Goal: Task Accomplishment & Management: Complete application form

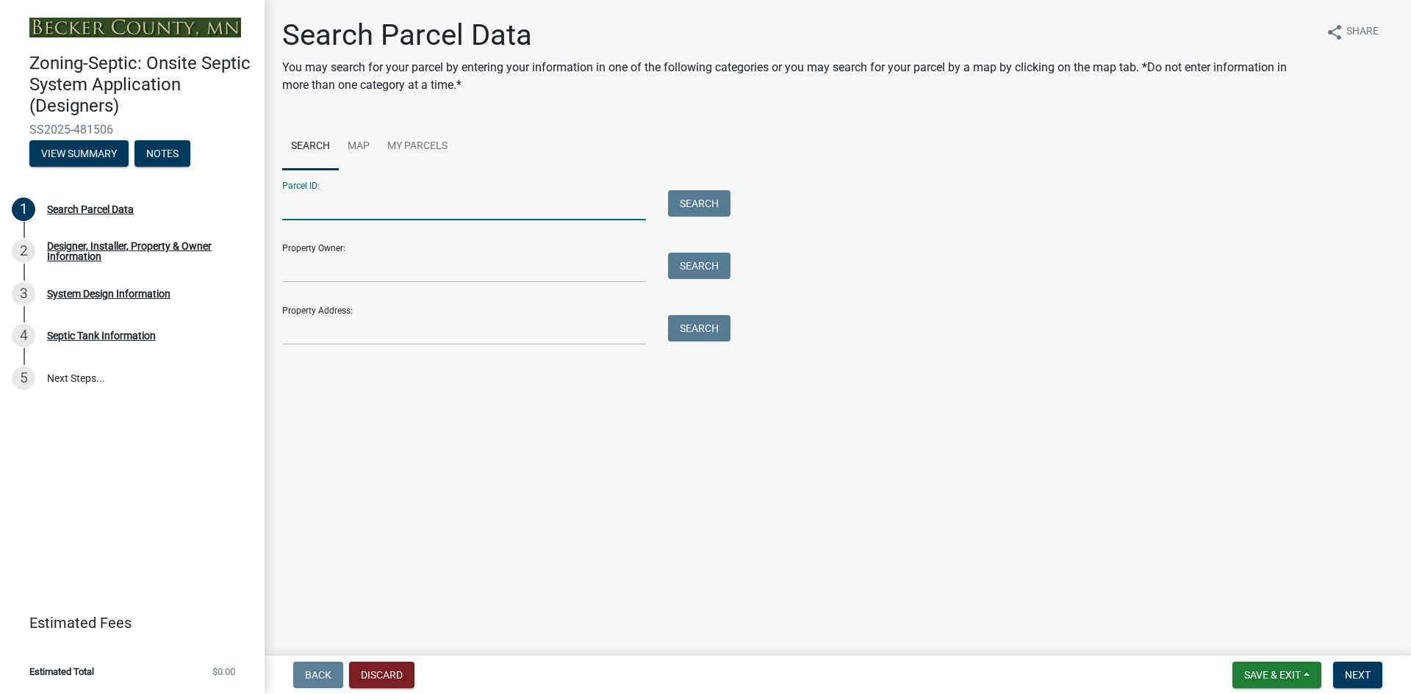
click at [427, 207] on input "Parcel ID:" at bounding box center [464, 205] width 364 height 30
paste input "260167000"
type input "260167000"
click at [712, 204] on button "Search" at bounding box center [699, 203] width 62 height 26
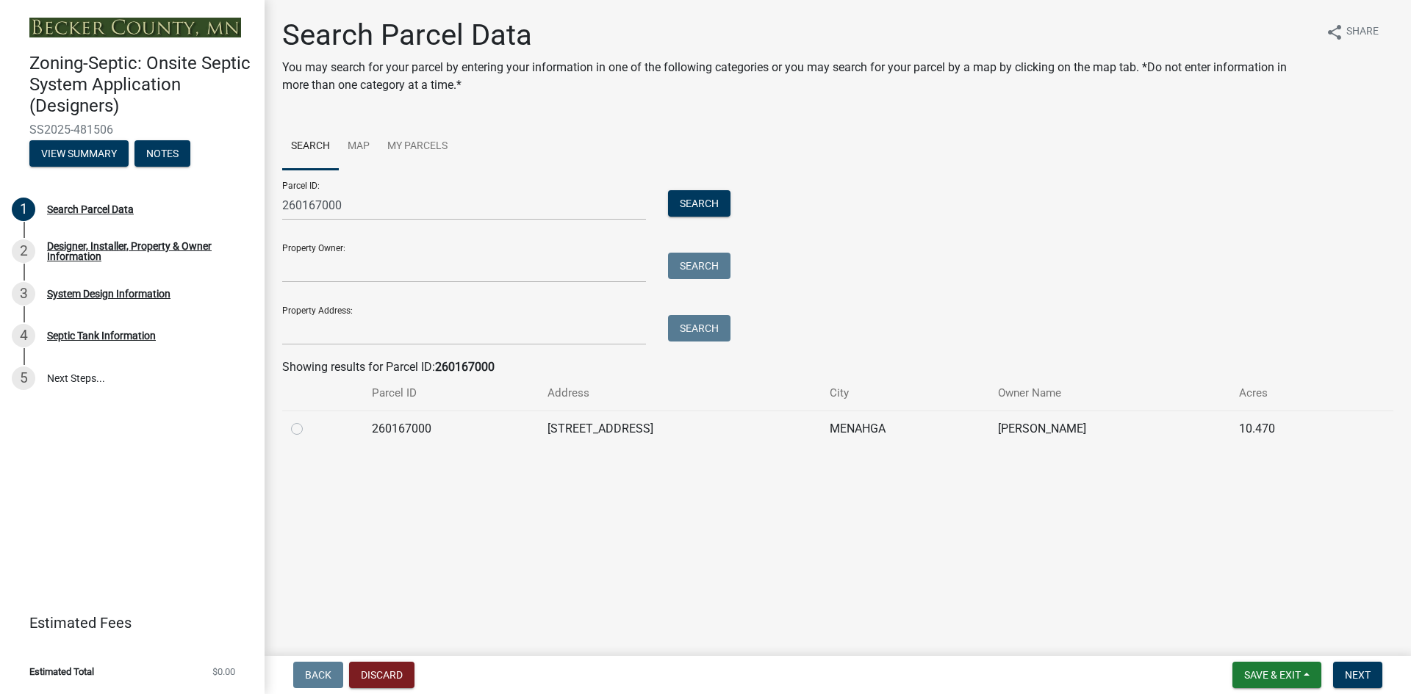
click at [309, 420] on label at bounding box center [309, 420] width 0 height 0
click at [309, 428] on input "radio" at bounding box center [314, 425] width 10 height 10
radio input "true"
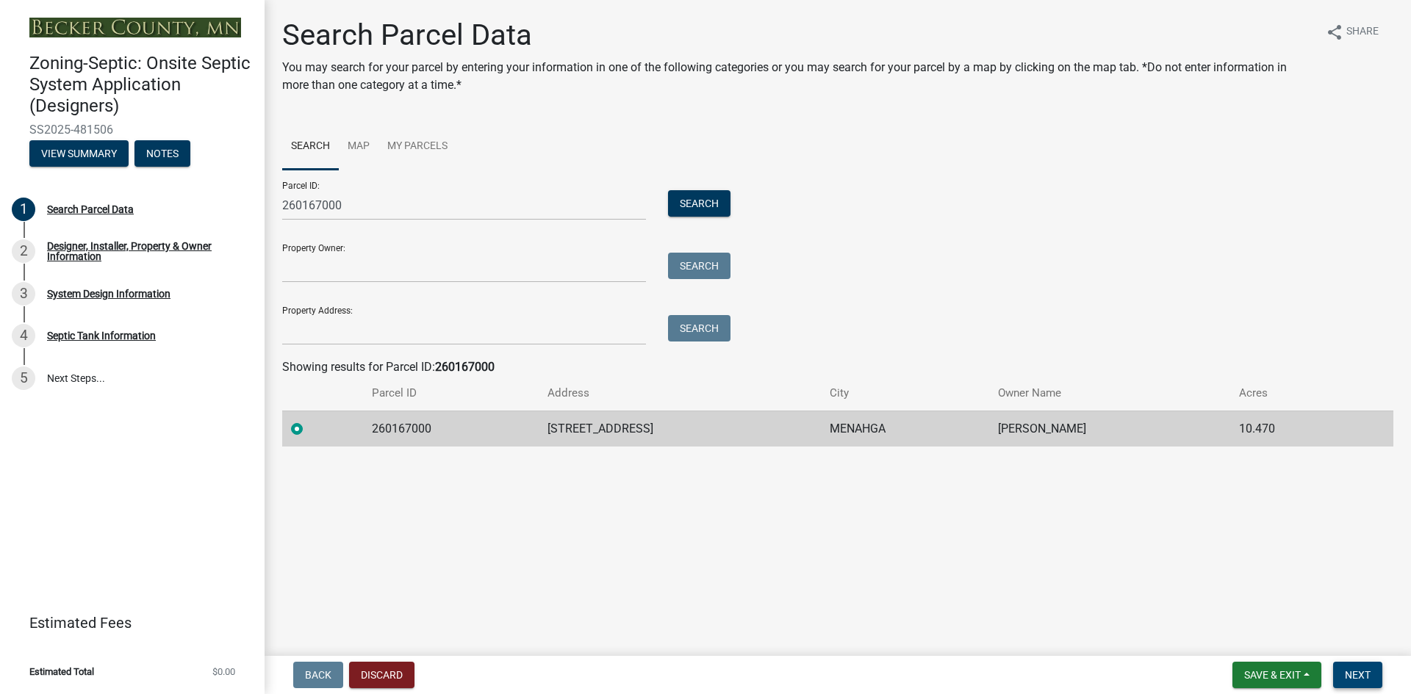
click at [1350, 673] on span "Next" at bounding box center [1358, 675] width 26 height 12
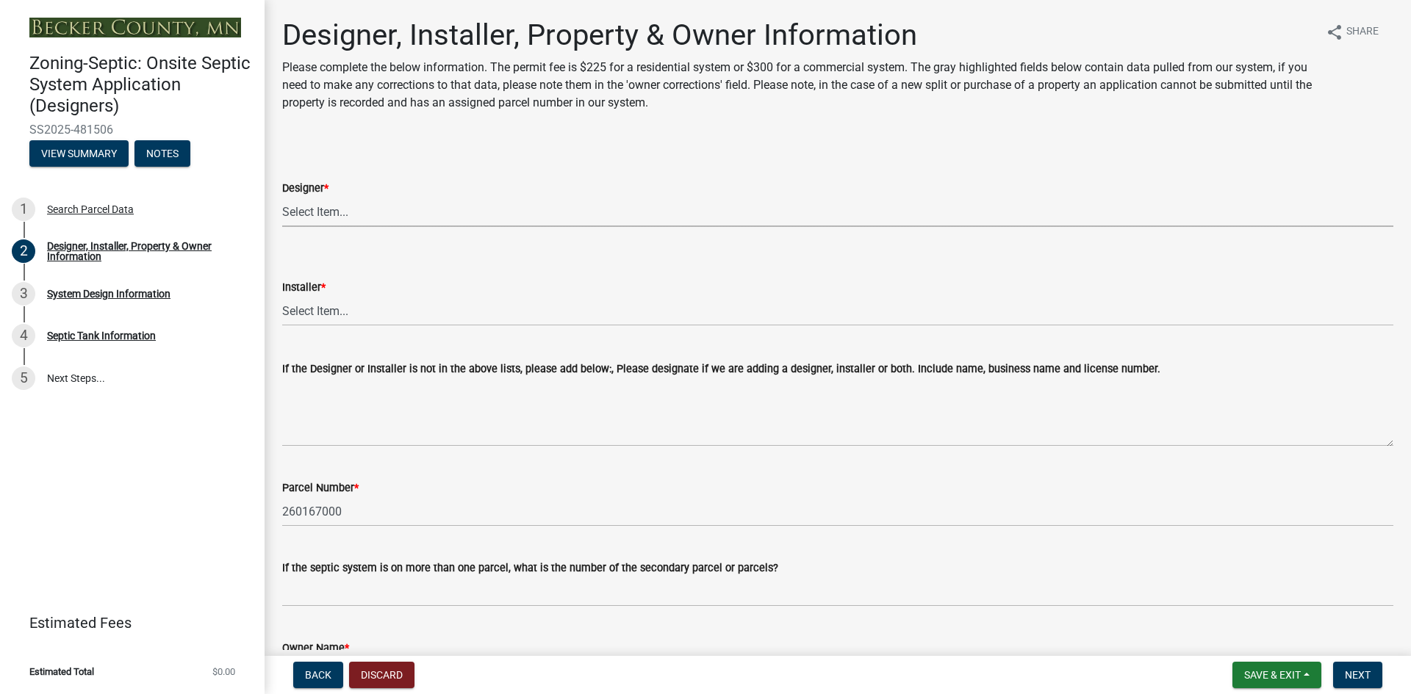
click at [376, 213] on select "Select Item... OTHER – Not listed (please add in next field and we will add to …" at bounding box center [837, 212] width 1111 height 30
click at [282, 197] on select "Select Item... OTHER – Not listed (please add in next field and we will add to …" at bounding box center [837, 212] width 1111 height 30
select select "61a610a3-0425-40fe-b1d6-1d279518c0a3"
click at [346, 317] on select "Select Item... OTHER – Not listed (please add in next field and we will add to …" at bounding box center [837, 311] width 1111 height 30
click at [282, 296] on select "Select Item... OTHER – Not listed (please add in next field and we will add to …" at bounding box center [837, 311] width 1111 height 30
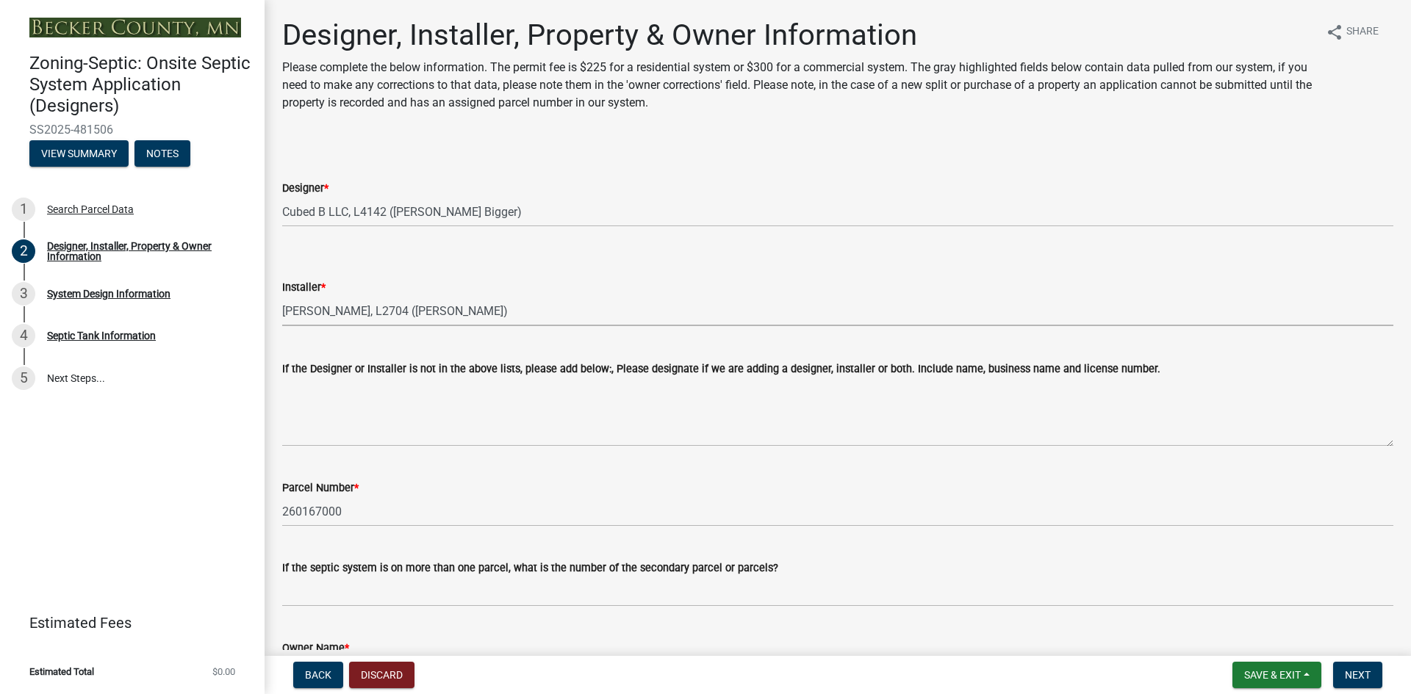
select select "f1c4cd3b-7712-49e6-9592-73f2d73f8a26"
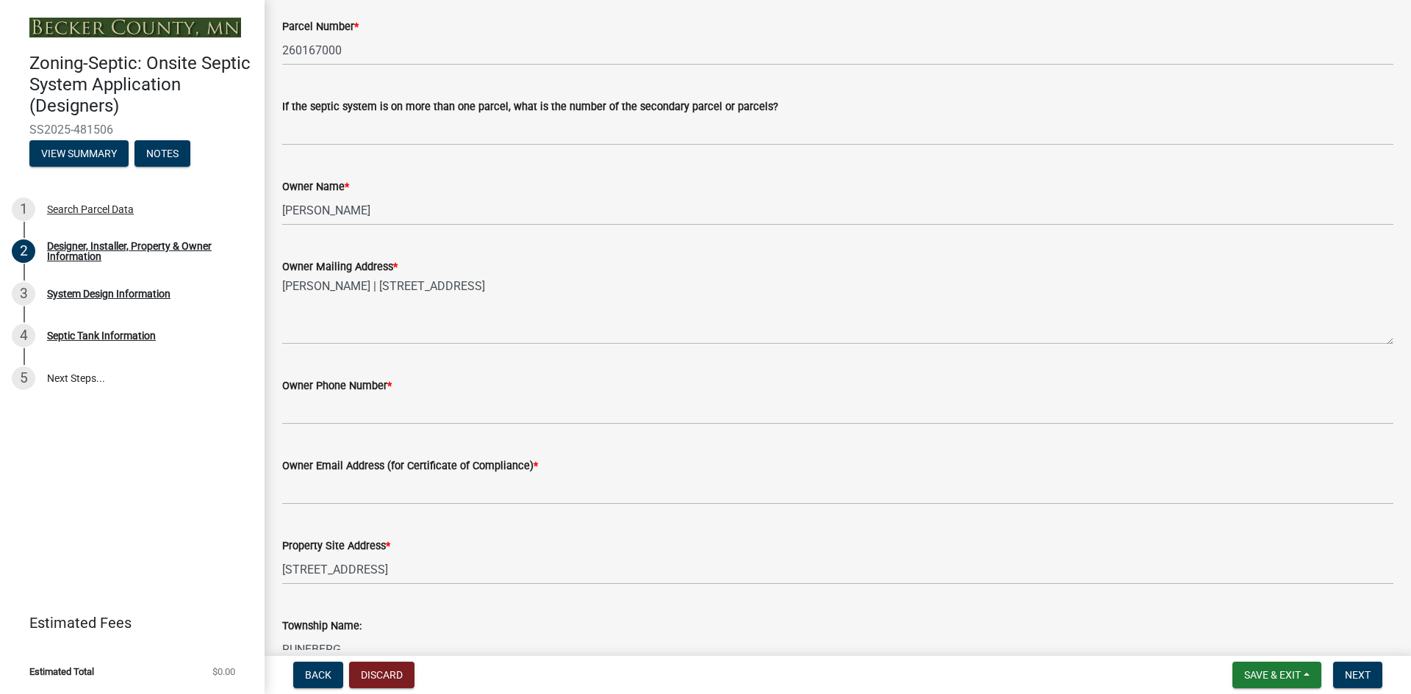
scroll to position [496, 0]
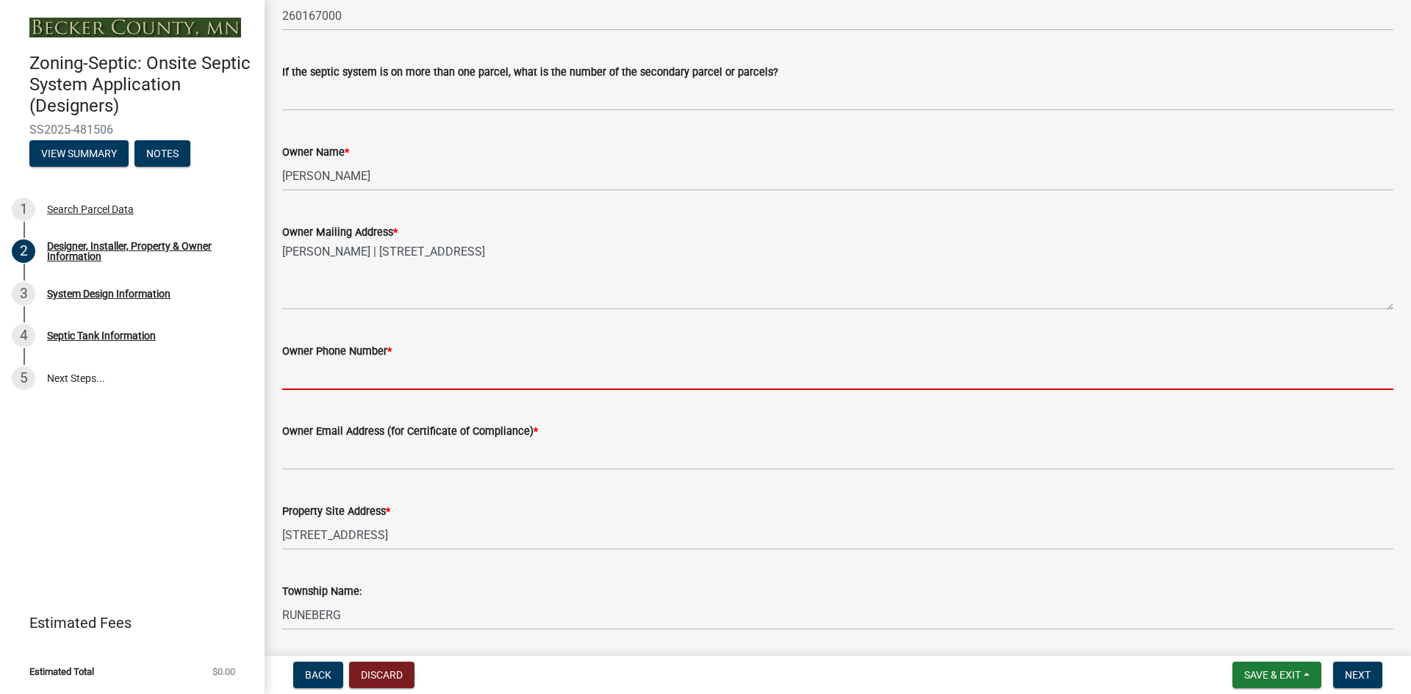
click at [328, 376] on input "Owner Phone Number *" at bounding box center [837, 375] width 1111 height 30
paste input "[PHONE_NUMBER]"
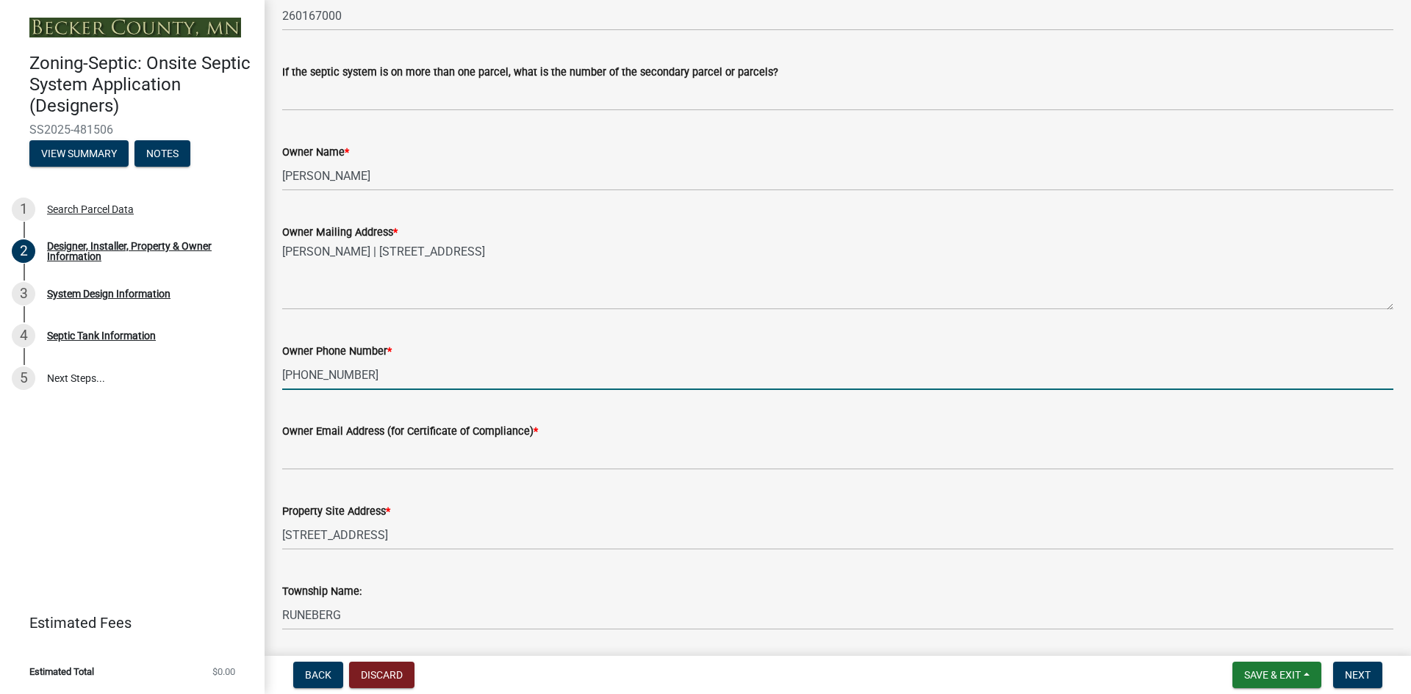
click at [328, 376] on input "[PHONE_NUMBER]" at bounding box center [837, 375] width 1111 height 30
click at [395, 376] on input "[PHONE_NUMBER]" at bounding box center [837, 375] width 1111 height 30
type input "[PHONE_NUMBER] (Installer)"
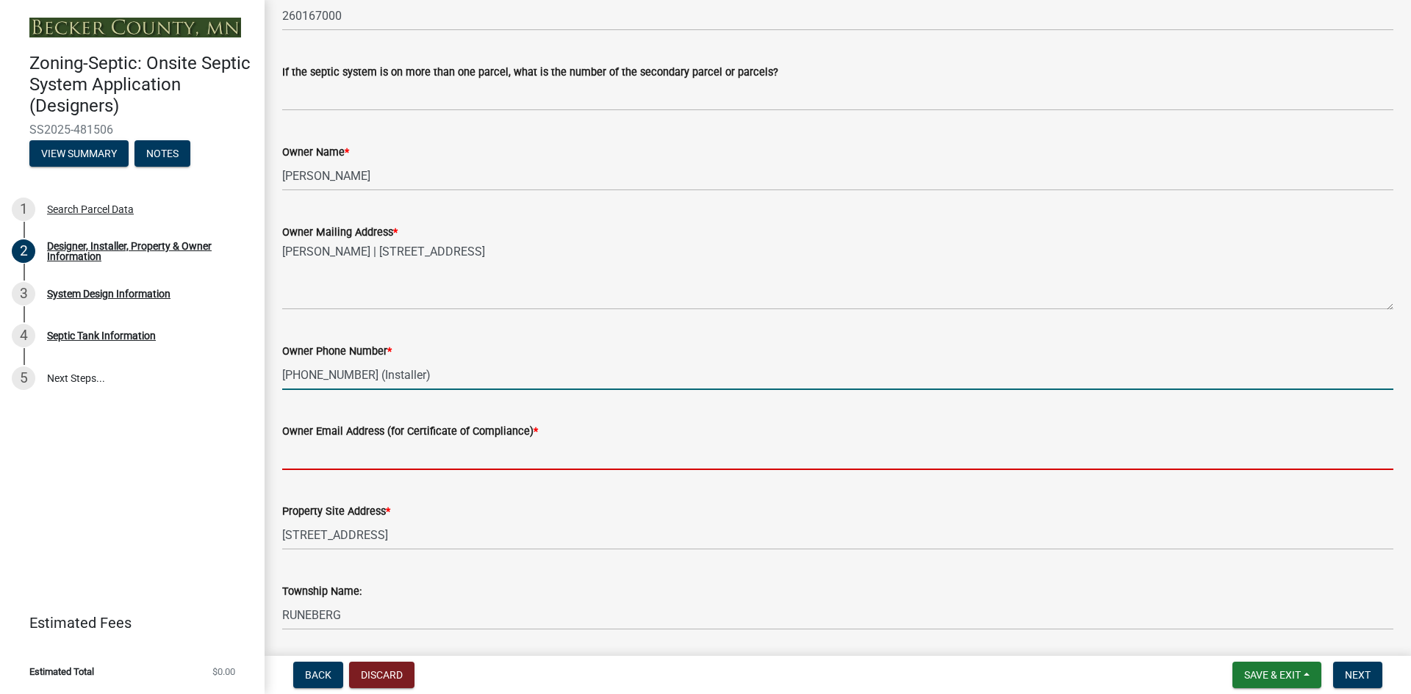
click at [335, 453] on input "Owner Email Address (for Certificate of Compliance) *" at bounding box center [837, 455] width 1111 height 30
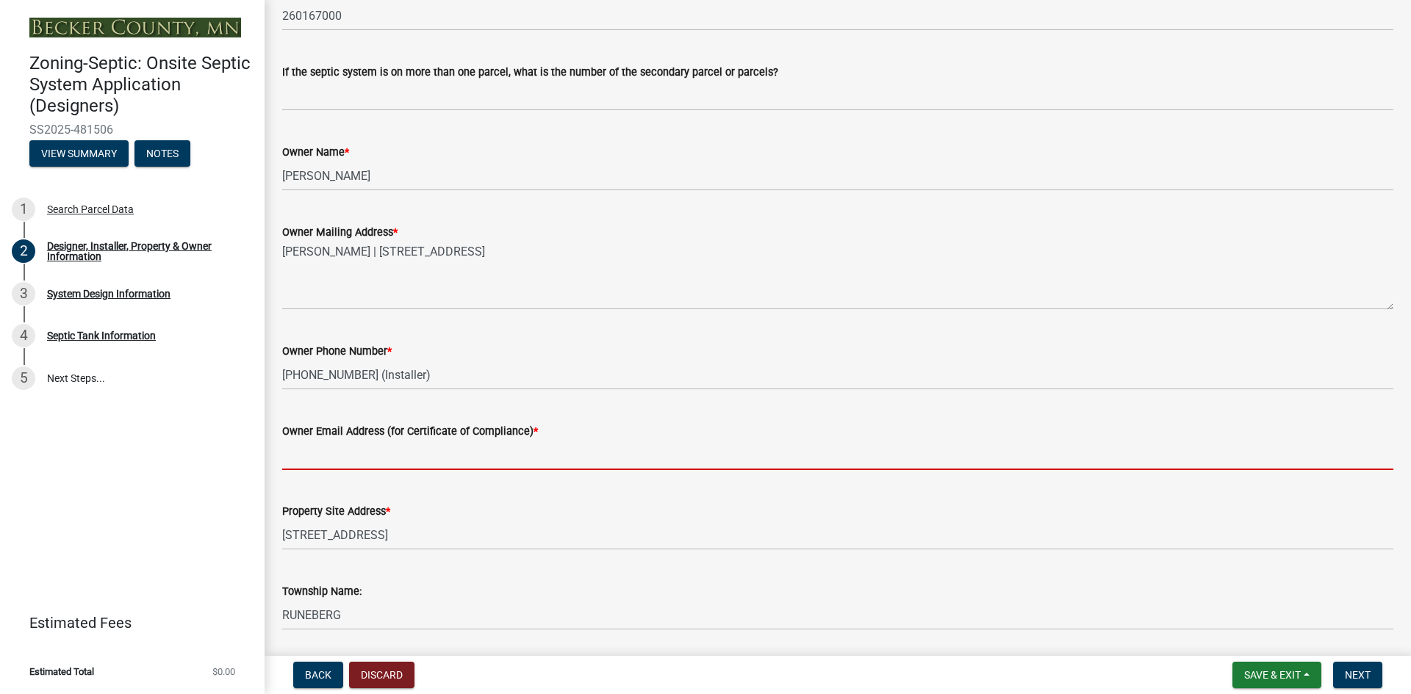
paste input "[EMAIL_ADDRESS][DOMAIN_NAME]"
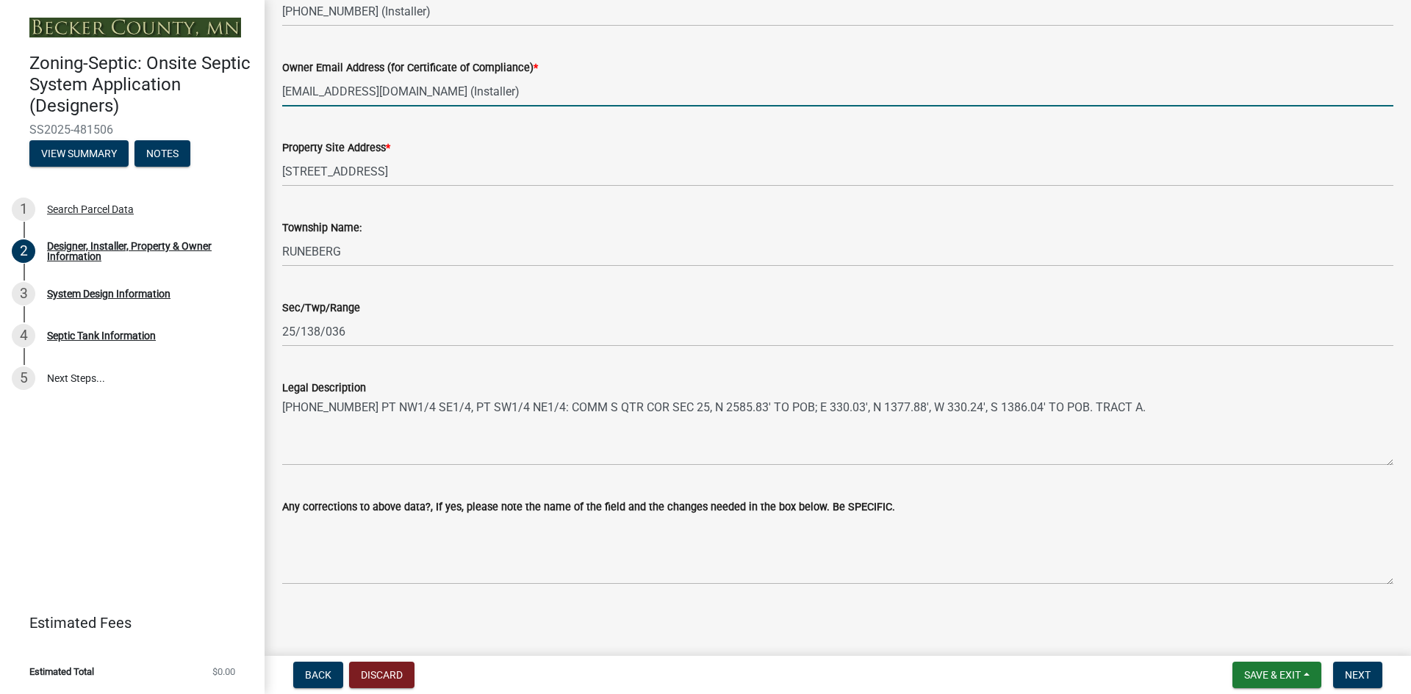
scroll to position [863, 0]
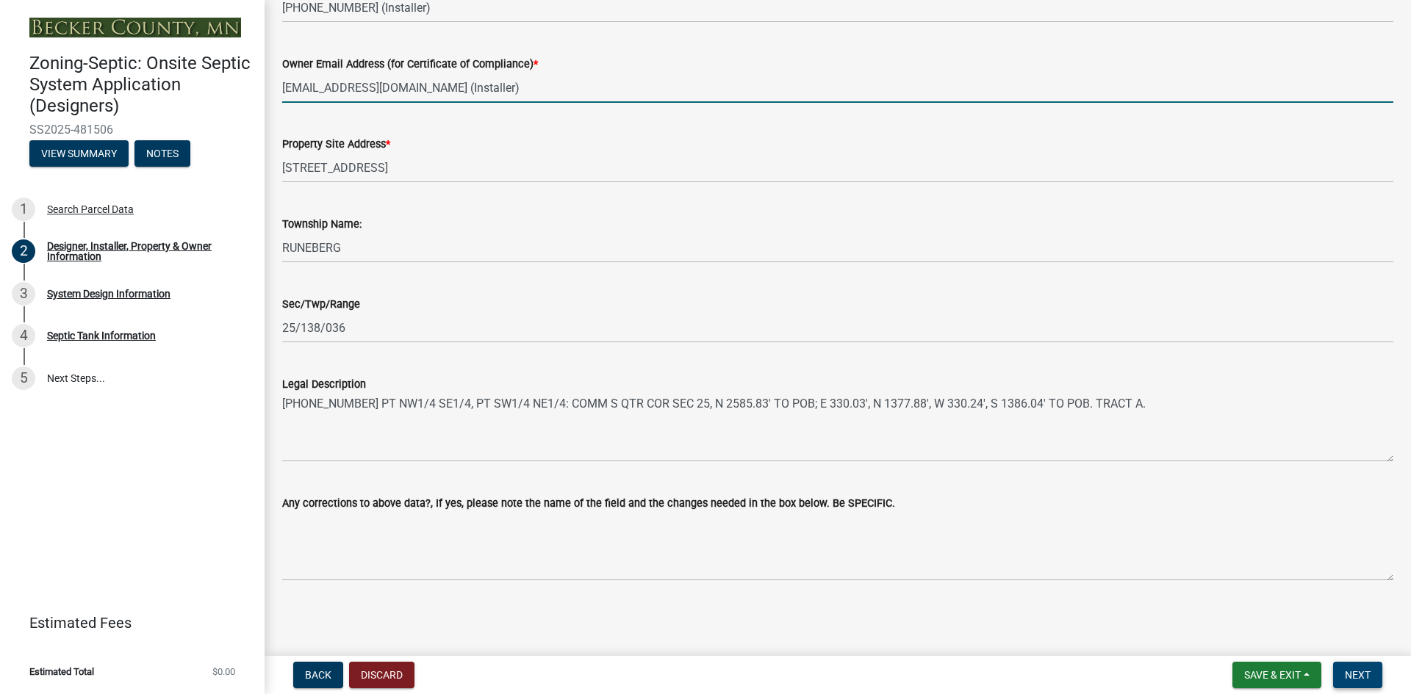
type input "[EMAIL_ADDRESS][DOMAIN_NAME] (Installer)"
click at [1354, 674] on span "Next" at bounding box center [1358, 675] width 26 height 12
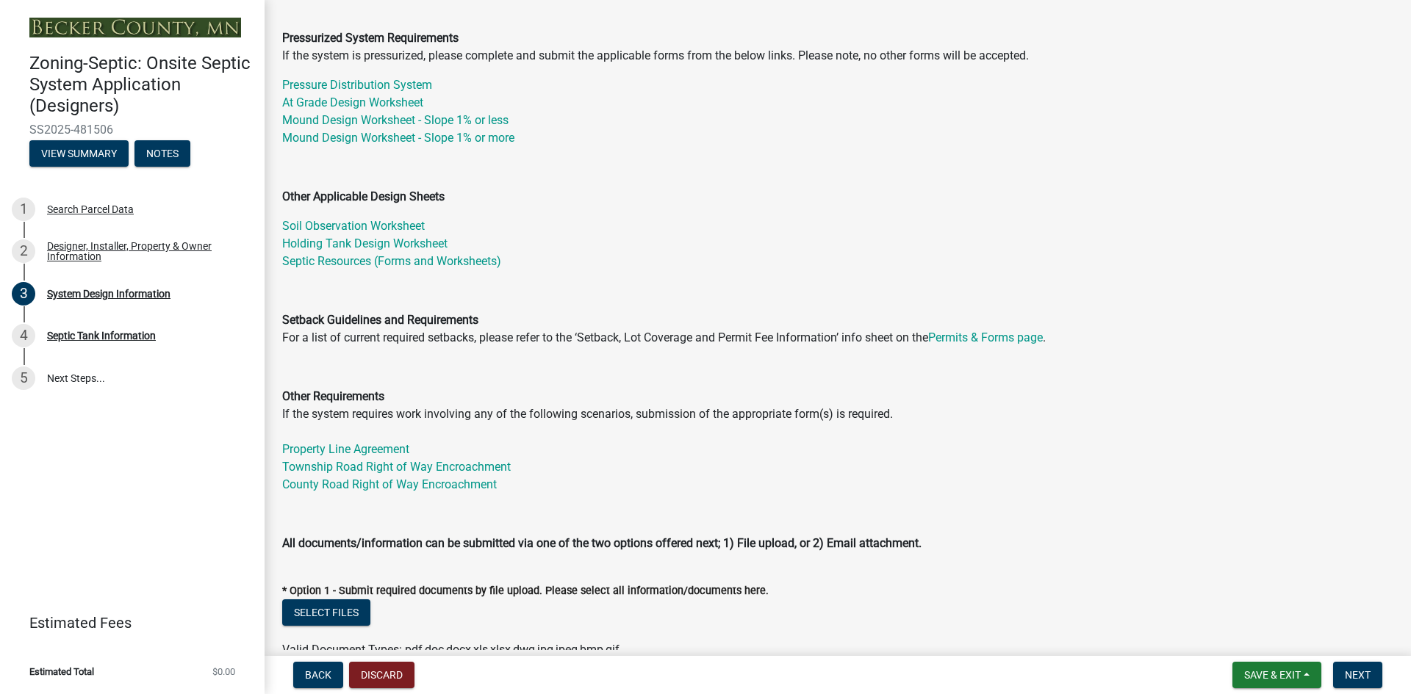
scroll to position [422, 0]
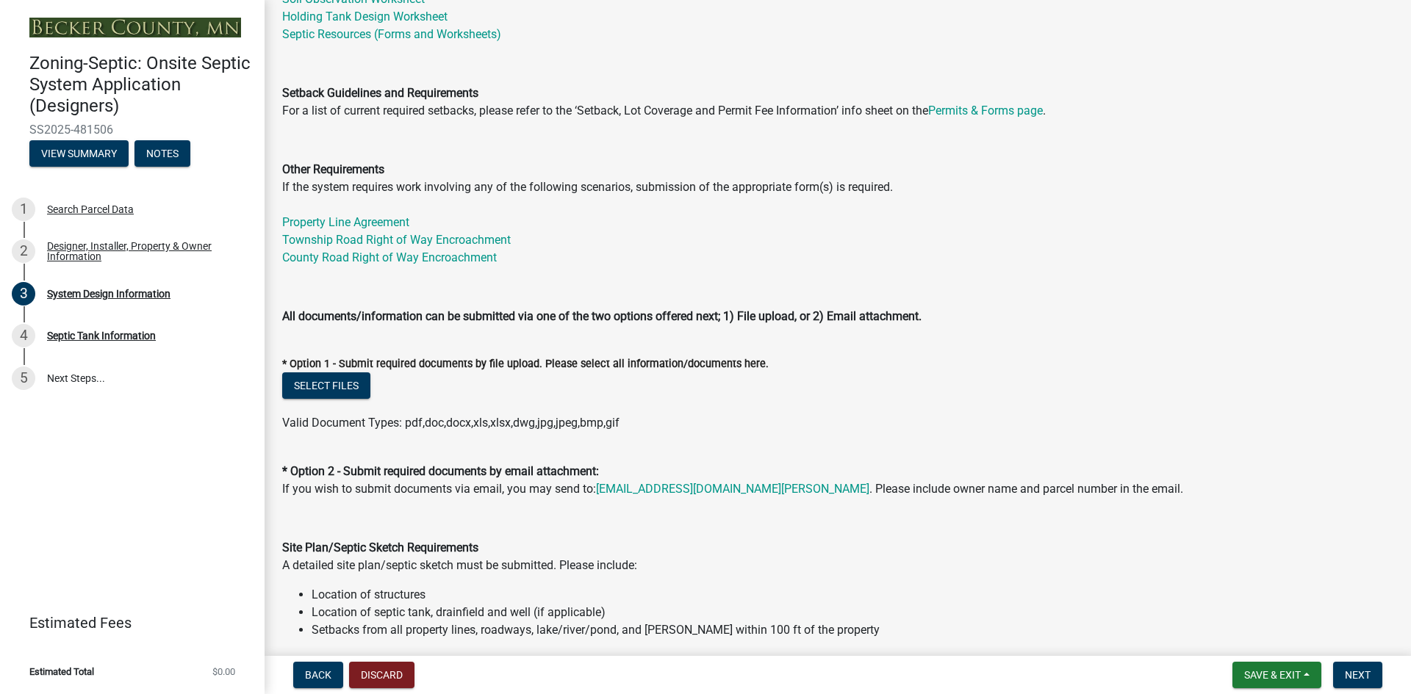
drag, startPoint x: 111, startPoint y: 130, endPoint x: 24, endPoint y: 132, distance: 86.7
click at [24, 132] on div "Zoning-Septic: Onsite Septic System Application (Designers) SS2025-481506 View …" at bounding box center [132, 105] width 241 height 129
copy span "SS2025-481506"
click at [304, 387] on button "Select files" at bounding box center [326, 386] width 88 height 26
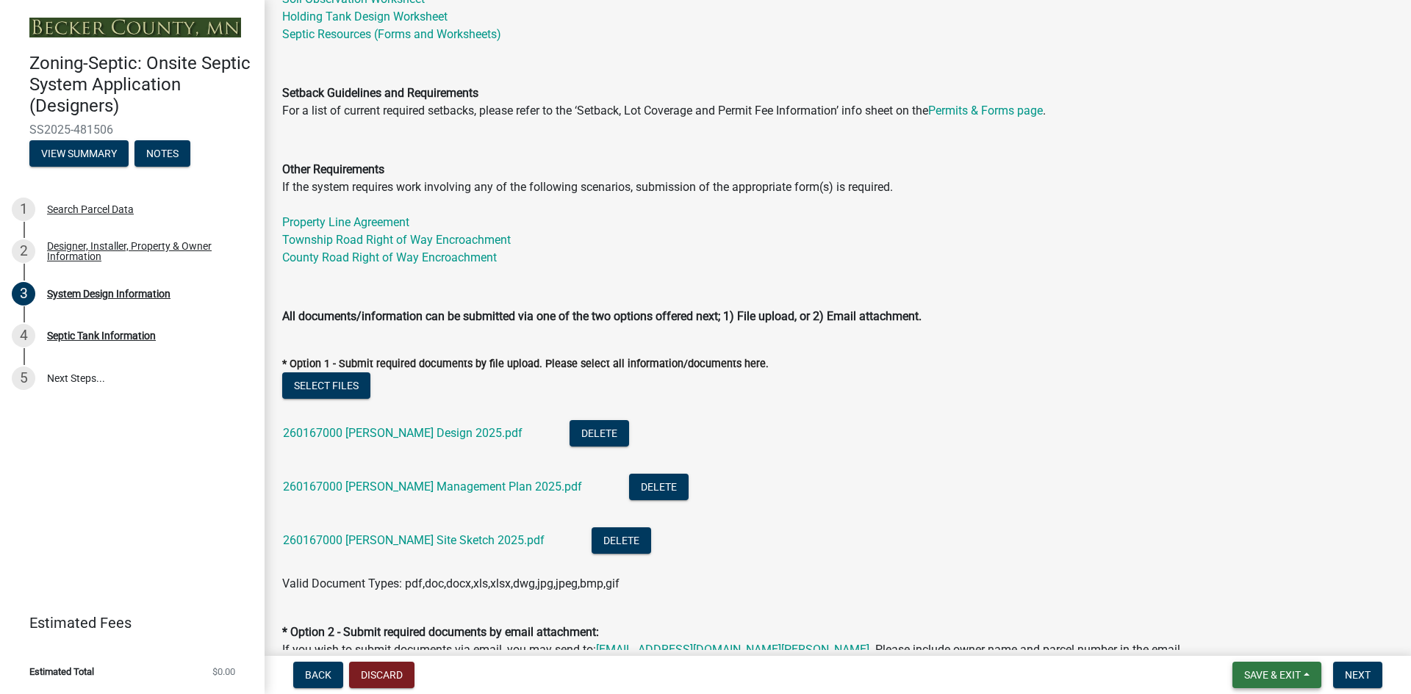
click at [1292, 675] on span "Save & Exit" at bounding box center [1272, 675] width 57 height 12
click at [1265, 635] on button "Save & Exit" at bounding box center [1262, 636] width 118 height 35
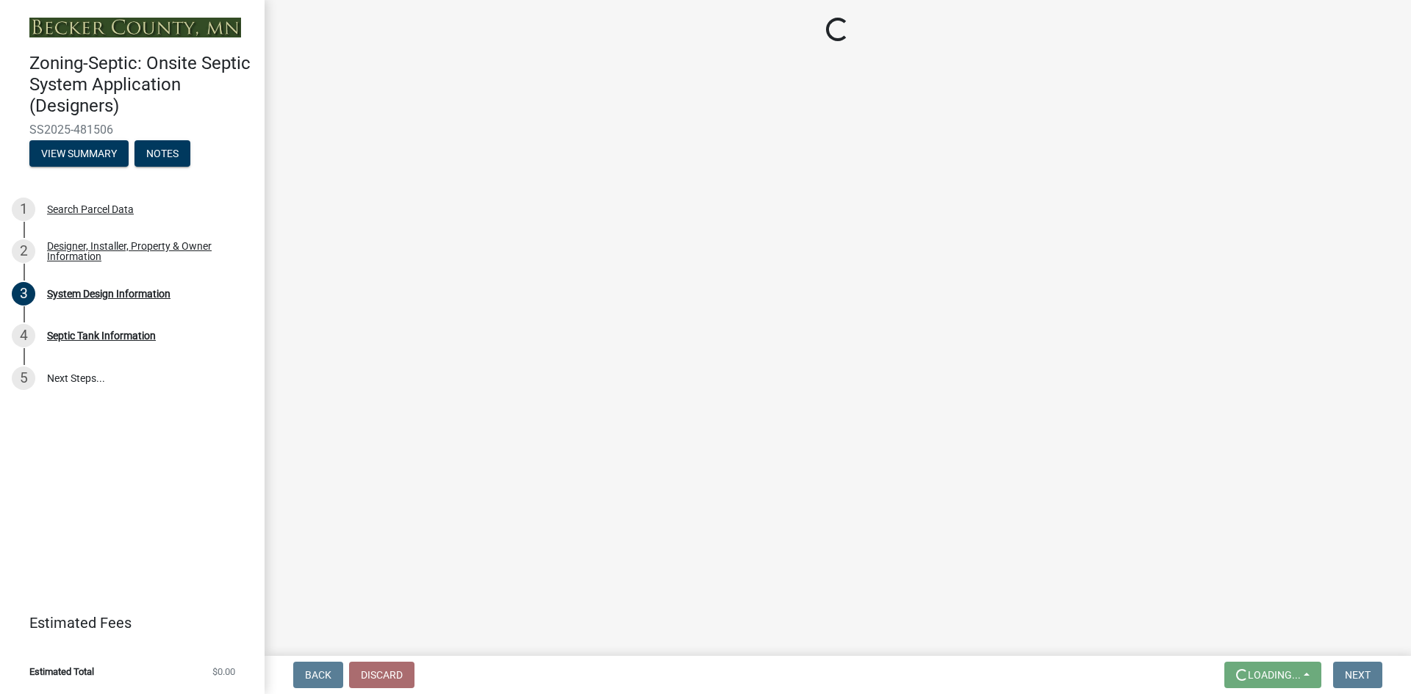
scroll to position [0, 0]
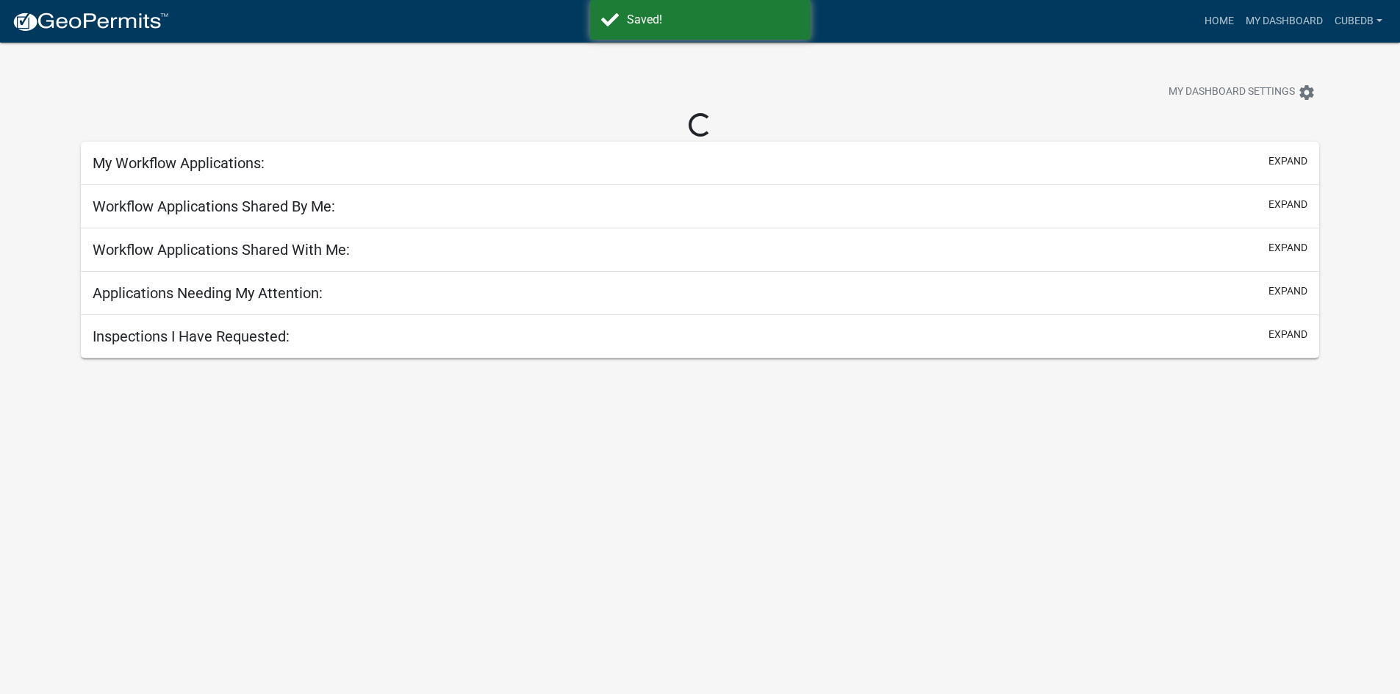
select select "3: 100"
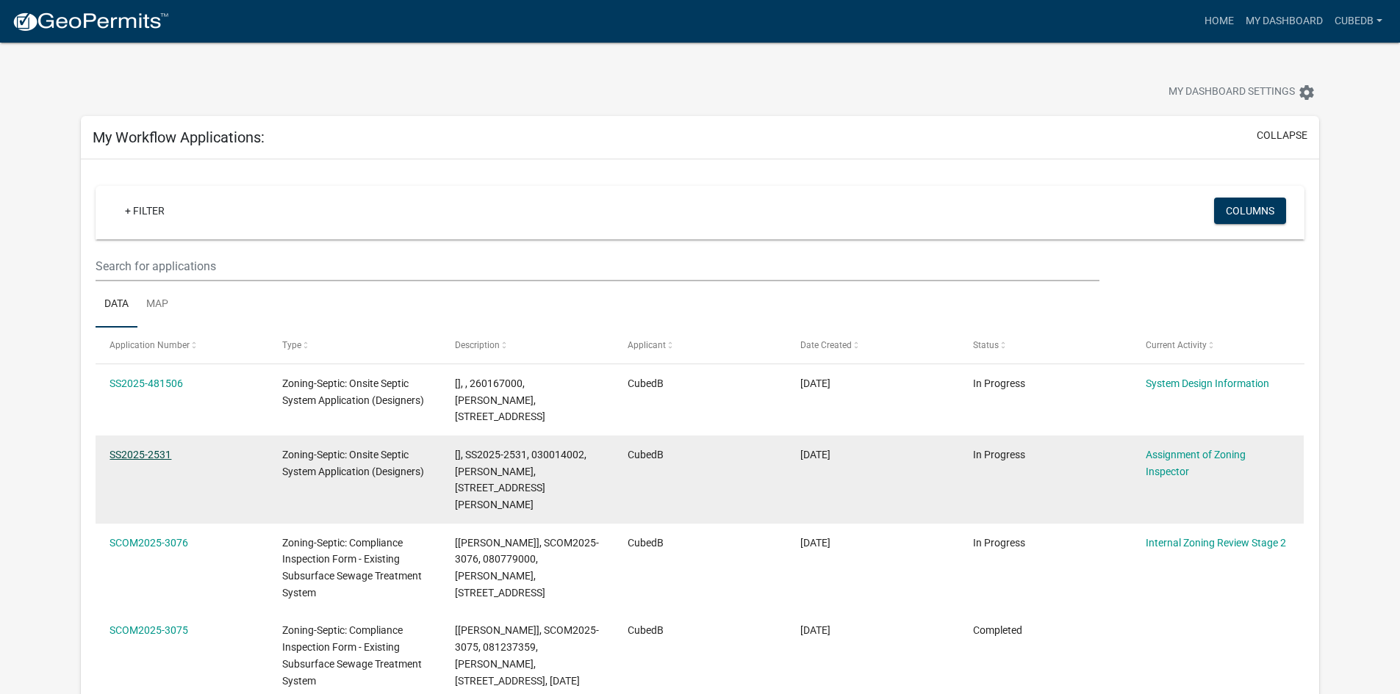
click at [138, 451] on link "SS2025-2531" at bounding box center [140, 455] width 62 height 12
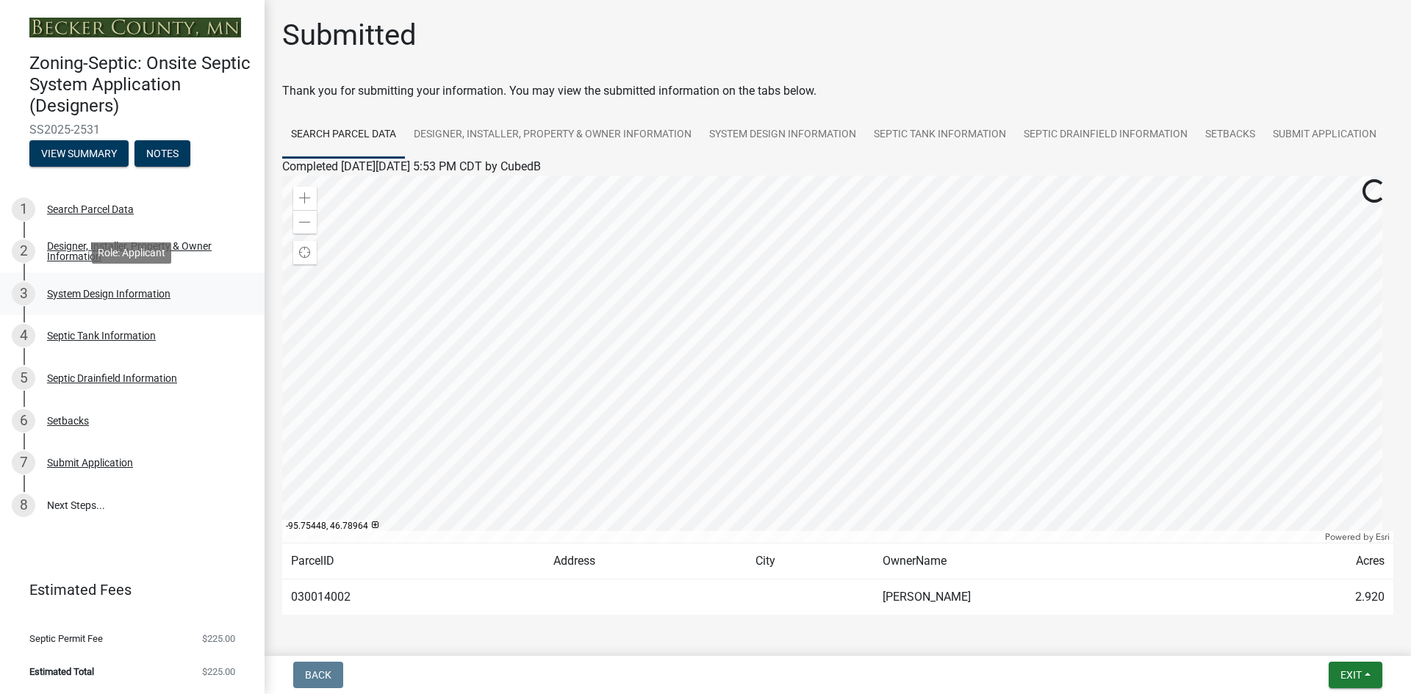
click at [104, 292] on div "System Design Information" at bounding box center [108, 294] width 123 height 10
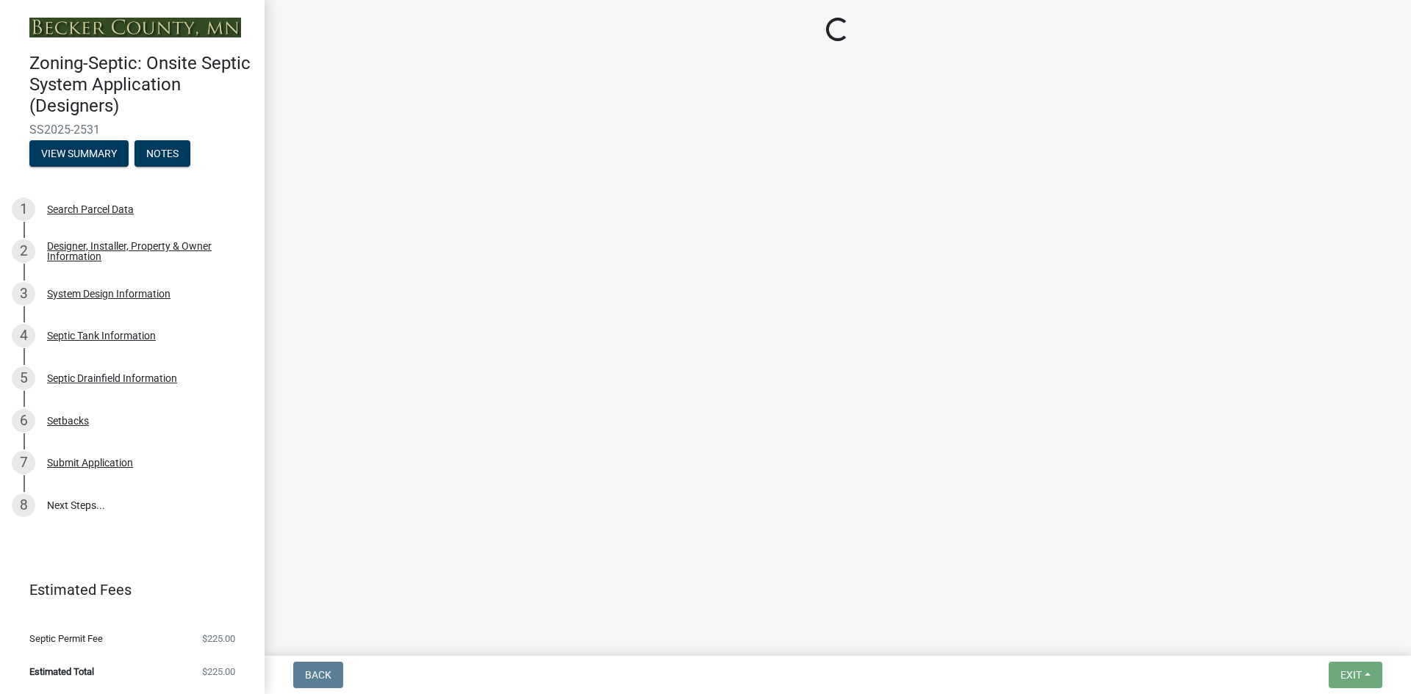
select select "8ba21533-2acf-4cc6-95e5-280e4aabd5a3"
select select "25258e87-3ef9-4f1c-a5f1-75a1d463abfb"
select select "011fbff4-a41d-4a75-9bd8-71c7e6c69e0d"
select select "85fdfef2-2683-4311-b5d5-5505f6411127"
select select "d95a9312-c8a1-4ec7-8581-25dbcf440a1f"
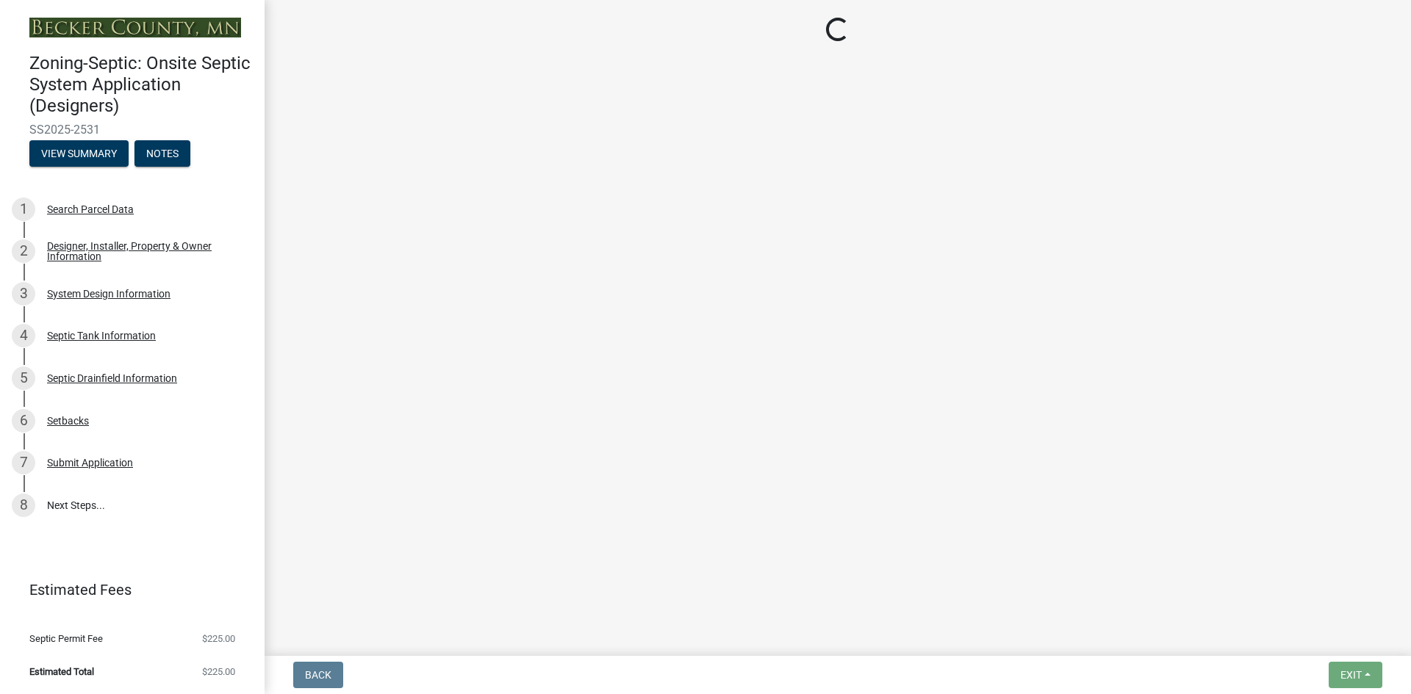
select select "1002d2f5-04ee-41f0-9277-2fadb170a736"
select select "ef698bf5-6172-44c1-9ffb-522c07469aed"
select select "384fc250-a67e-4e5e-a6e0-19116deb63e7"
select select "a0c59fcd-b61c-4c3a-90a8-e70849750c47"
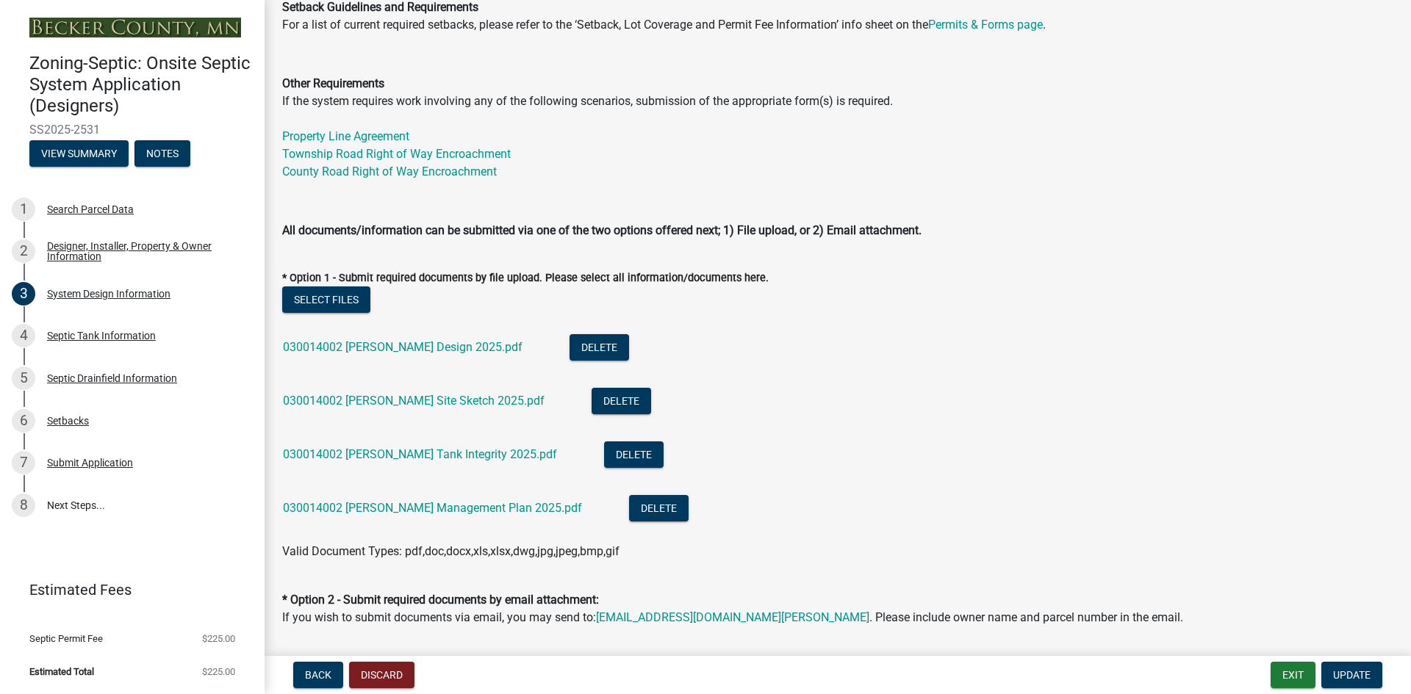
scroll to position [514, 0]
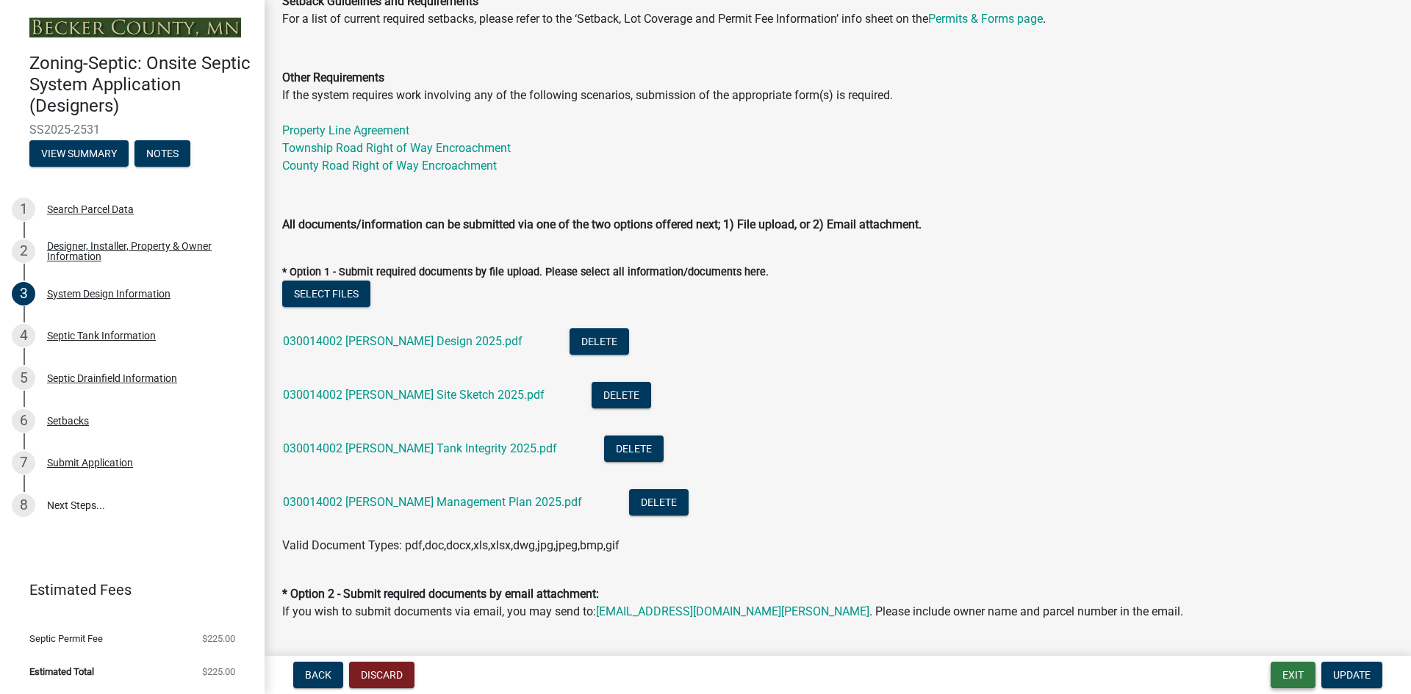
click at [1279, 671] on button "Exit" at bounding box center [1292, 675] width 45 height 26
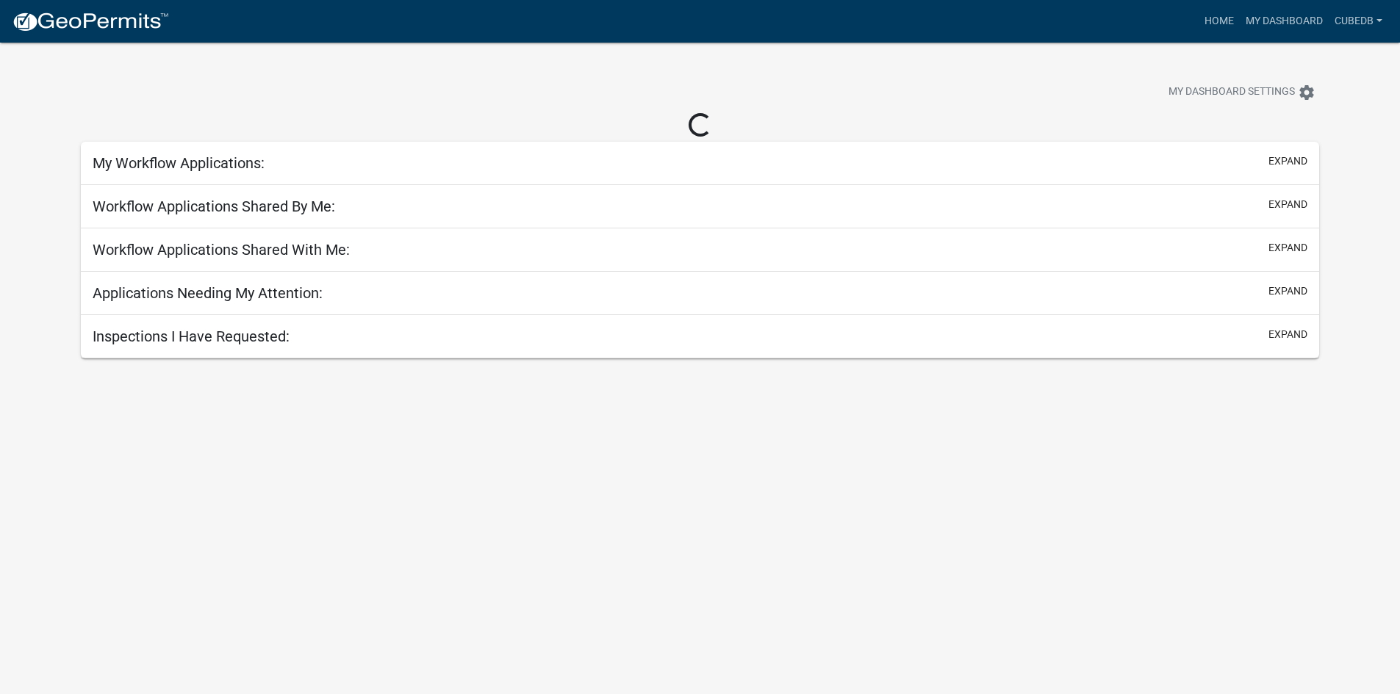
select select "3: 100"
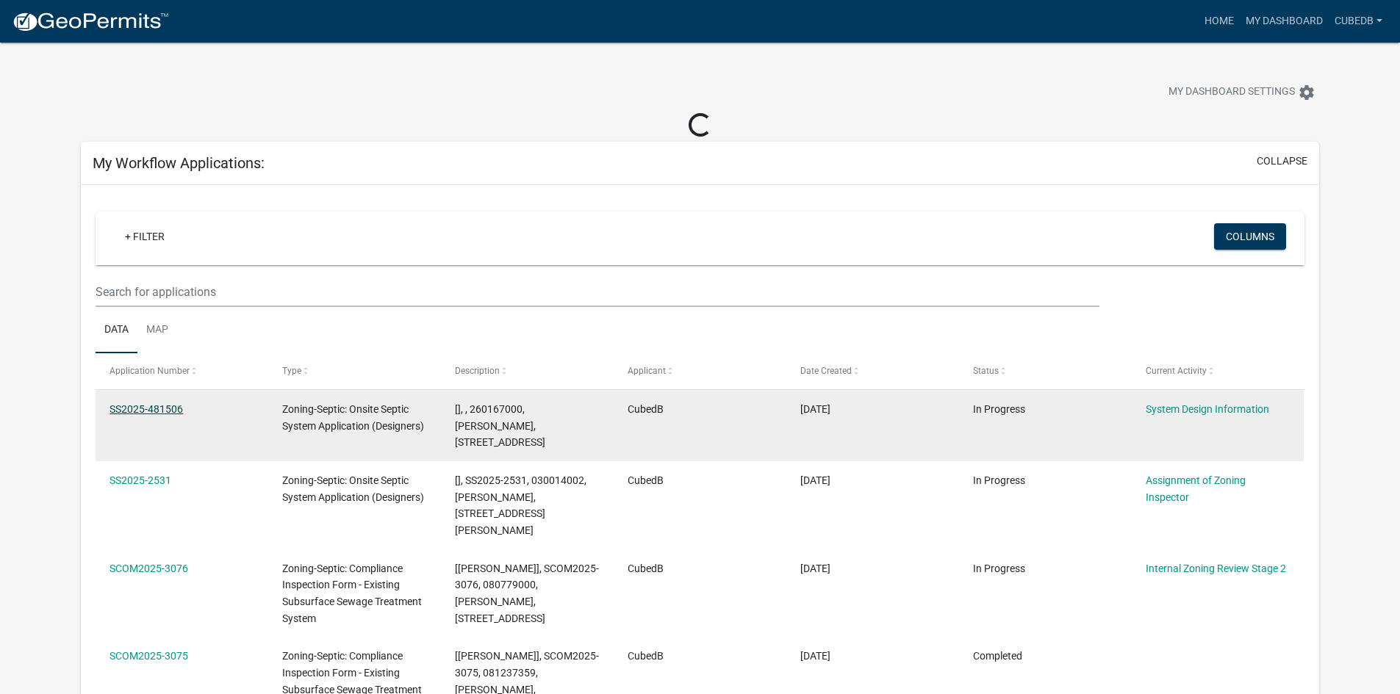
click at [173, 411] on datatable-body-cell "SS2025-481506" at bounding box center [182, 425] width 173 height 71
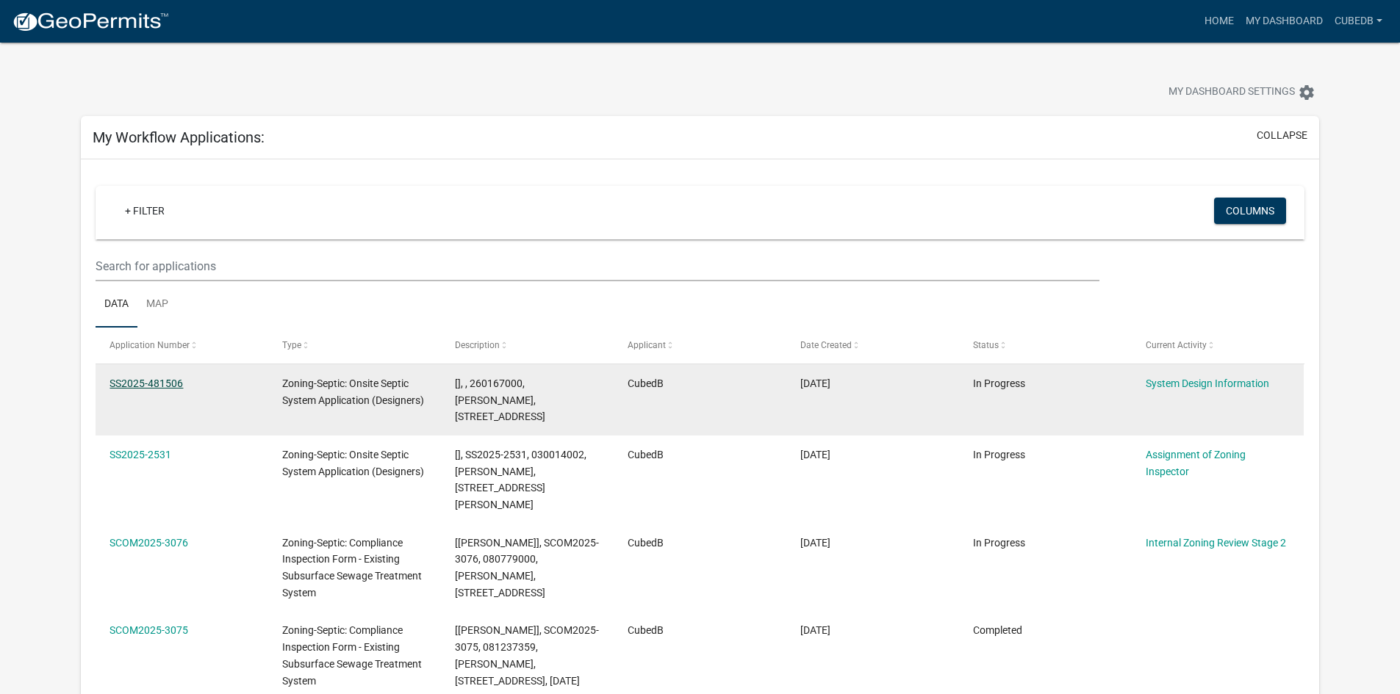
click at [168, 381] on link "SS2025-481506" at bounding box center [145, 384] width 73 height 12
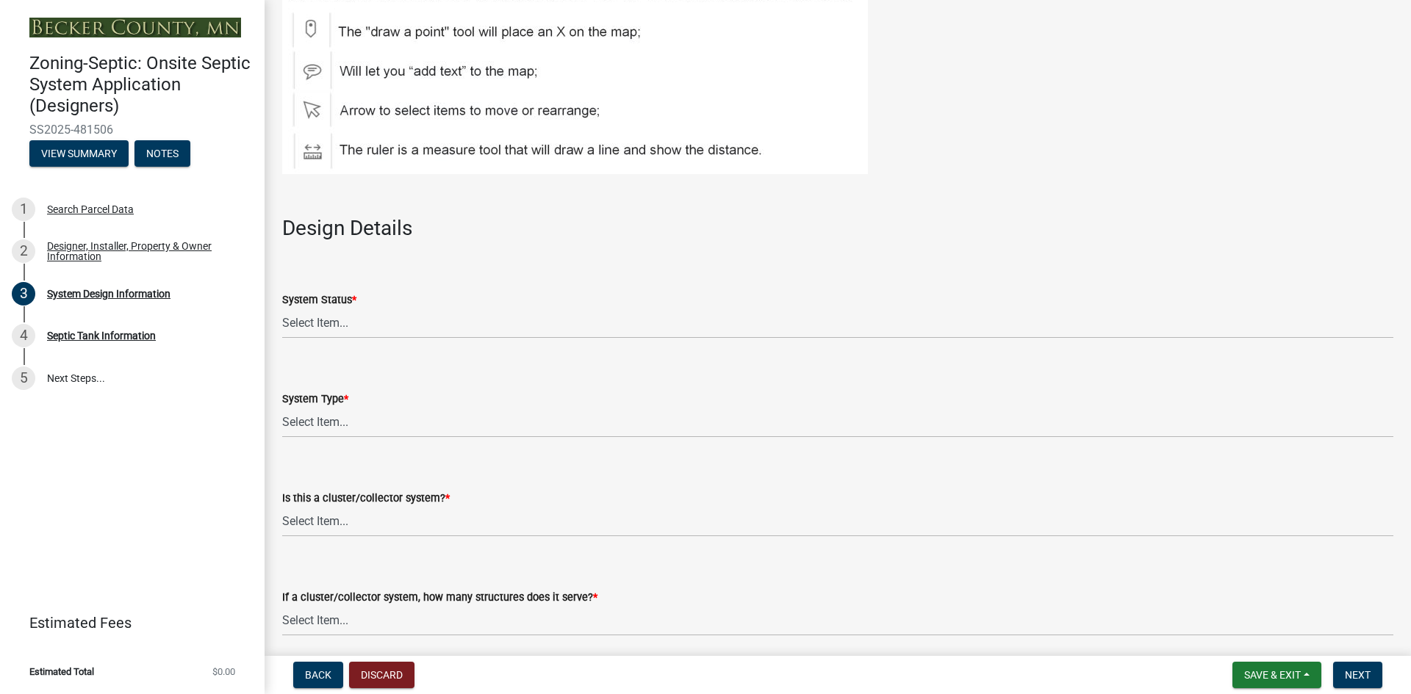
scroll to position [1745, 0]
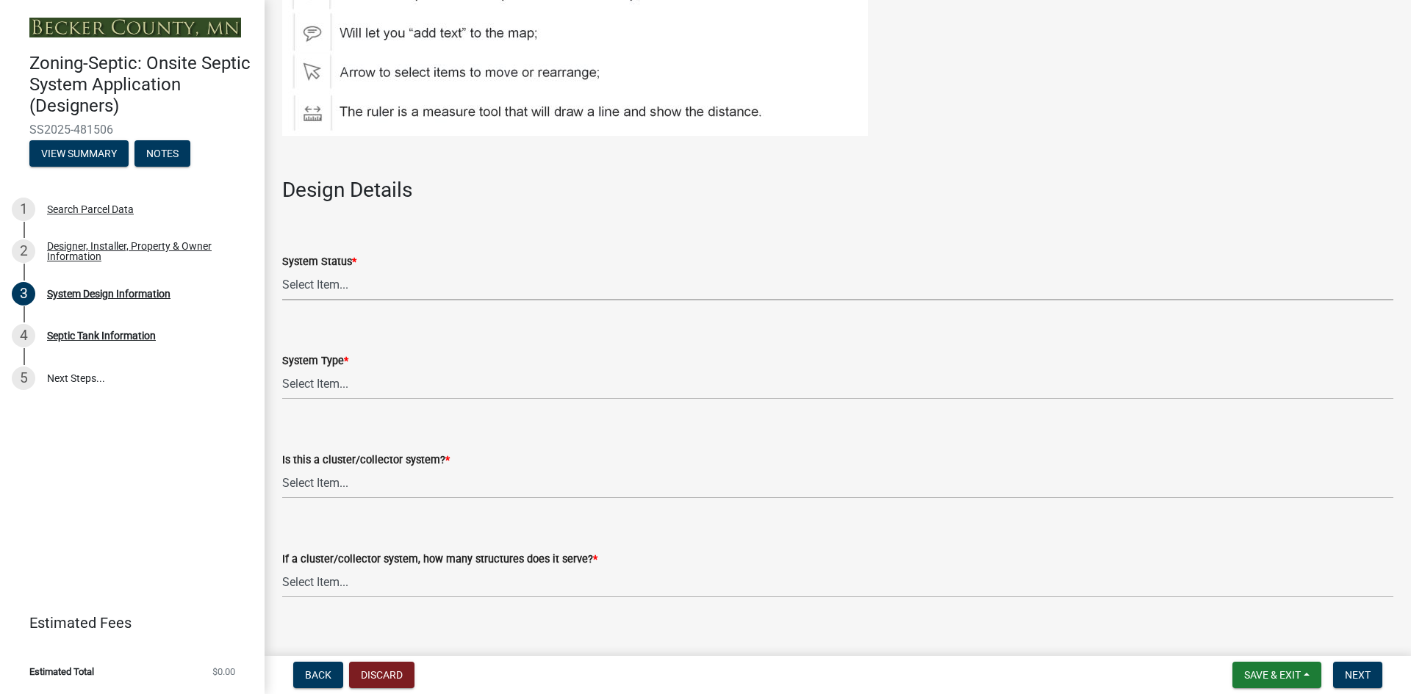
click at [314, 287] on select "Select Item... No Existing System Replacement System Failing System (Cesspool, …" at bounding box center [837, 285] width 1111 height 30
click at [282, 270] on select "Select Item... No Existing System Replacement System Failing System (Cesspool, …" at bounding box center [837, 285] width 1111 height 30
select select "55497d75-c43f-4635-a730-e0737ce05d56"
click at [354, 391] on select "Select Item... Type I Type II Type III Type IV Type V" at bounding box center [837, 385] width 1111 height 30
click at [282, 370] on select "Select Item... Type I Type II Type III Type IV Type V" at bounding box center [837, 385] width 1111 height 30
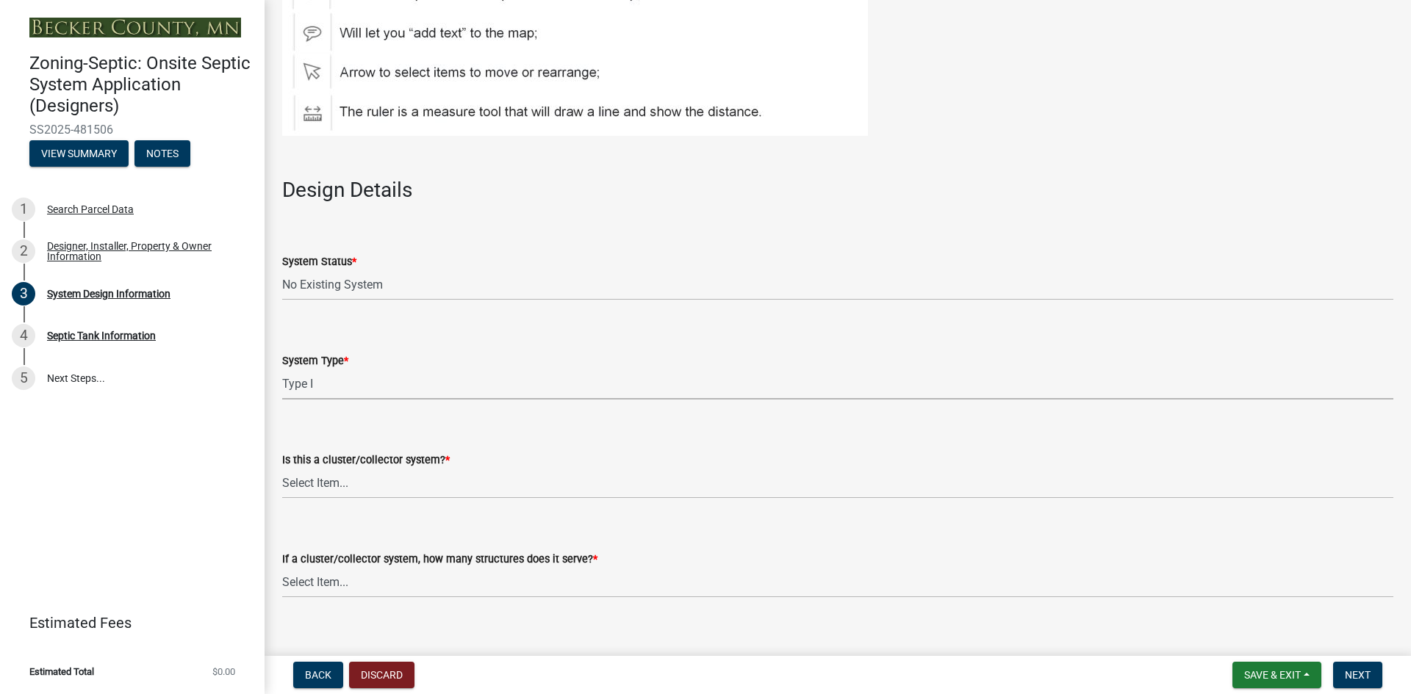
select select "25258e87-3ef9-4f1c-a5f1-75a1d463abfb"
click at [369, 486] on select "Select Item... Yes No" at bounding box center [837, 484] width 1111 height 30
click at [282, 469] on select "Select Item... Yes No" at bounding box center [837, 484] width 1111 height 30
select select "011fbff4-a41d-4a75-9bd8-71c7e6c69e0d"
click at [322, 584] on select "Select Item... Not a cluster/collector system 1 2 3 4 5 6 7 8 9 10" at bounding box center [837, 583] width 1111 height 30
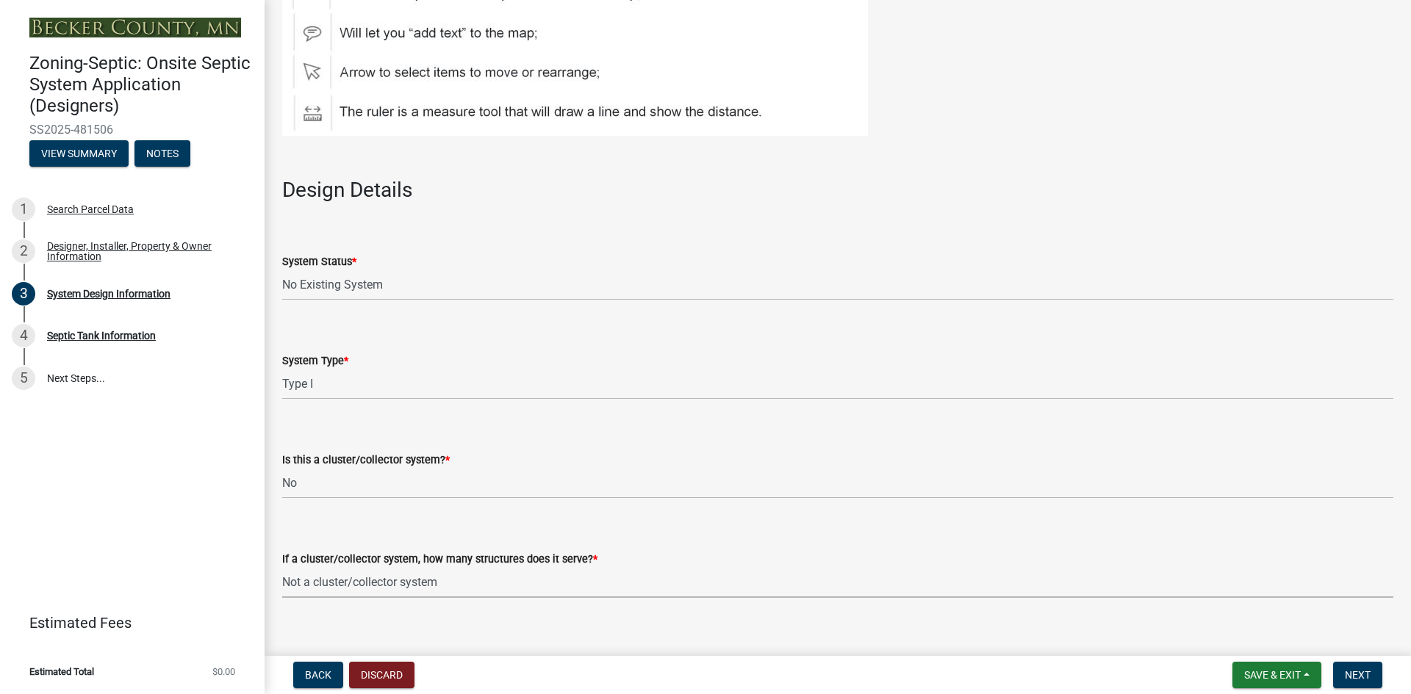
click at [282, 568] on select "Select Item... Not a cluster/collector system 1 2 3 4 5 6 7 8 9 10" at bounding box center [837, 583] width 1111 height 30
select select "85fdfef2-2683-4311-b5d5-5505f6411127"
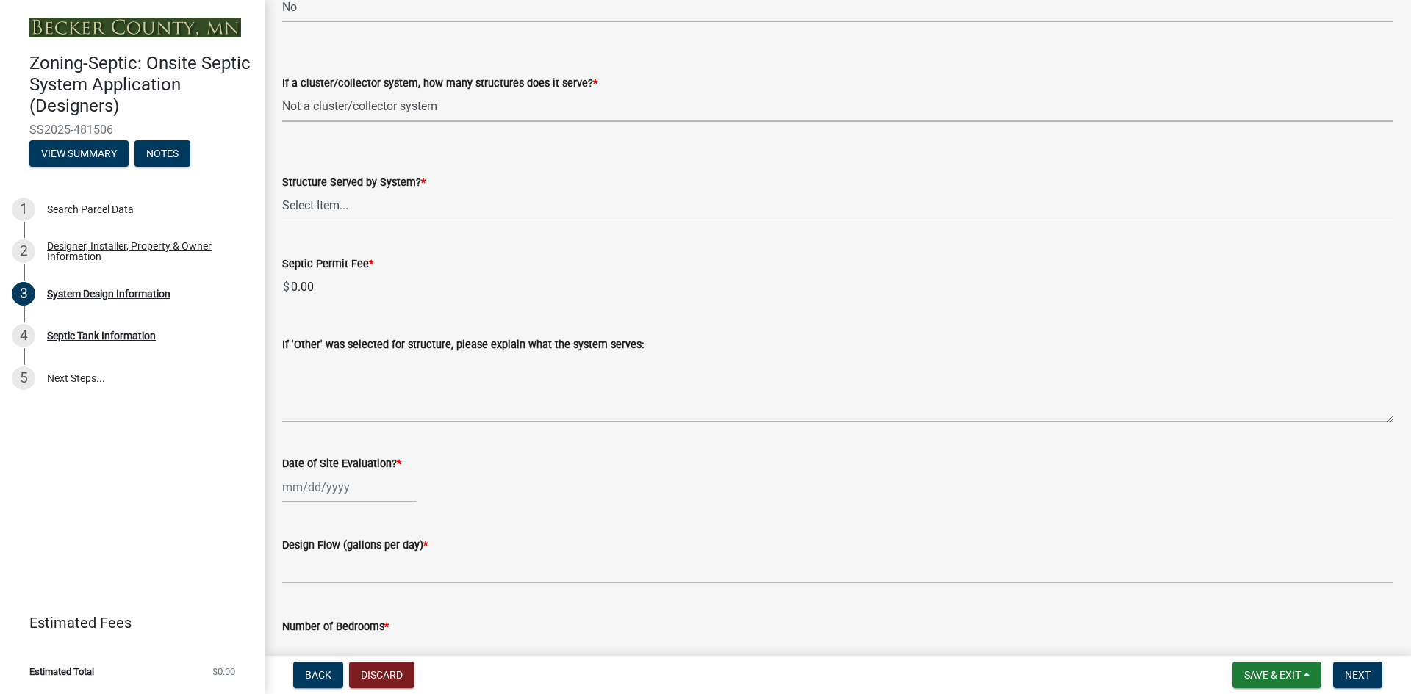
scroll to position [2223, 0]
click at [328, 209] on select "Select Item... Commercial Resort Commercial - Non Resort Other Full-Time Dwelli…" at bounding box center [837, 205] width 1111 height 30
click at [282, 190] on select "Select Item... Commercial Resort Commercial - Non Resort Other Full-Time Dwelli…" at bounding box center [837, 205] width 1111 height 30
select select "d95a9312-c8a1-4ec7-8581-25dbcf440a1f"
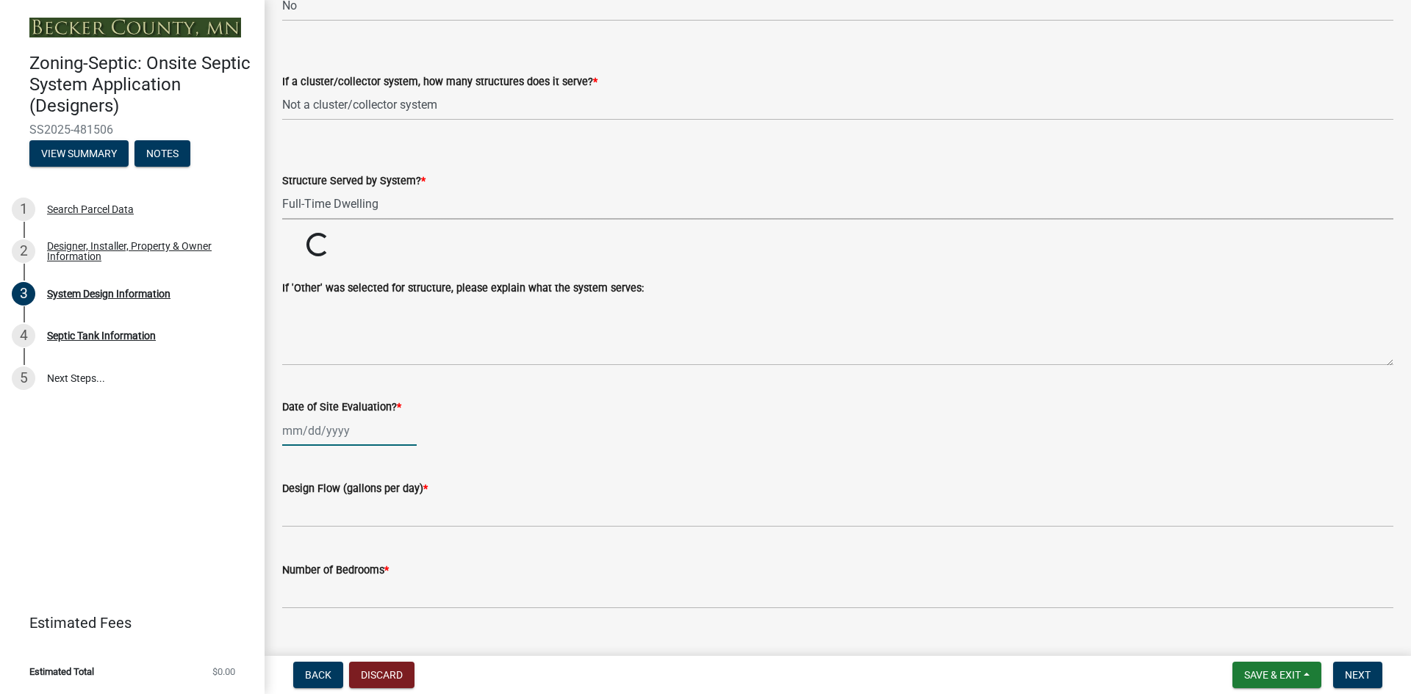
click at [331, 432] on div at bounding box center [349, 431] width 134 height 30
select select "9"
select select "2025"
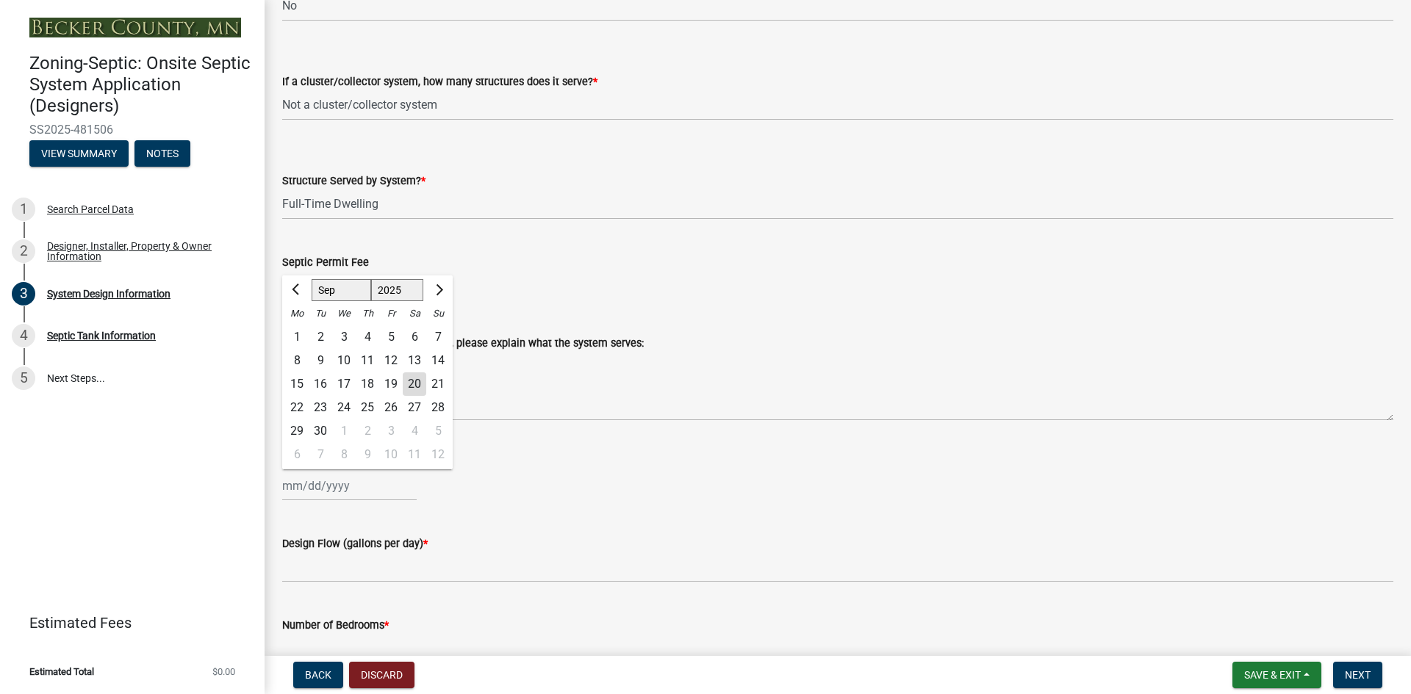
click at [346, 386] on div "17" at bounding box center [344, 385] width 24 height 24
type input "[DATE]"
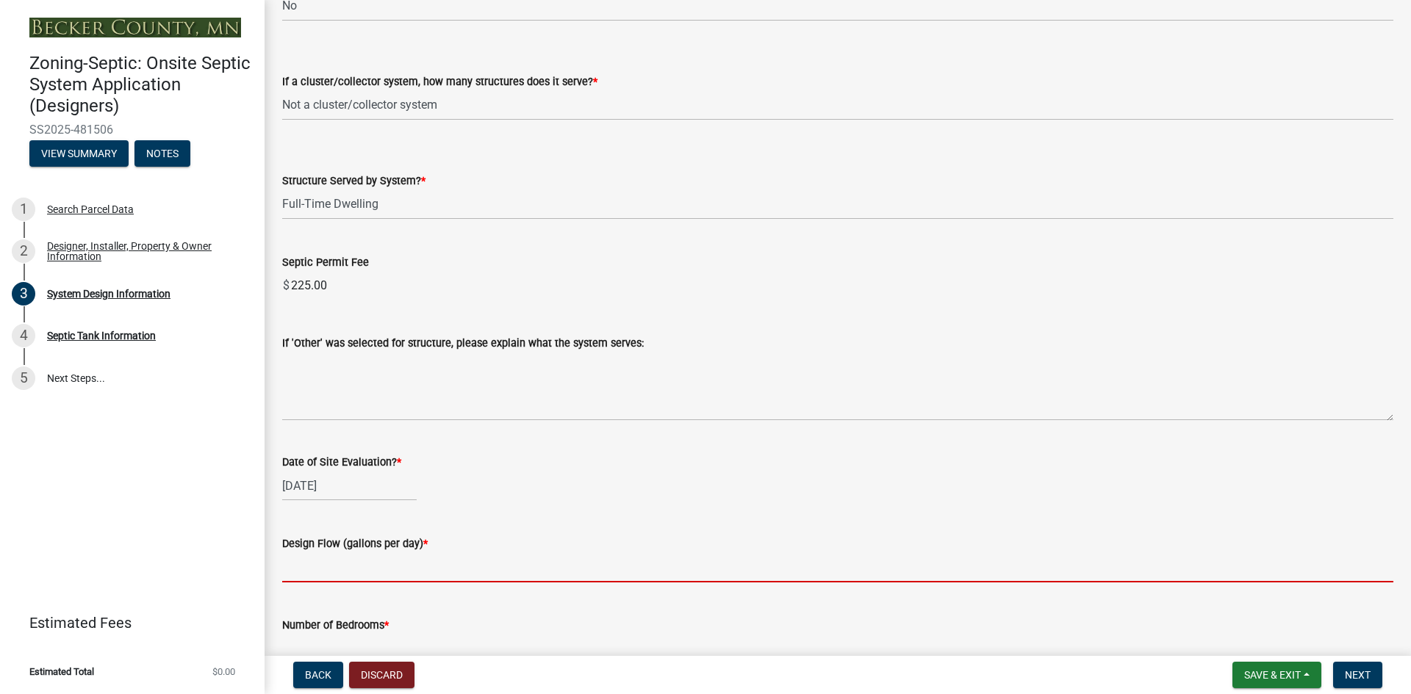
click at [342, 574] on input "text" at bounding box center [837, 568] width 1111 height 30
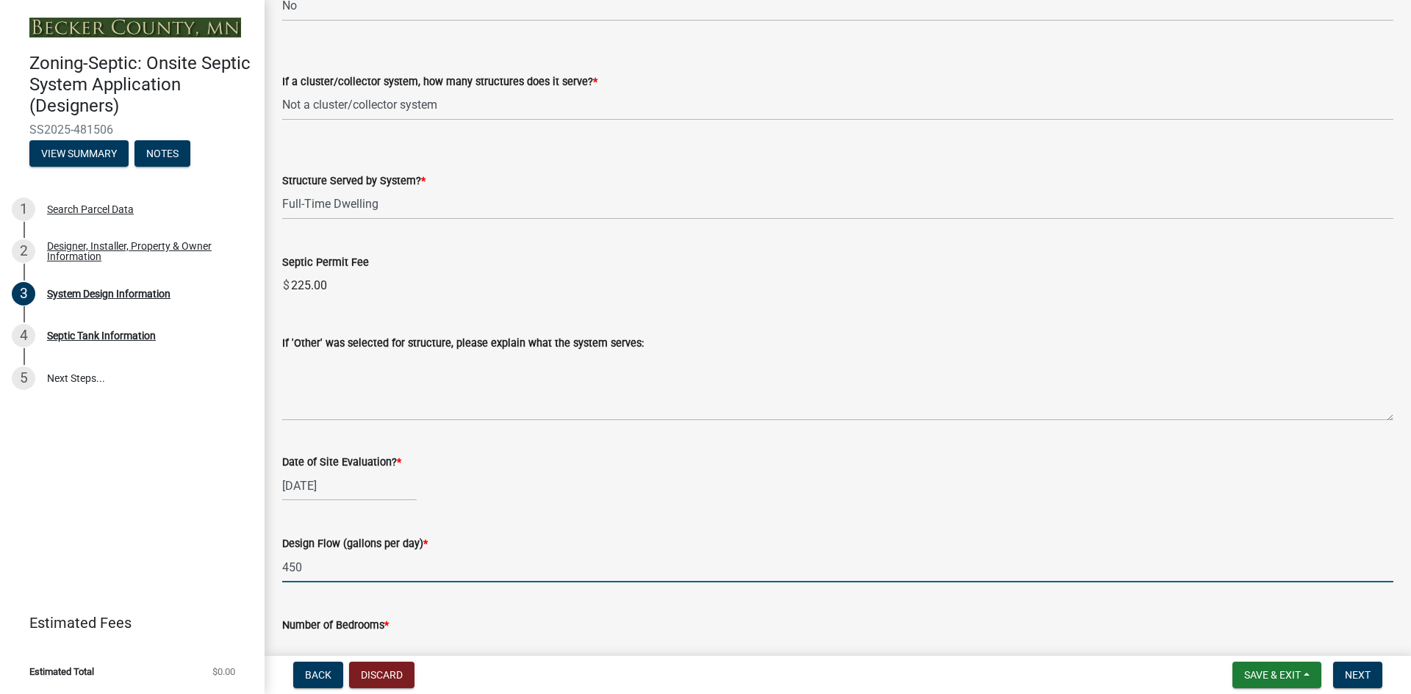
type input "450"
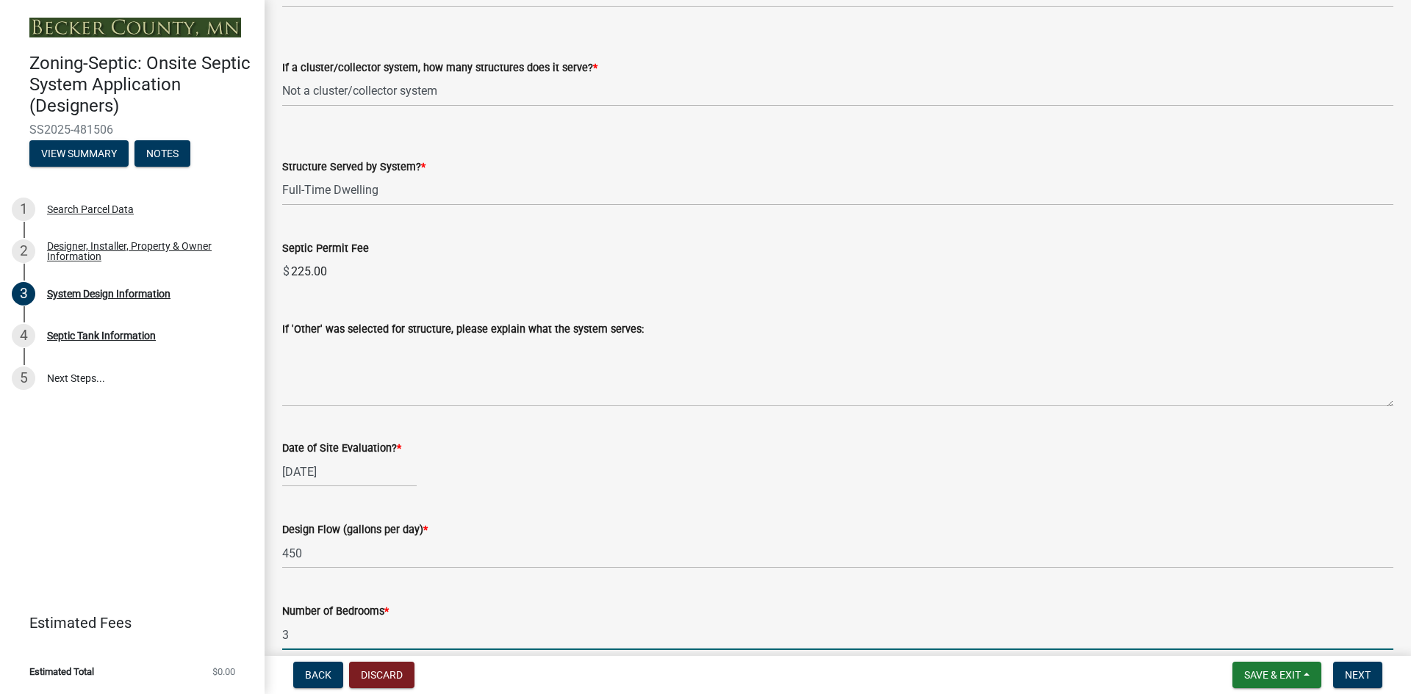
type input "3"
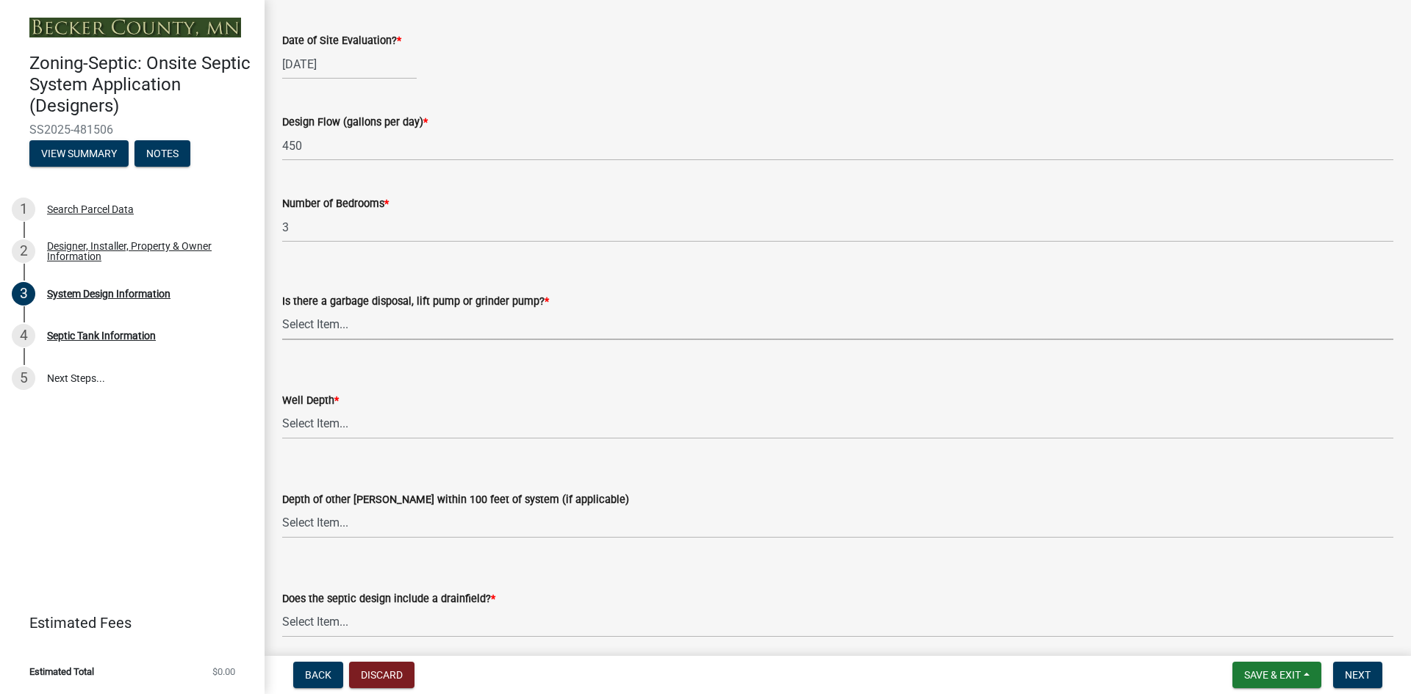
click at [344, 331] on select "Select Item... Yes No" at bounding box center [837, 325] width 1111 height 30
click at [282, 310] on select "Select Item... Yes No" at bounding box center [837, 325] width 1111 height 30
select select "ba735beb-519e-40f0-ae20-62d65fc4c46b"
click at [345, 428] on select "Select Item... Deep Well Shallow Well Well not yet installed - To be drilled No…" at bounding box center [837, 424] width 1111 height 30
click at [282, 409] on select "Select Item... Deep Well Shallow Well Well not yet installed - To be drilled No…" at bounding box center [837, 424] width 1111 height 30
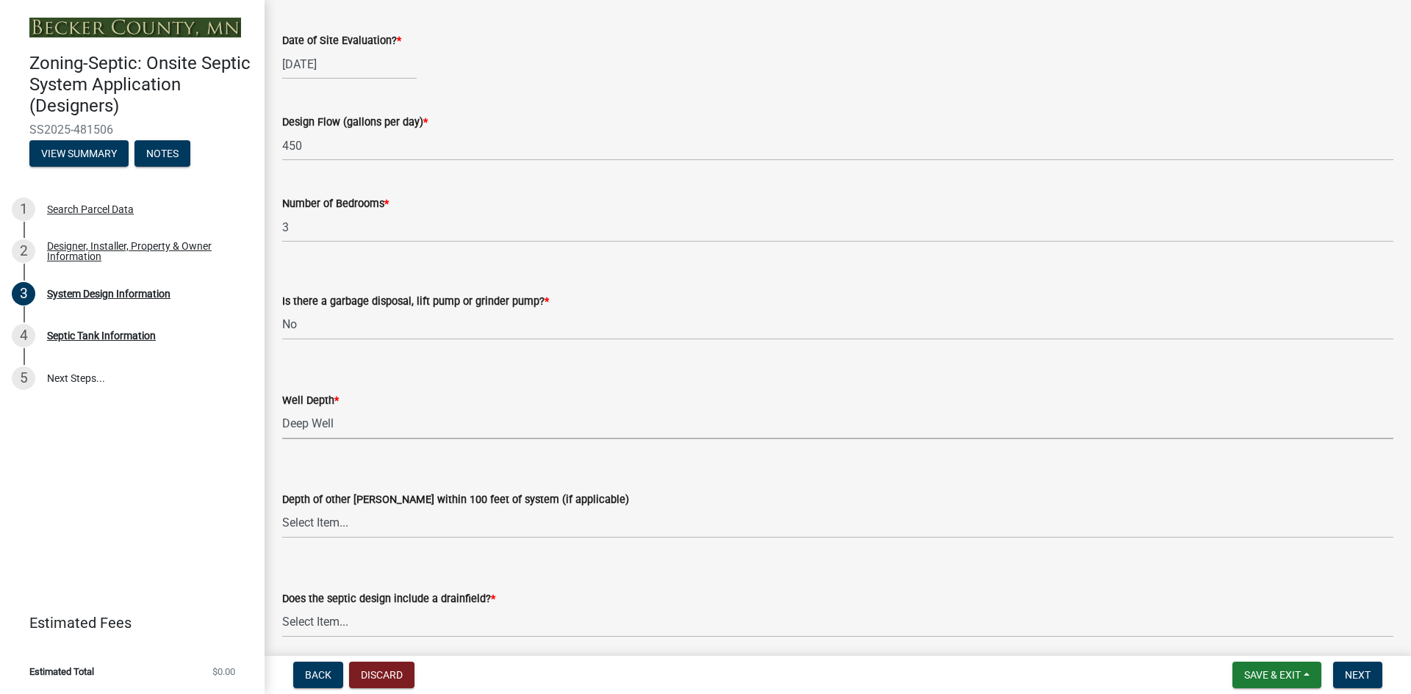
select select "ef698bf5-6172-44c1-9ffb-522c07469aed"
click at [349, 527] on select "Select Item... Deep Well Shallow Well No other [PERSON_NAME]" at bounding box center [837, 523] width 1111 height 30
click at [282, 508] on select "Select Item... Deep Well Shallow Well No other [PERSON_NAME]" at bounding box center [837, 523] width 1111 height 30
select select "384fc250-a67e-4e5e-a6e0-19116deb63e7"
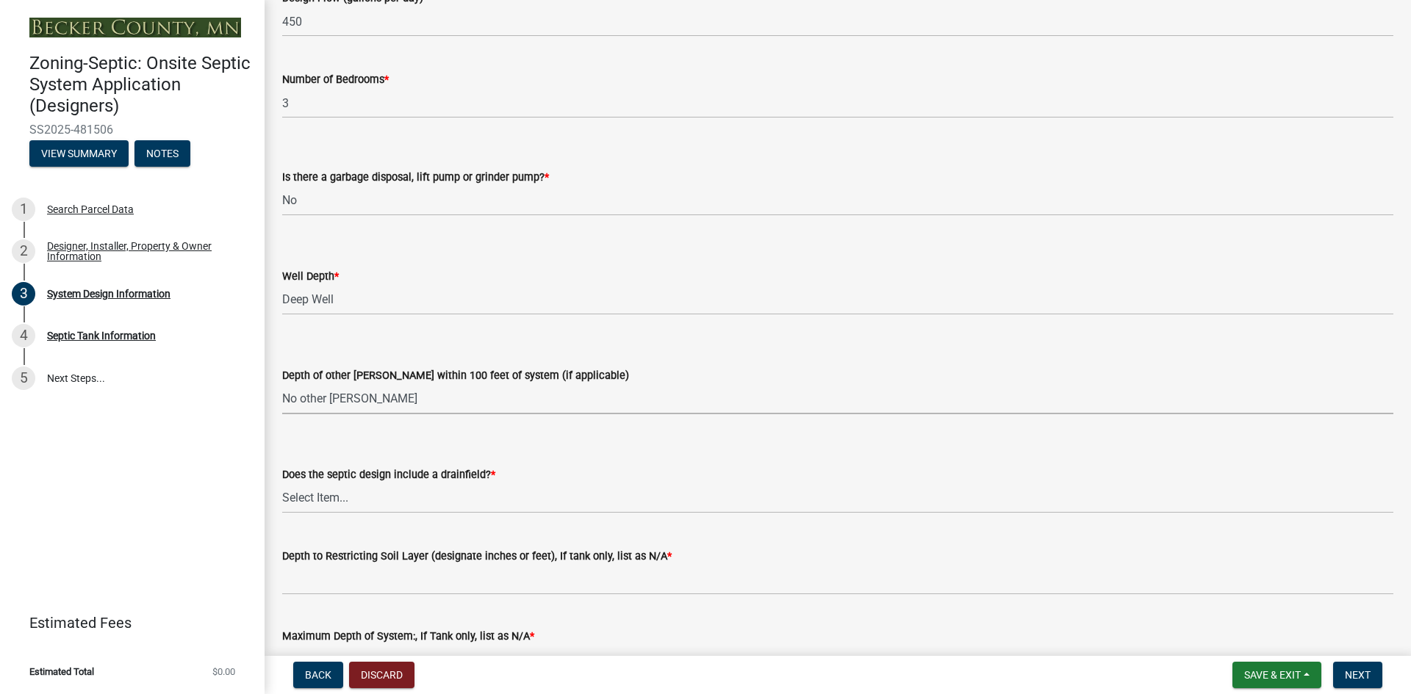
scroll to position [2810, 0]
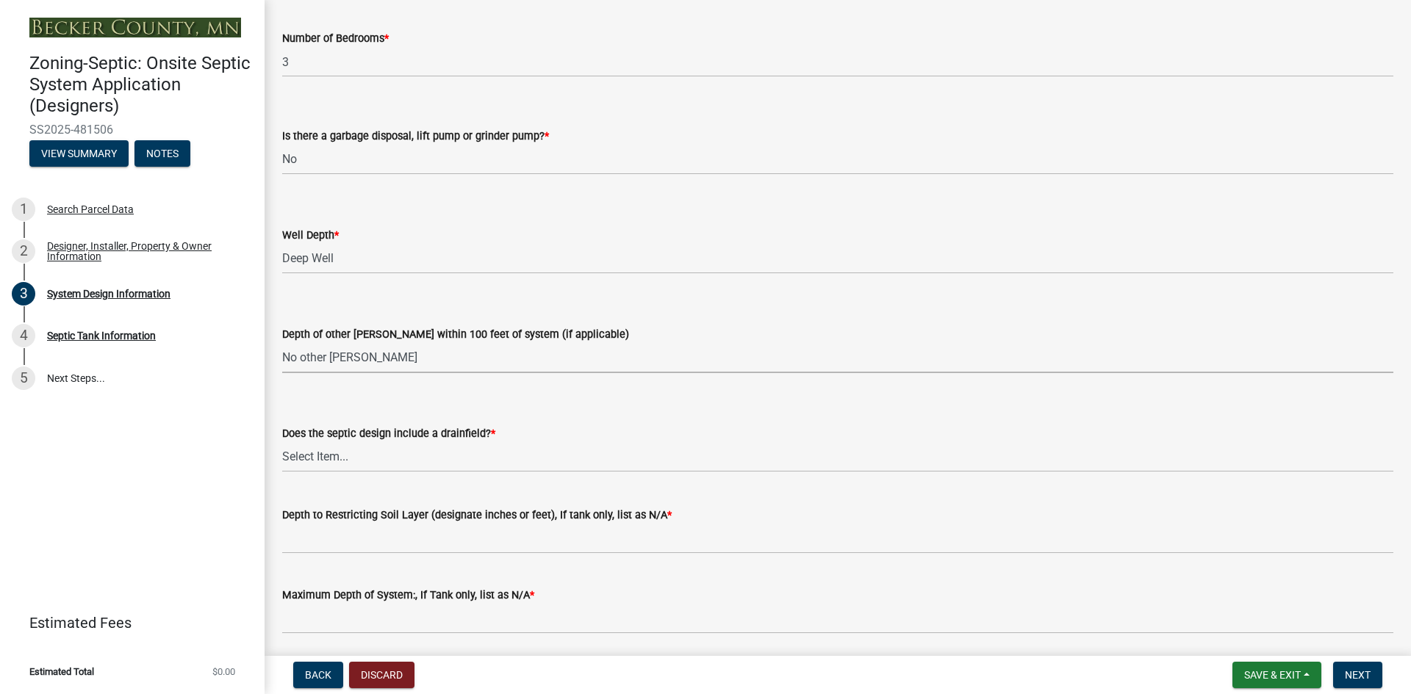
click at [388, 365] on select "Select Item... Deep Well Shallow Well No other [PERSON_NAME]" at bounding box center [837, 358] width 1111 height 30
click at [653, 267] on select "Select Item... Deep Well Shallow Well Well not yet installed - To be drilled No…" at bounding box center [837, 259] width 1111 height 30
click at [282, 244] on select "Select Item... Deep Well Shallow Well Well not yet installed - To be drilled No…" at bounding box center [837, 259] width 1111 height 30
click at [321, 457] on select "Select Item... Yes No Existing - COC must by submitted" at bounding box center [837, 457] width 1111 height 30
click at [282, 442] on select "Select Item... Yes No Existing - COC must by submitted" at bounding box center [837, 457] width 1111 height 30
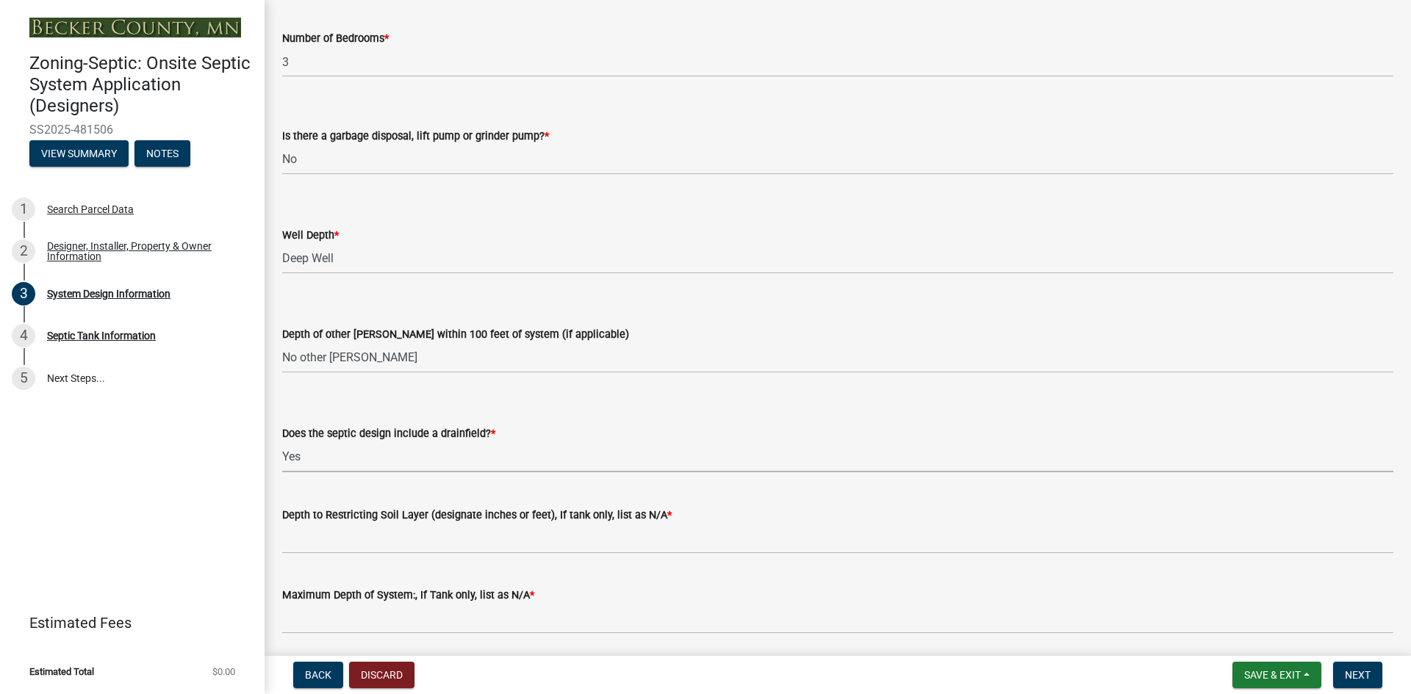
select select "a0c59fcd-b61c-4c3a-90a8-e70849750c47"
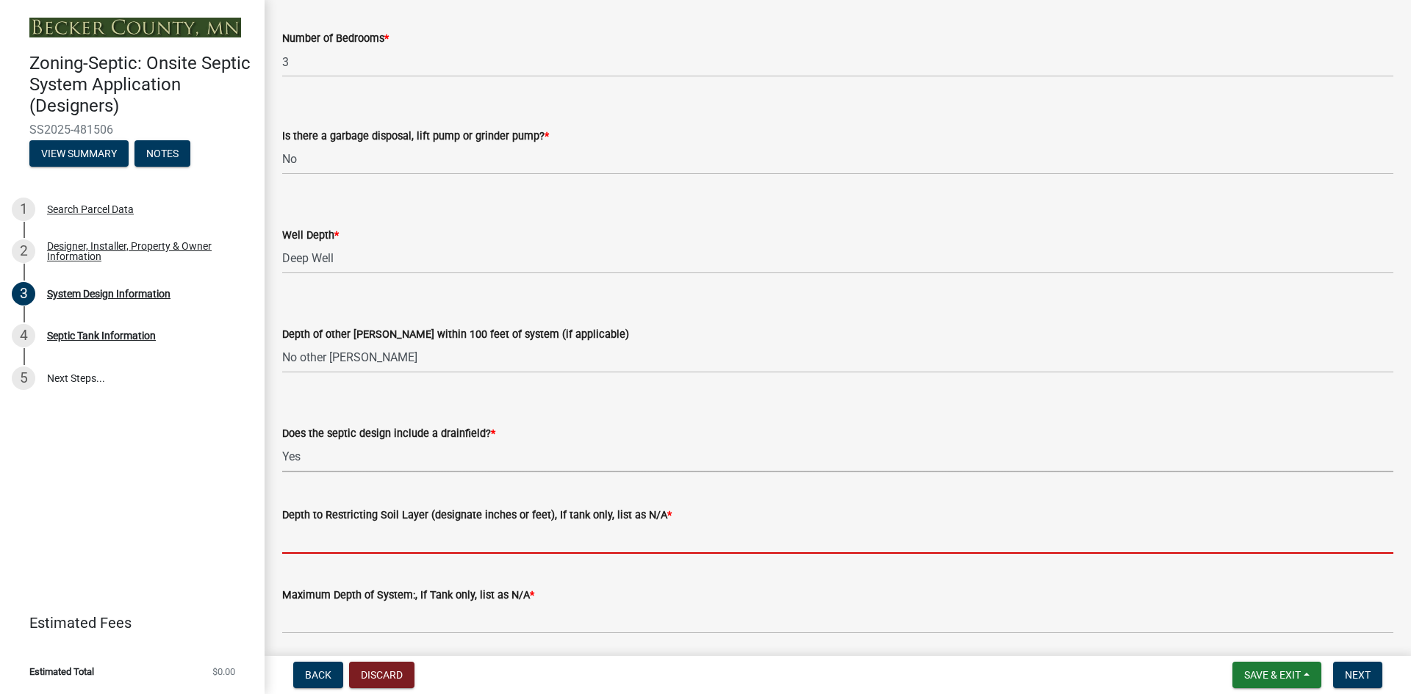
click at [338, 542] on input "Depth to Restricting Soil Layer (designate inches or feet), If tank only, list …" at bounding box center [837, 539] width 1111 height 30
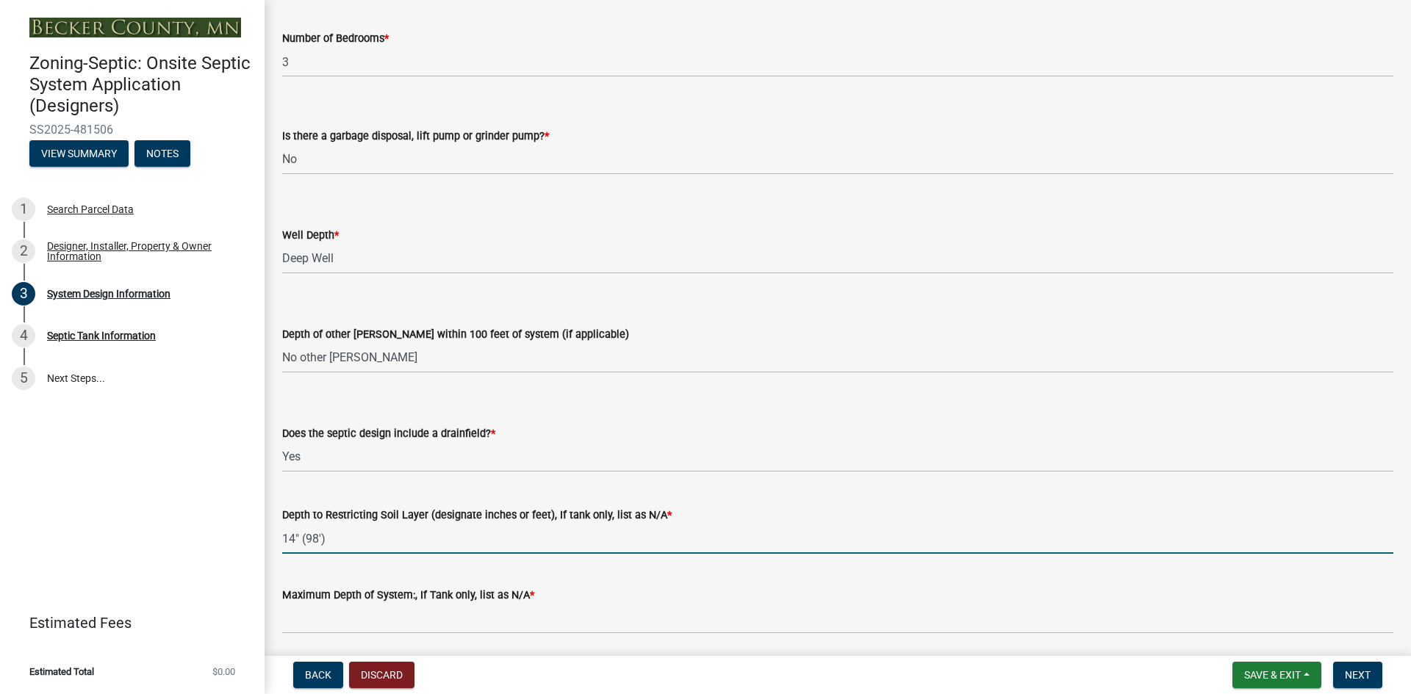
type input "14" (98')"
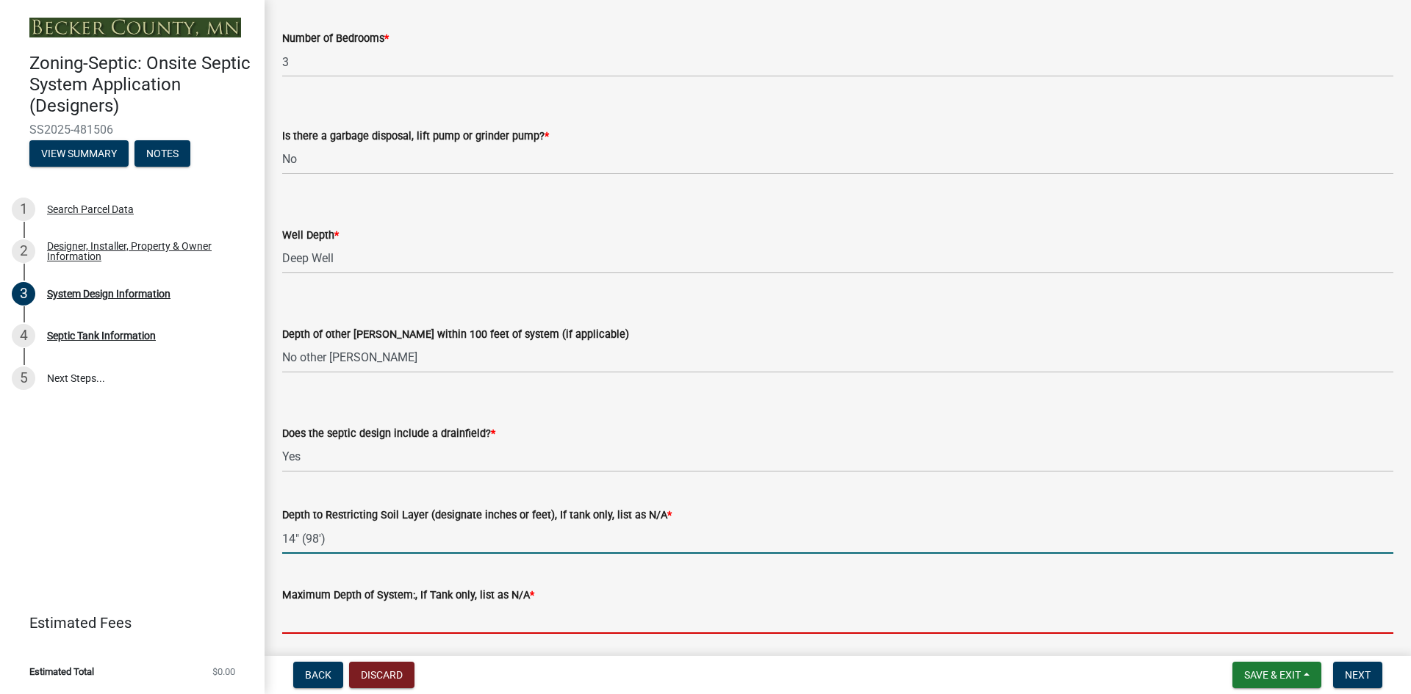
click at [382, 616] on input "Maximum Depth of System:, If Tank only, list as N/A *" at bounding box center [837, 619] width 1111 height 30
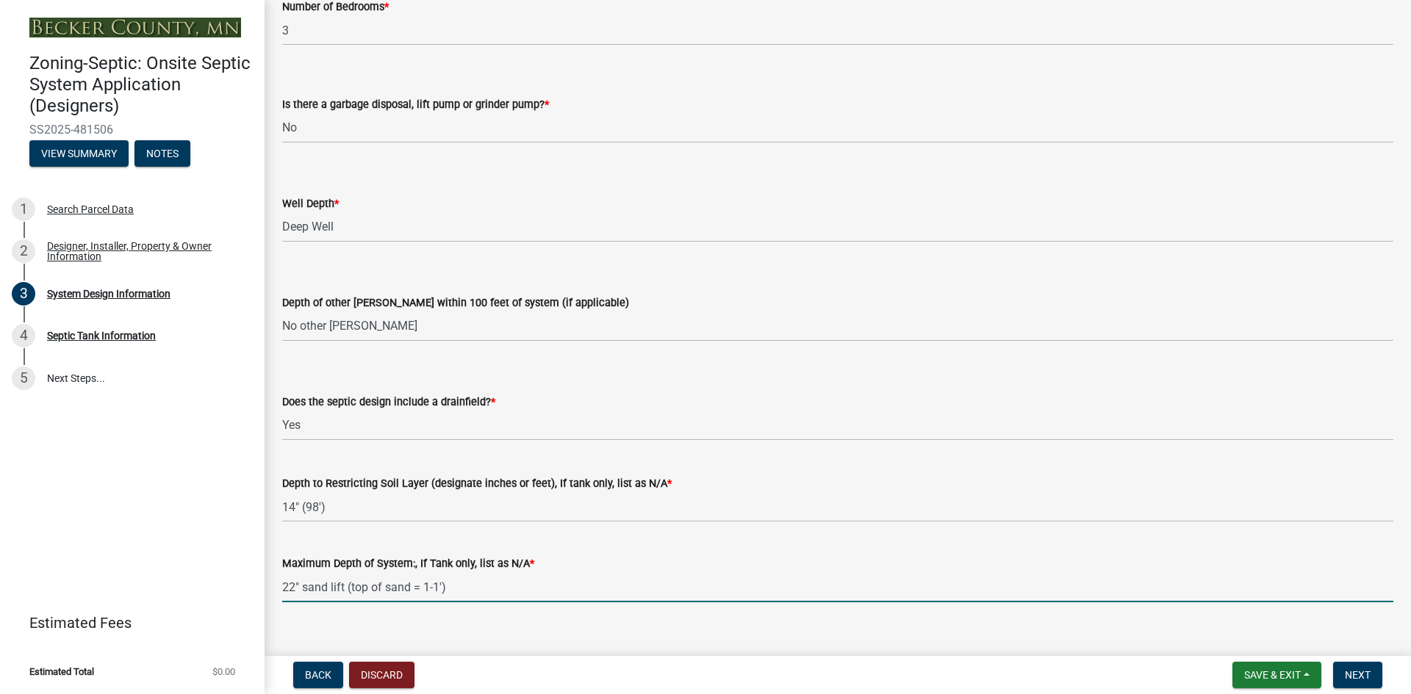
scroll to position [2846, 0]
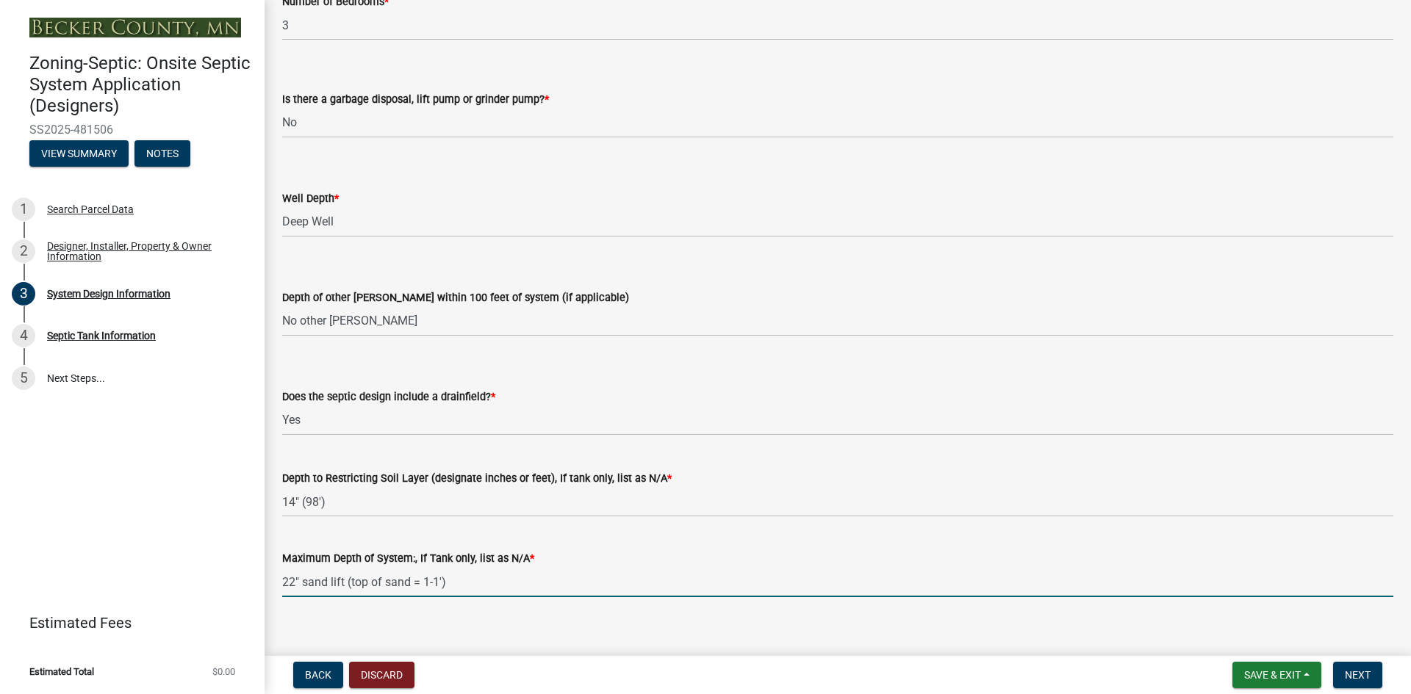
click at [433, 581] on input "22" sand lift (top of sand = 1-1')" at bounding box center [837, 582] width 1111 height 30
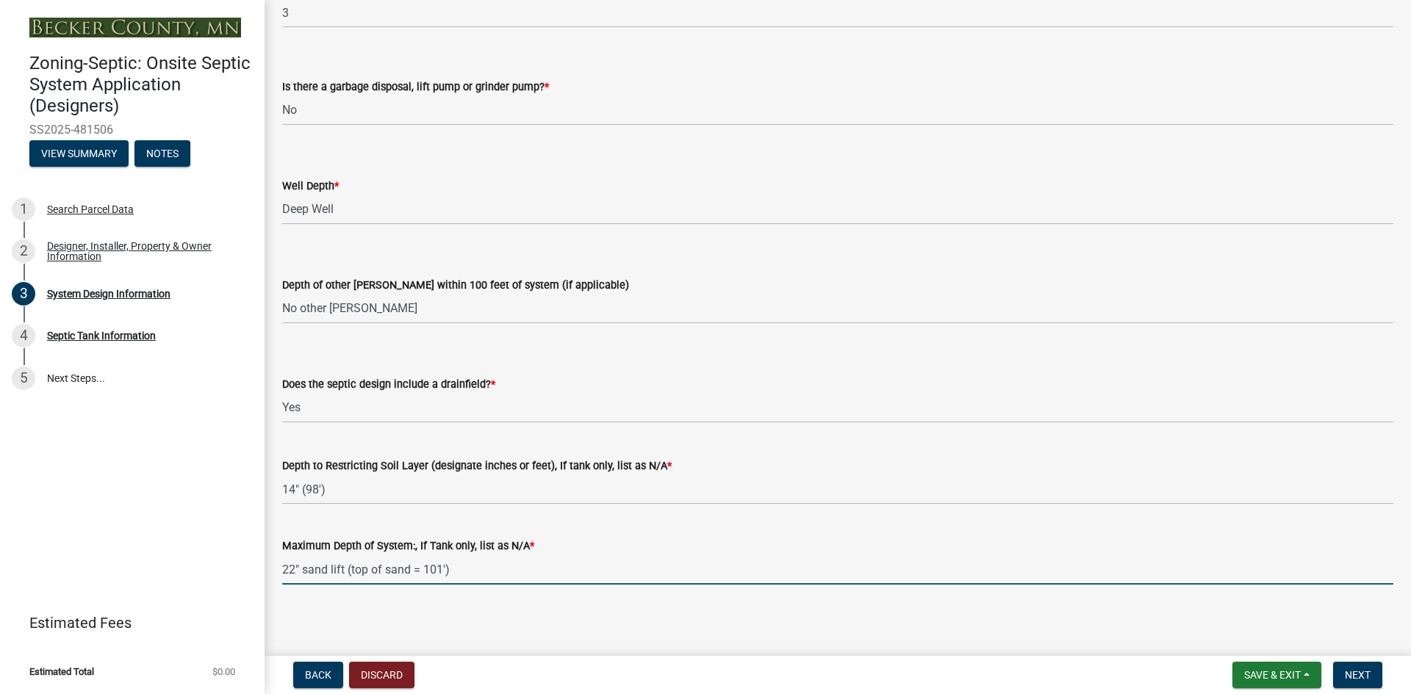
scroll to position [2863, 0]
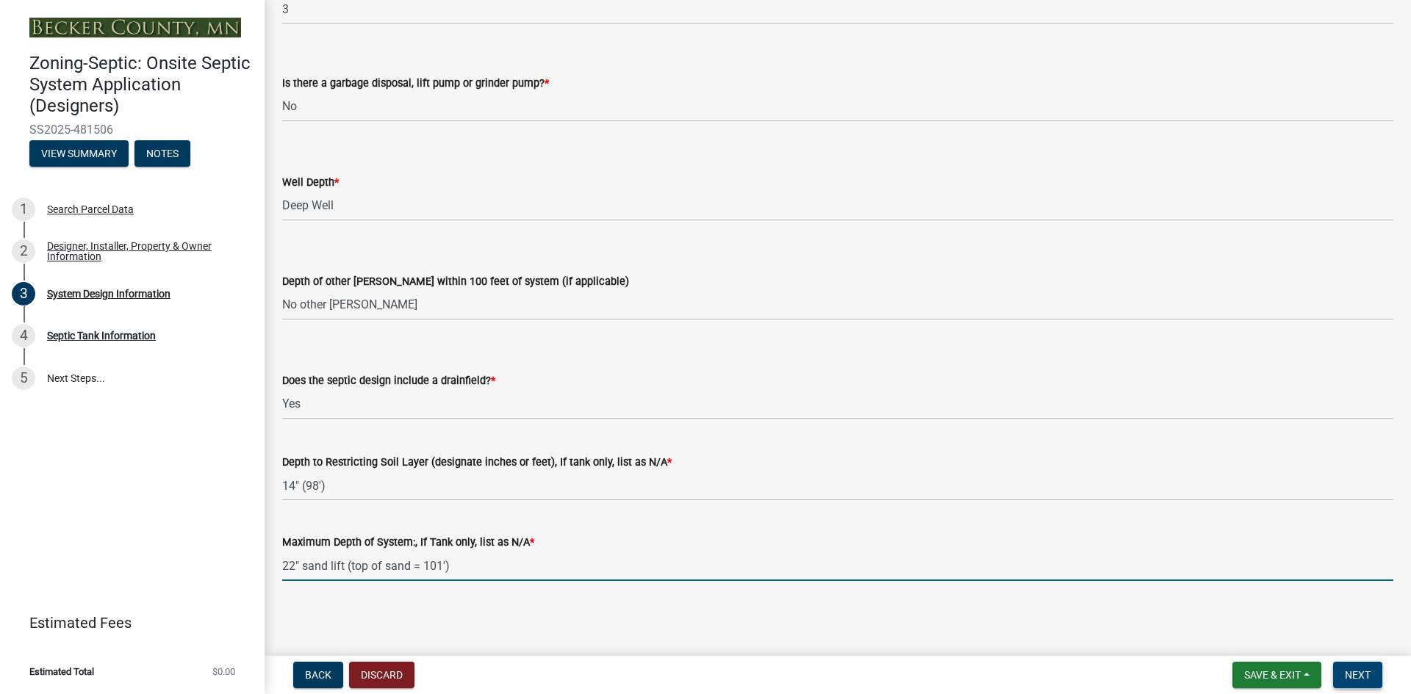
type input "22" sand lift (top of sand = 101')"
click at [1345, 669] on span "Next" at bounding box center [1358, 675] width 26 height 12
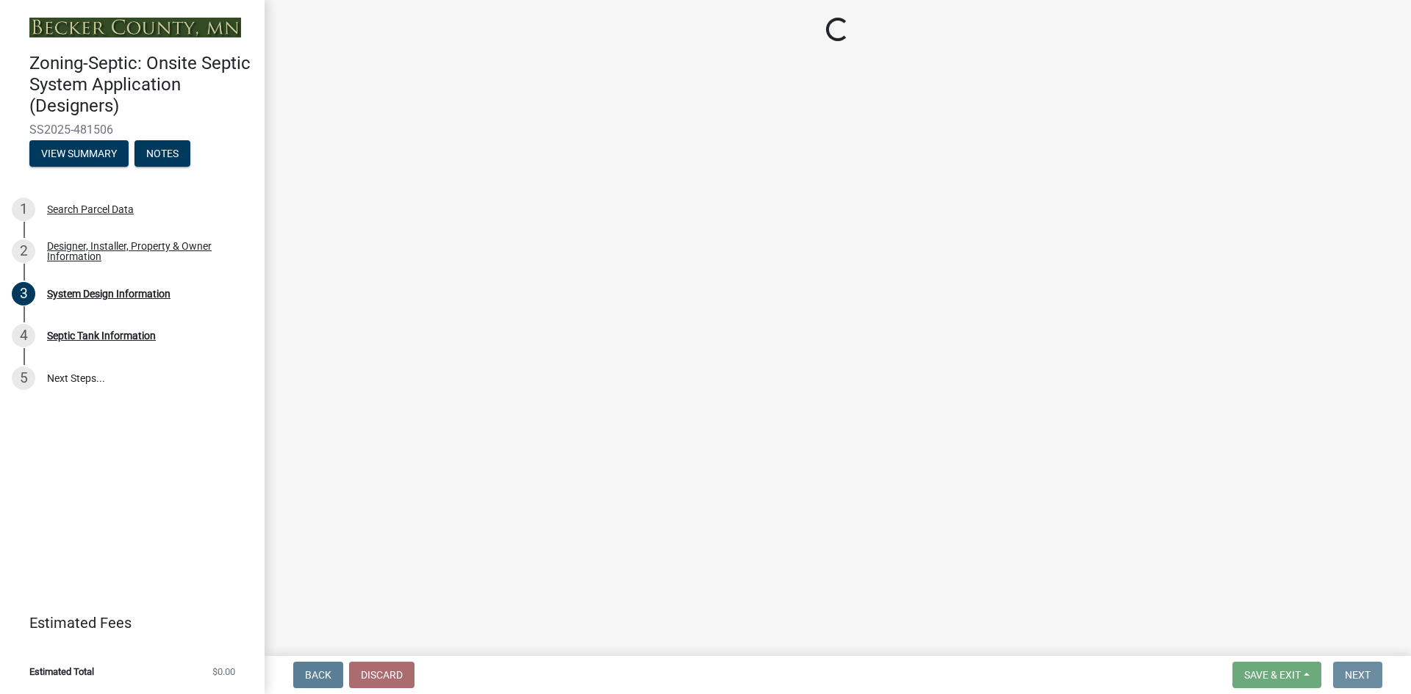
scroll to position [0, 0]
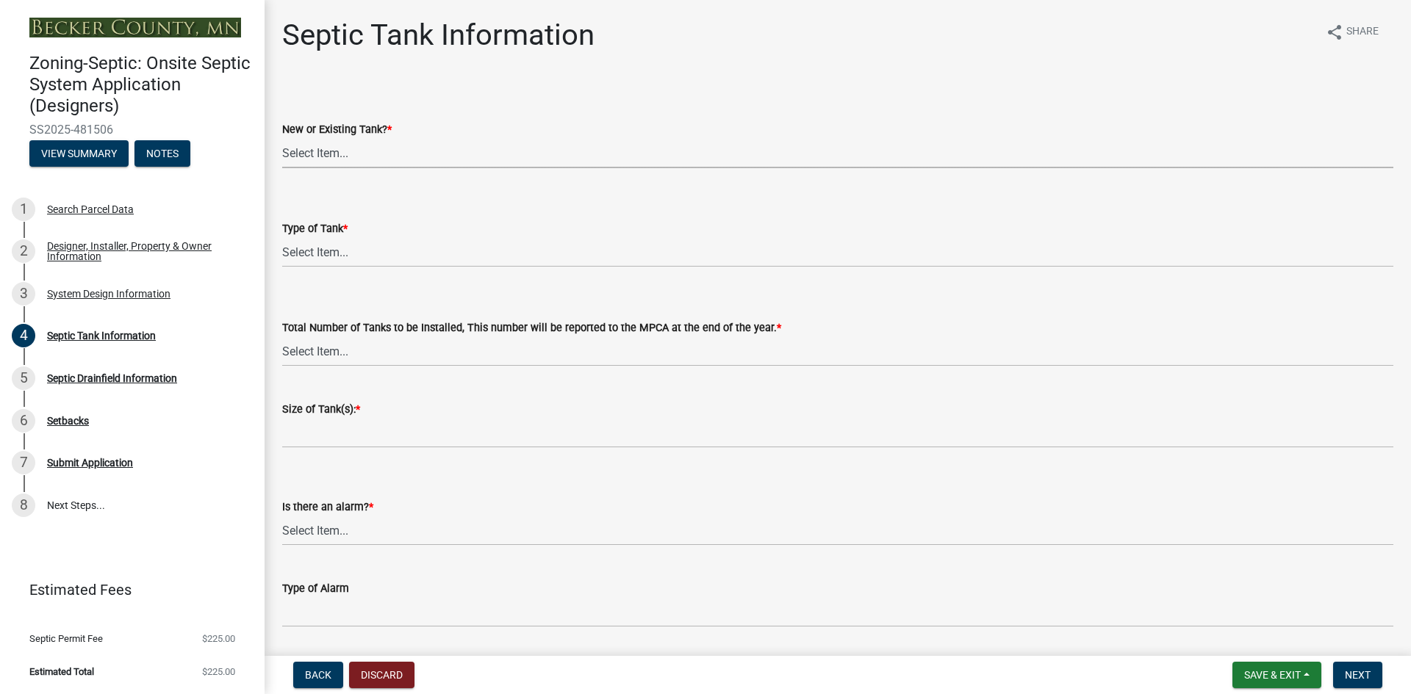
click at [295, 159] on select "Select Item... New Existing Both -New and Existing Tank" at bounding box center [837, 153] width 1111 height 30
click at [282, 138] on select "Select Item... New Existing Both -New and Existing Tank" at bounding box center [837, 153] width 1111 height 30
select select "f9fbe67c-c1cf-4a63-8ad4-799ce56b7f21"
click at [317, 251] on select "Select Item... Single Septic Tank Compartmented Tank Single Tank plus Compartme…" at bounding box center [837, 252] width 1111 height 30
click at [282, 237] on select "Select Item... Single Septic Tank Compartmented Tank Single Tank plus Compartme…" at bounding box center [837, 252] width 1111 height 30
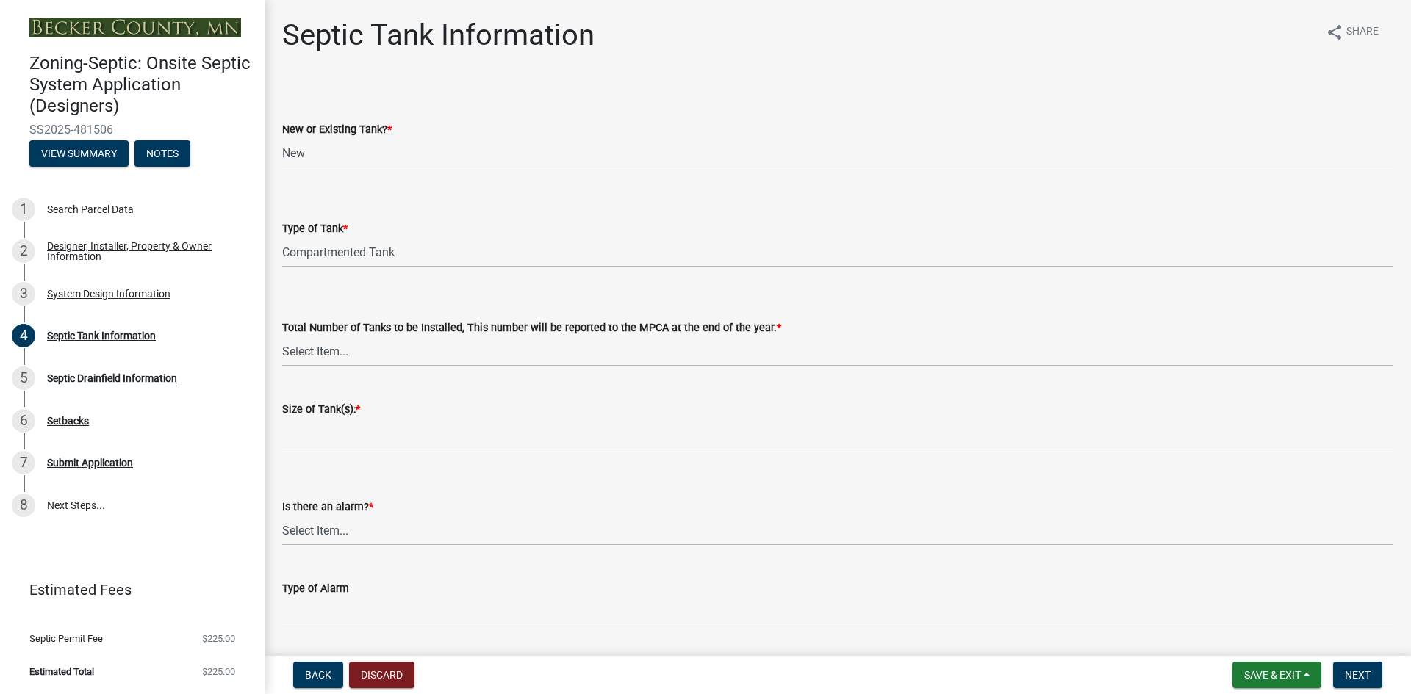
select select "8af00ff6-ccdf-43a1-aa9f-9d195177e029"
click at [338, 353] on select "Select Item... 0 1 2 3 4" at bounding box center [837, 352] width 1111 height 30
click at [282, 337] on select "Select Item... 0 1 2 3 4" at bounding box center [837, 352] width 1111 height 30
select select "52556460-45fa-4026-a6c2-c70bb0823cb5"
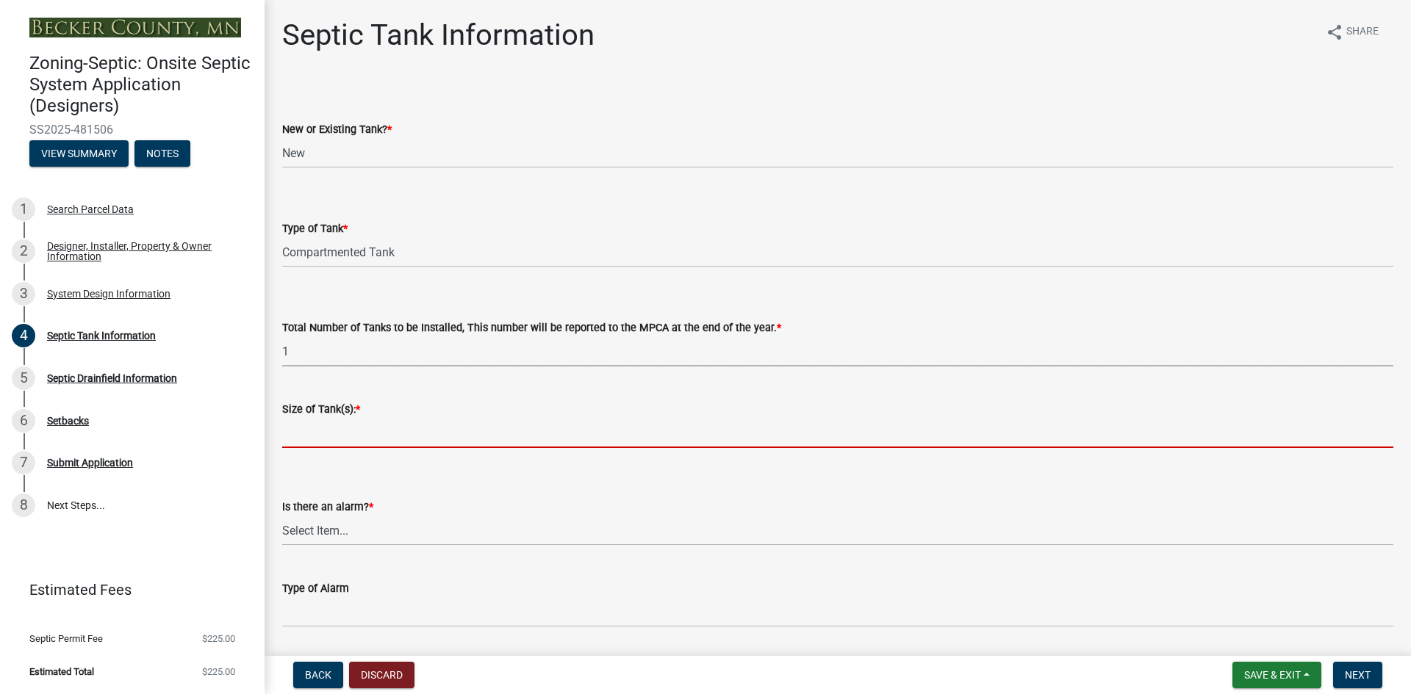
click at [326, 432] on input "Size of Tank(s): *" at bounding box center [837, 433] width 1111 height 30
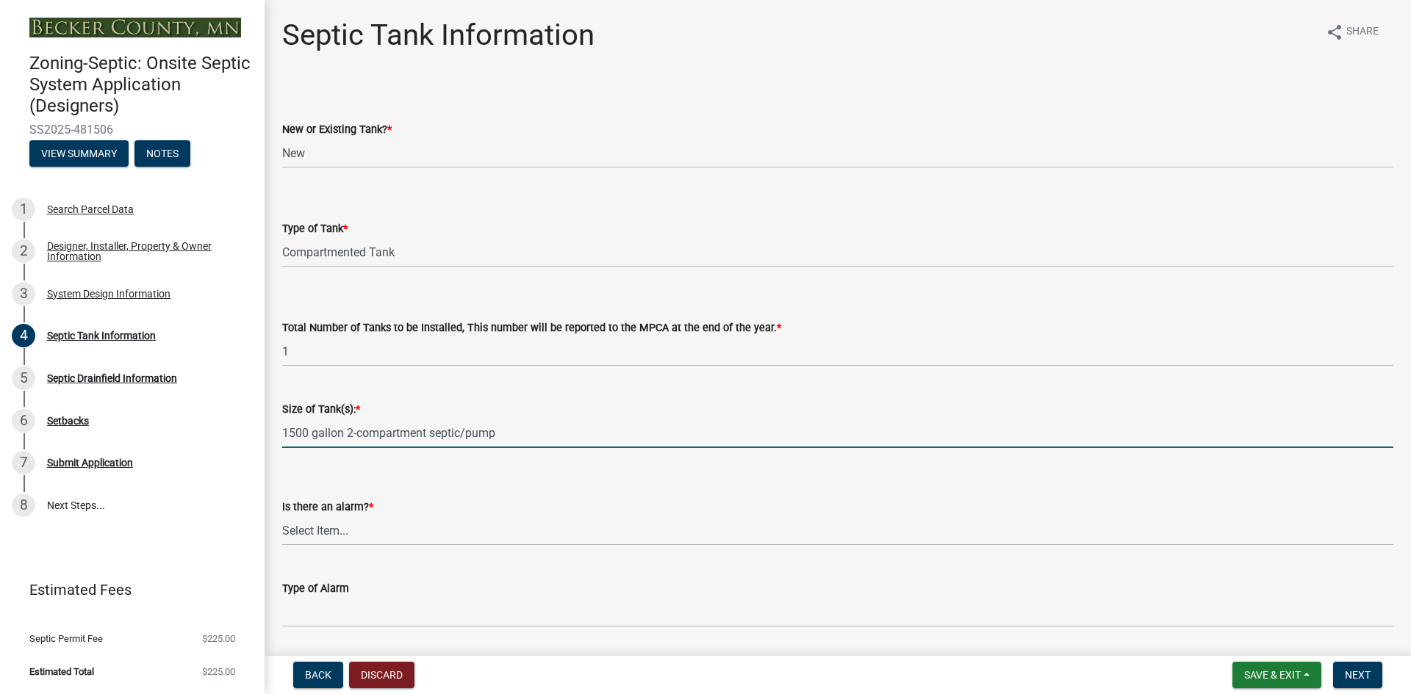
type input "1500 gallon 2-compartment septic/pump"
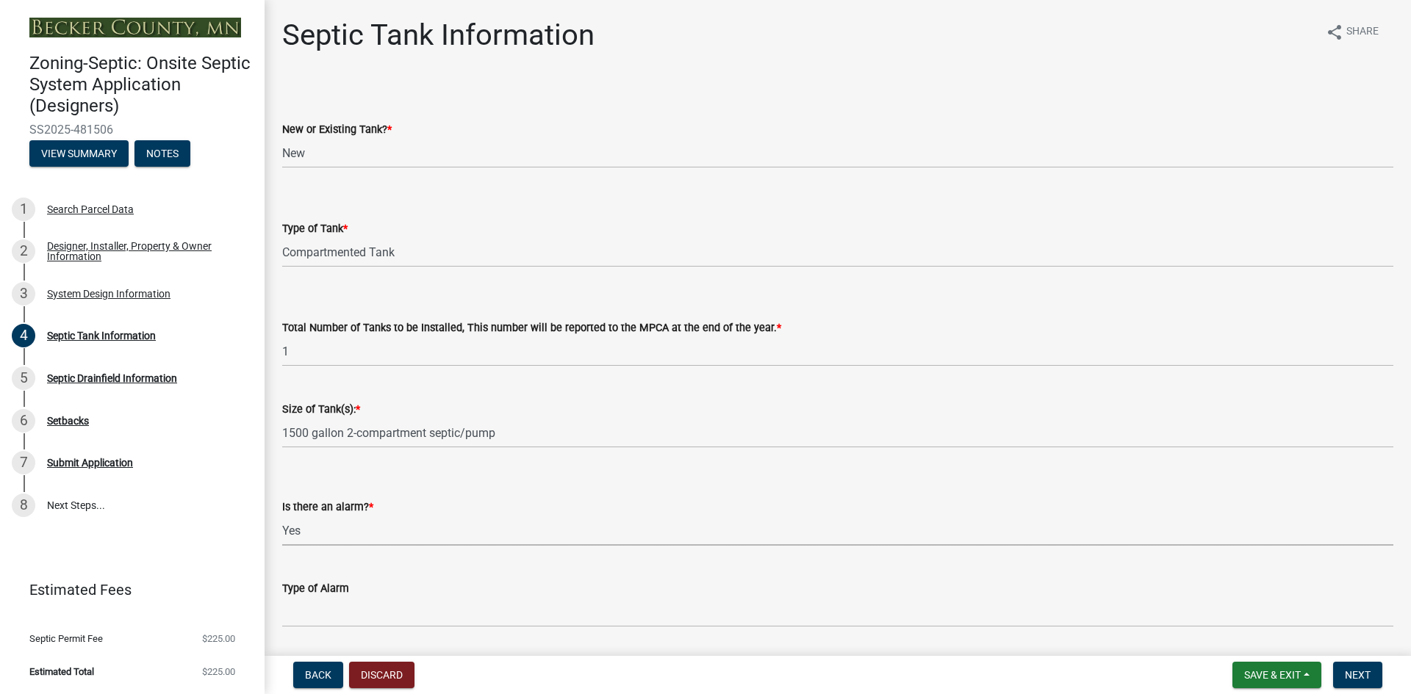
select select "c84d9e4c-2287-4d2e-9ef7-9874a7456ee3"
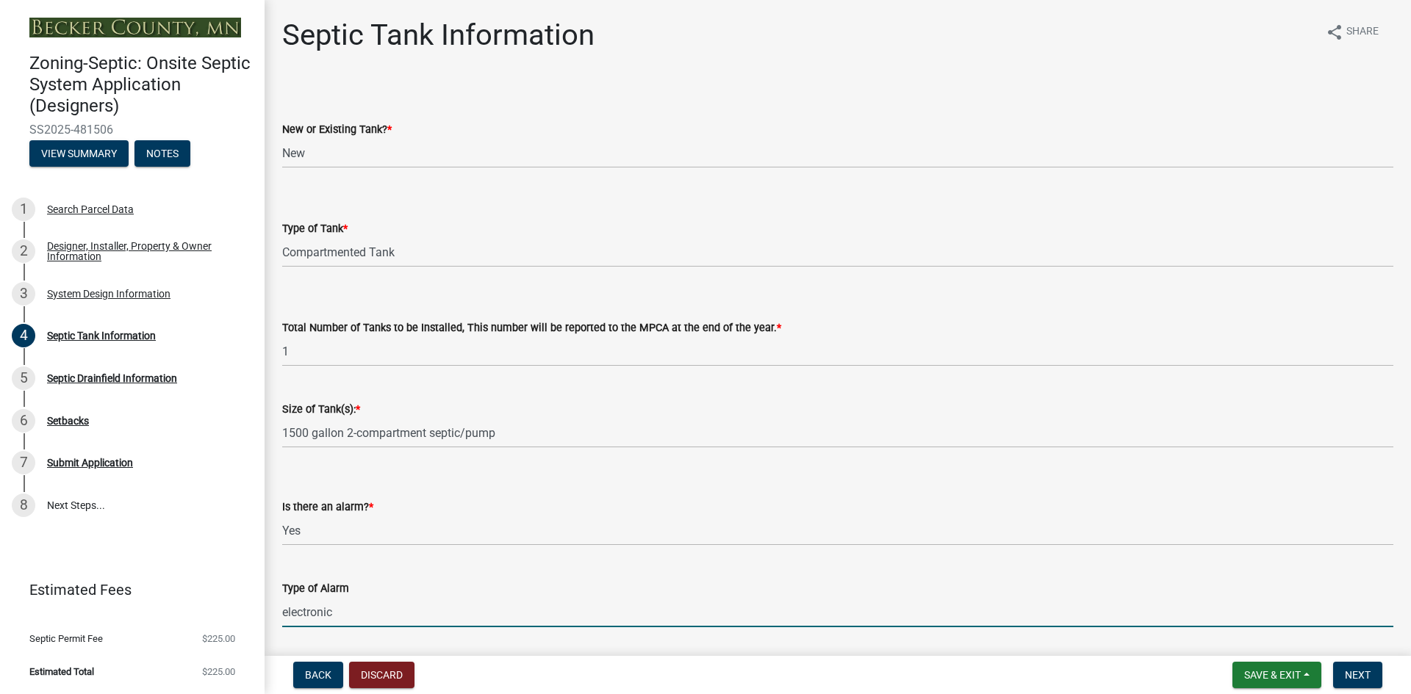
type input "electronic"
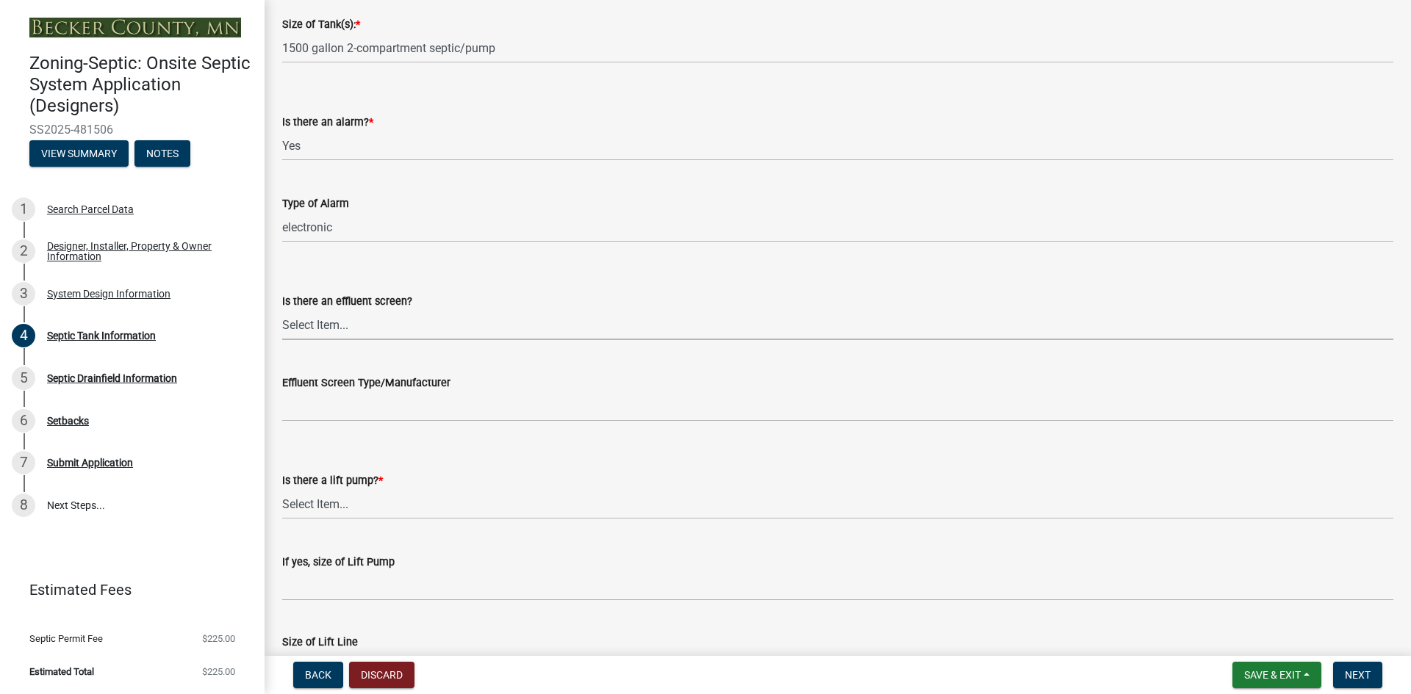
click at [312, 329] on select "Select Item... Yes No" at bounding box center [837, 325] width 1111 height 30
click at [282, 310] on select "Select Item... Yes No" at bounding box center [837, 325] width 1111 height 30
select select "1aae01aa-140b-4eb5-b041-885c26cb6aa8"
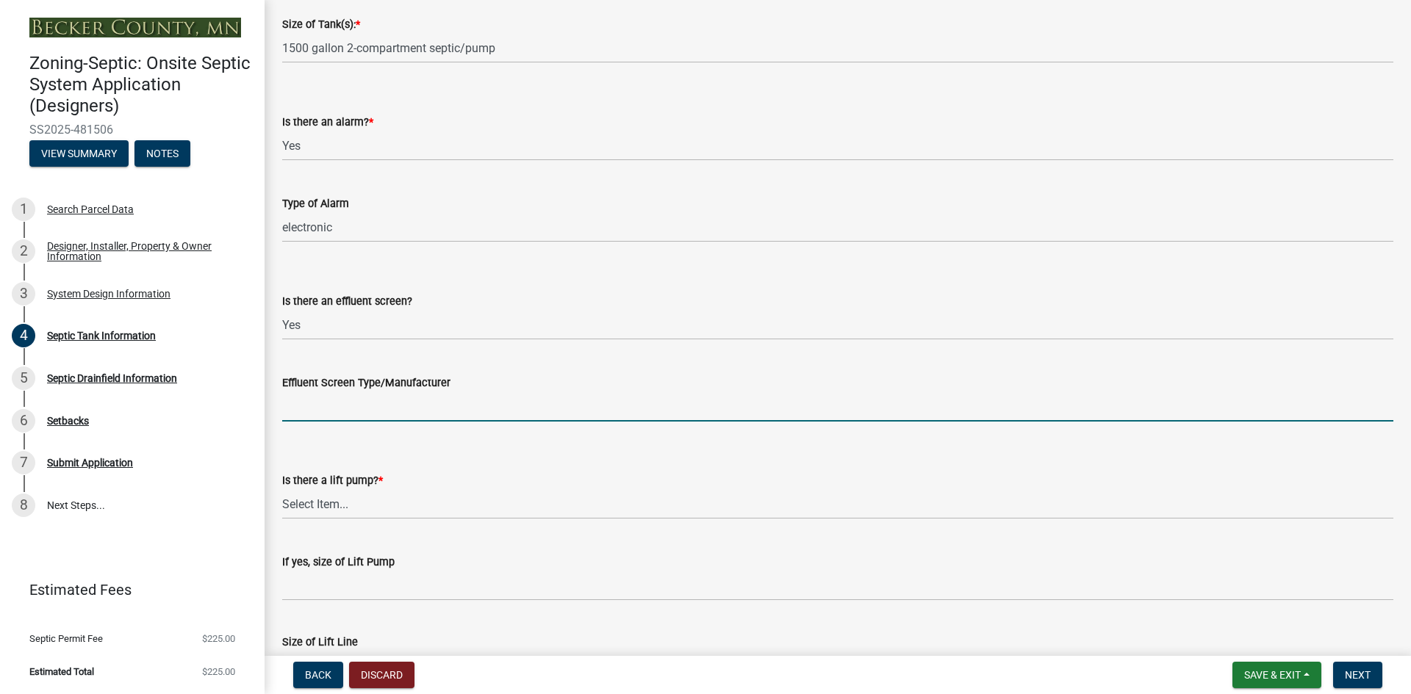
click at [346, 406] on input "Effluent Screen Type/Manufacturer" at bounding box center [837, 407] width 1111 height 30
paste input "Polylok PL-122 effluent screen or equiv."
drag, startPoint x: 439, startPoint y: 408, endPoint x: 363, endPoint y: 415, distance: 76.0
click at [363, 415] on input "Polylok PL-122 effluent screen or equiv." at bounding box center [837, 407] width 1111 height 30
type input "Polylok PL-122 or equiv."
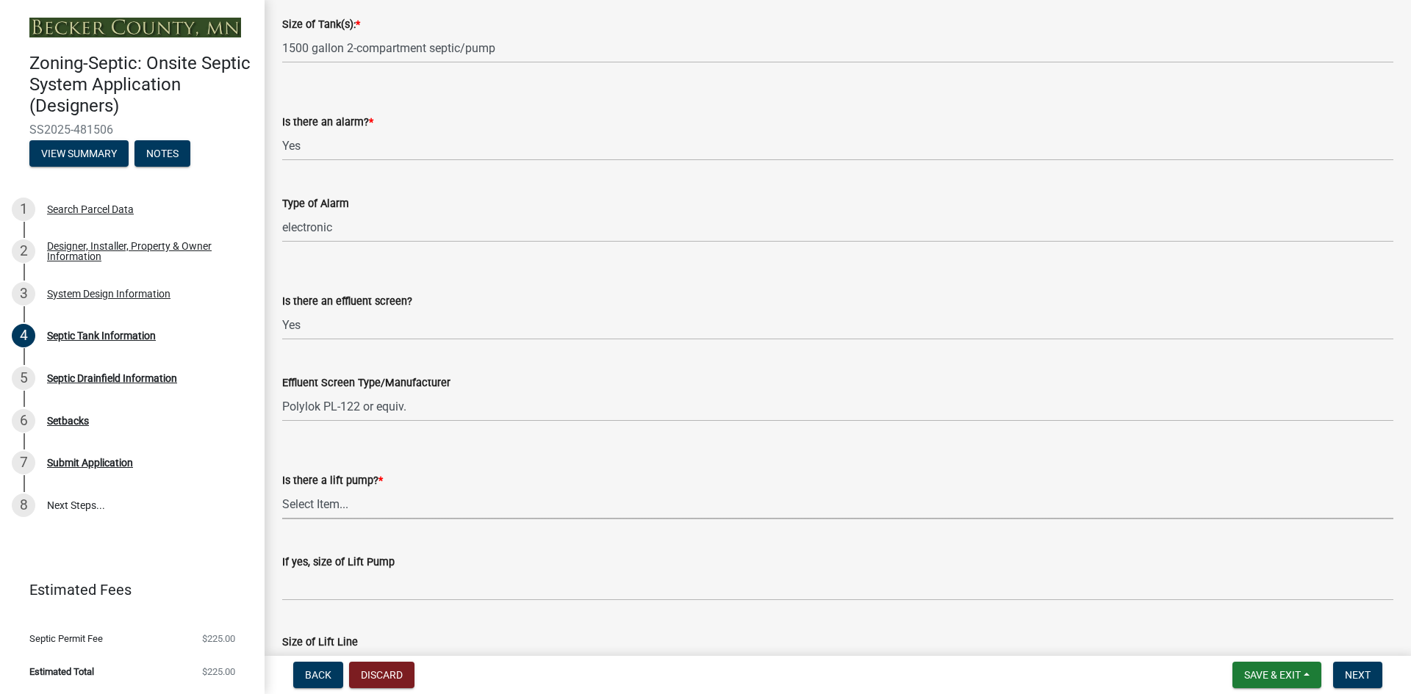
click at [325, 508] on select "Select Item... Yes No" at bounding box center [837, 504] width 1111 height 30
click at [282, 489] on select "Select Item... Yes No" at bounding box center [837, 504] width 1111 height 30
select select "7b57e397-6881-49c8-9b87-e40bdbeb8239"
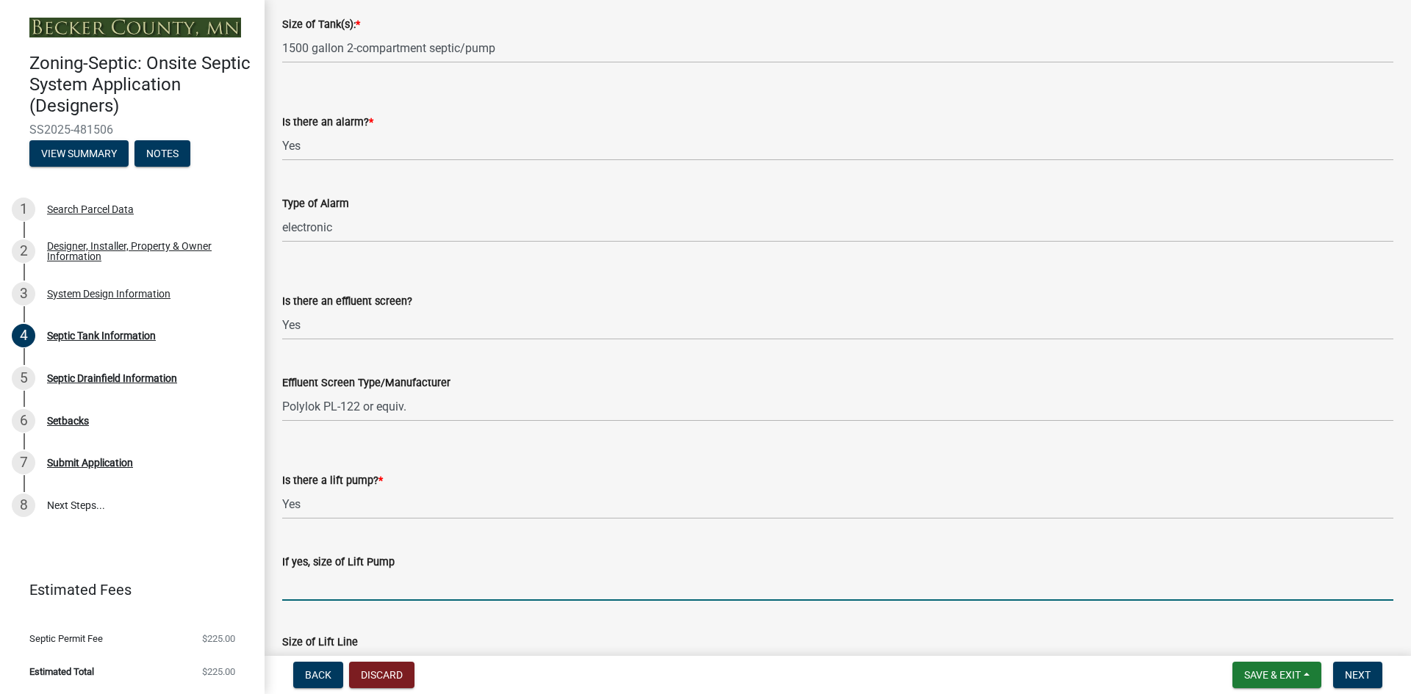
click at [323, 584] on input "If yes, size of Lift Pump" at bounding box center [837, 586] width 1111 height 30
click at [353, 591] on input "If yes, size of Lift Pump" at bounding box center [837, 586] width 1111 height 30
paste input "29 gpm with 27.9 tfh"
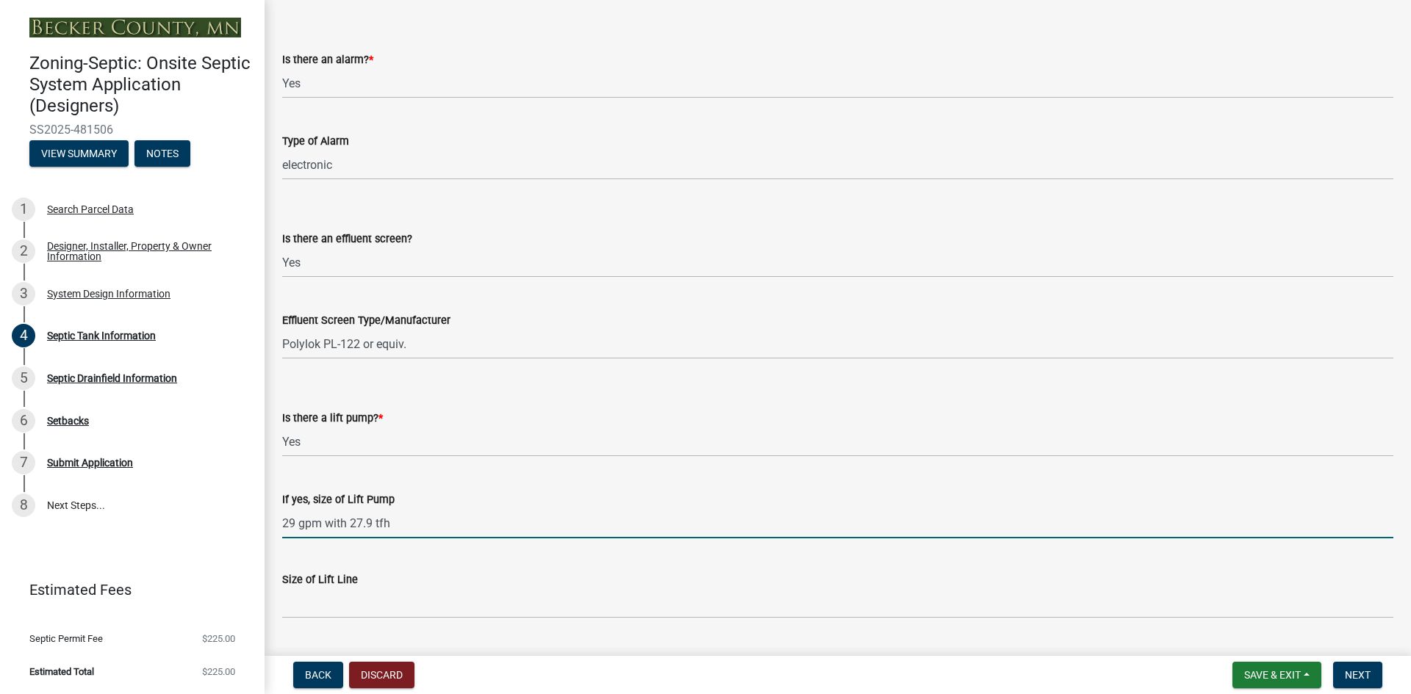
scroll to position [485, 0]
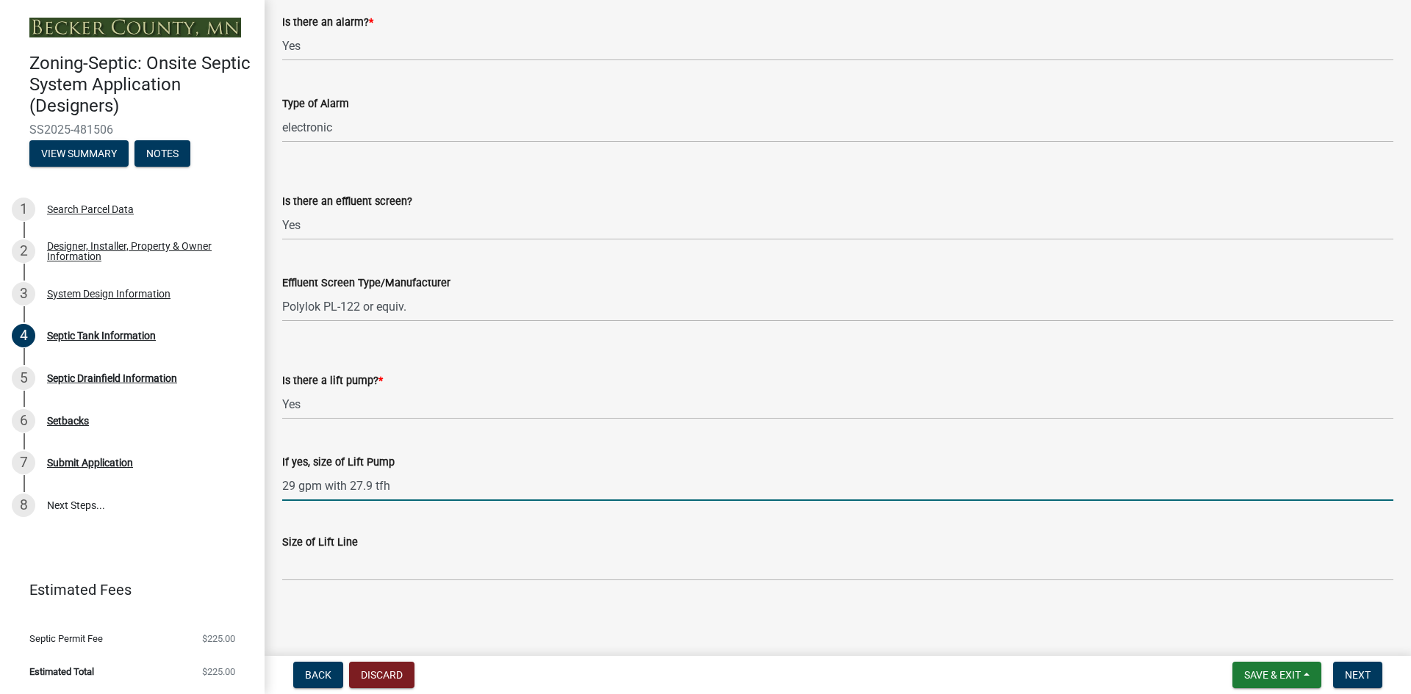
type input "29 gpm with 27.9 tfh"
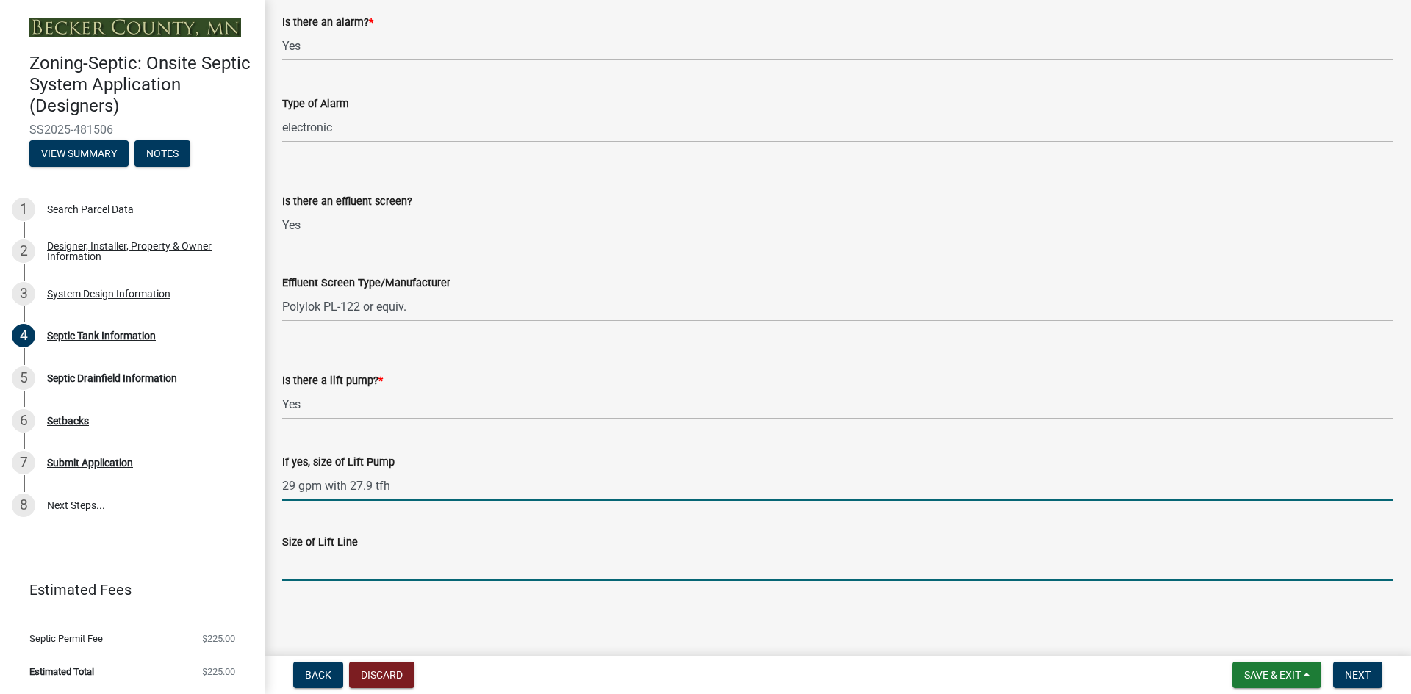
click at [354, 566] on input "Size of Lift Line" at bounding box center [837, 566] width 1111 height 30
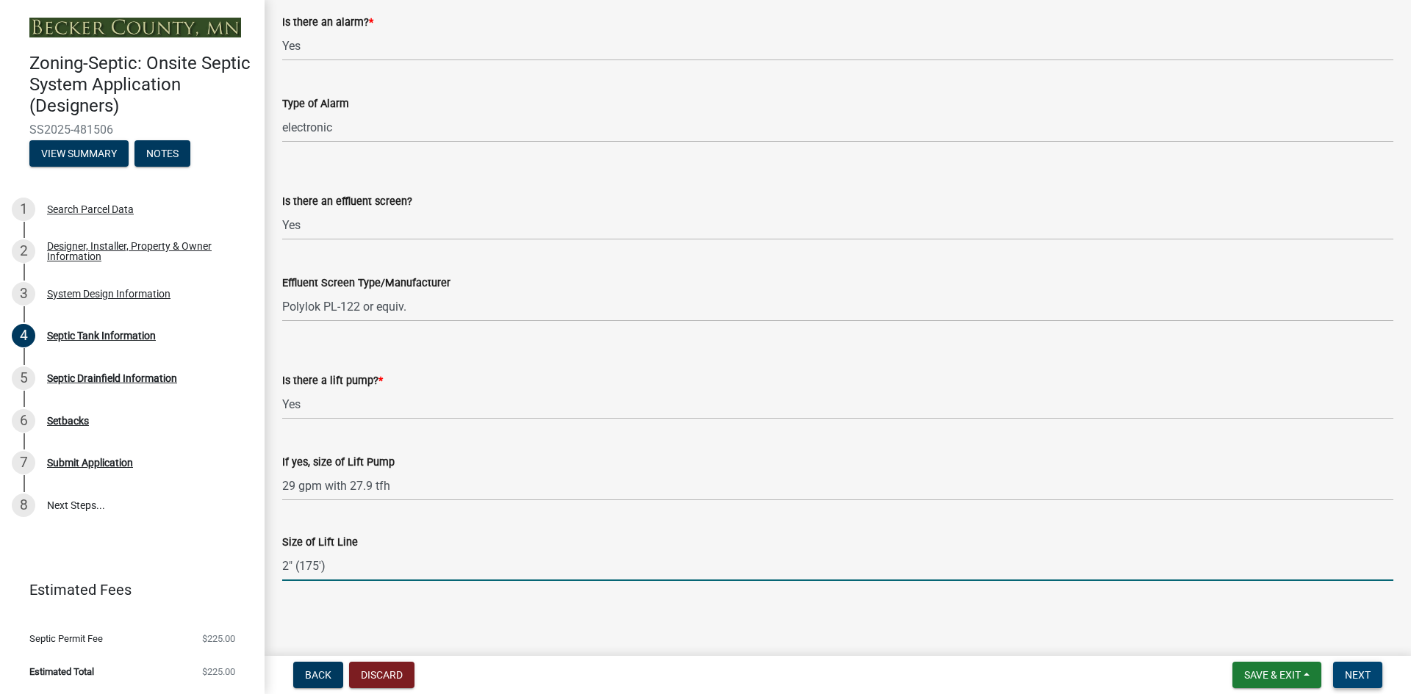
type input "2" (175')"
click at [1350, 676] on span "Next" at bounding box center [1358, 675] width 26 height 12
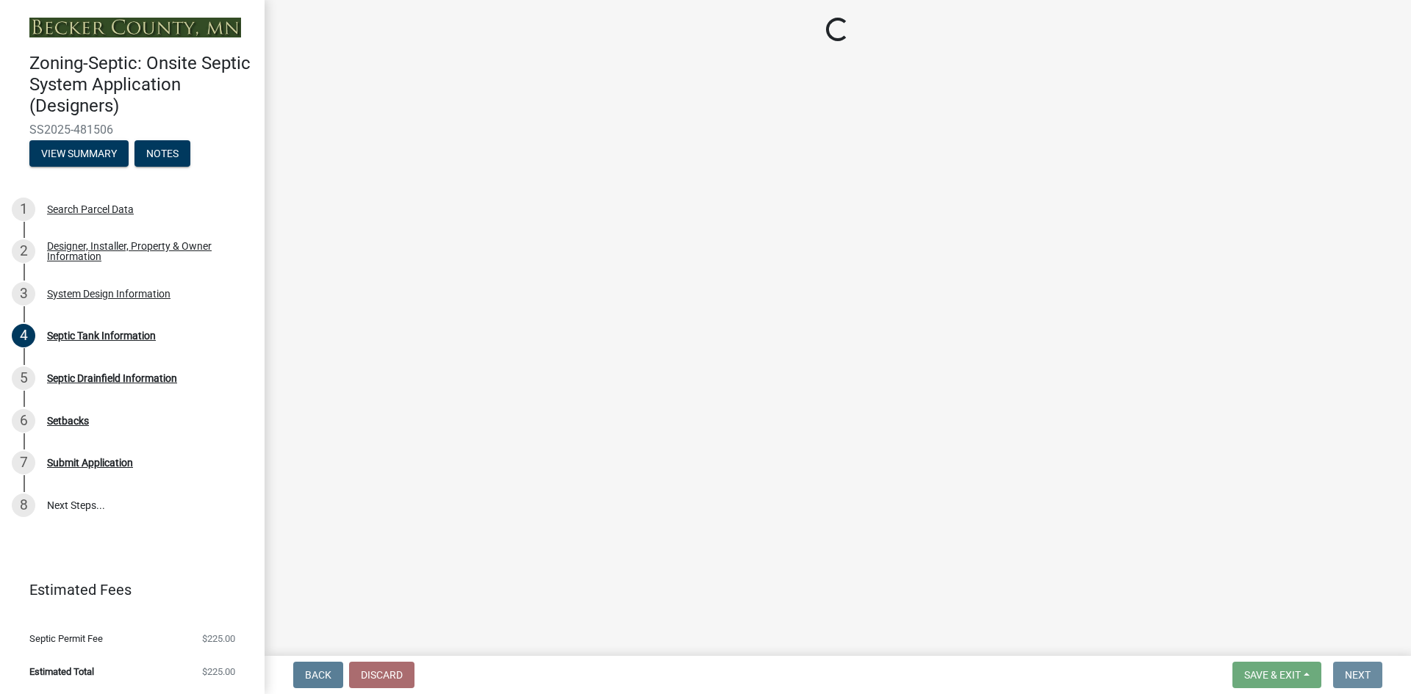
scroll to position [0, 0]
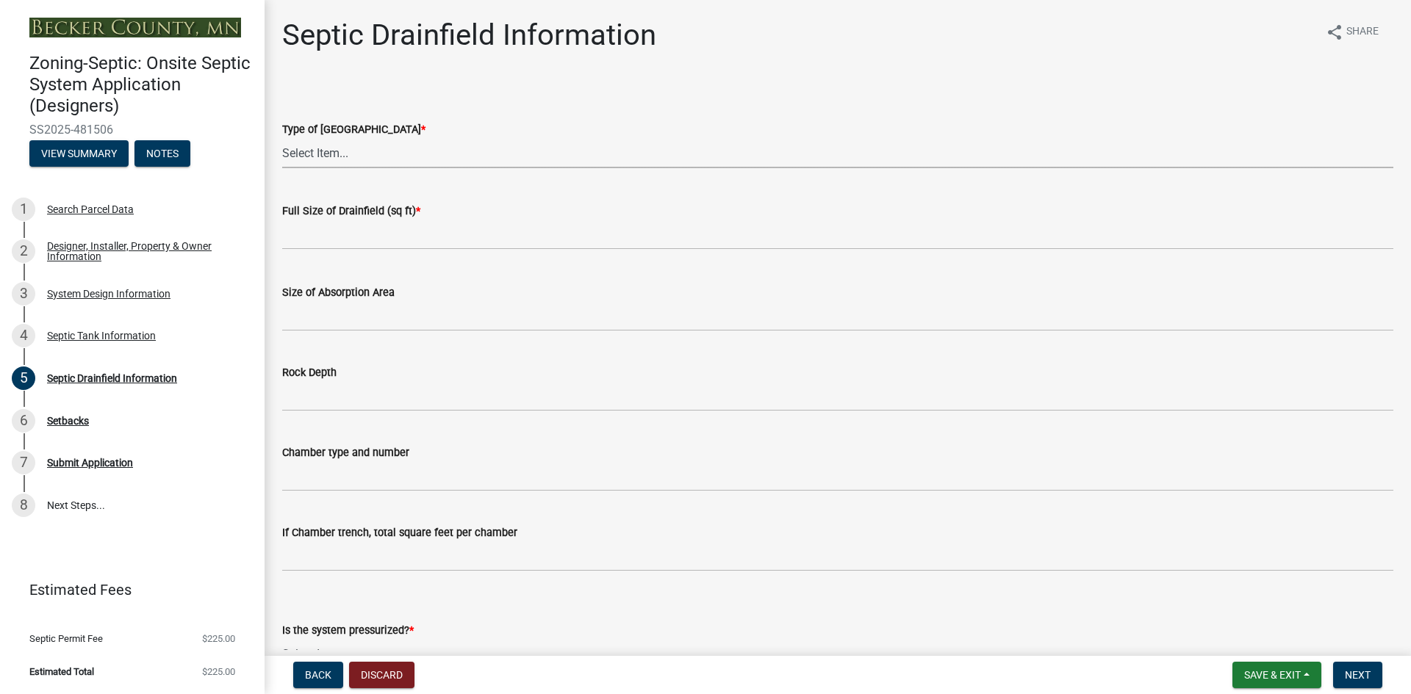
click at [323, 151] on select "Select Item... Chamber Trench Rock Trench Gravelless Mound Pressure Bed Seepage…" at bounding box center [837, 153] width 1111 height 30
click at [282, 138] on select "Select Item... Chamber Trench Rock Trench Gravelless Mound Pressure Bed Seepage…" at bounding box center [837, 153] width 1111 height 30
select select "757b77d3-357c-421c-8450-4fc78db4eecb"
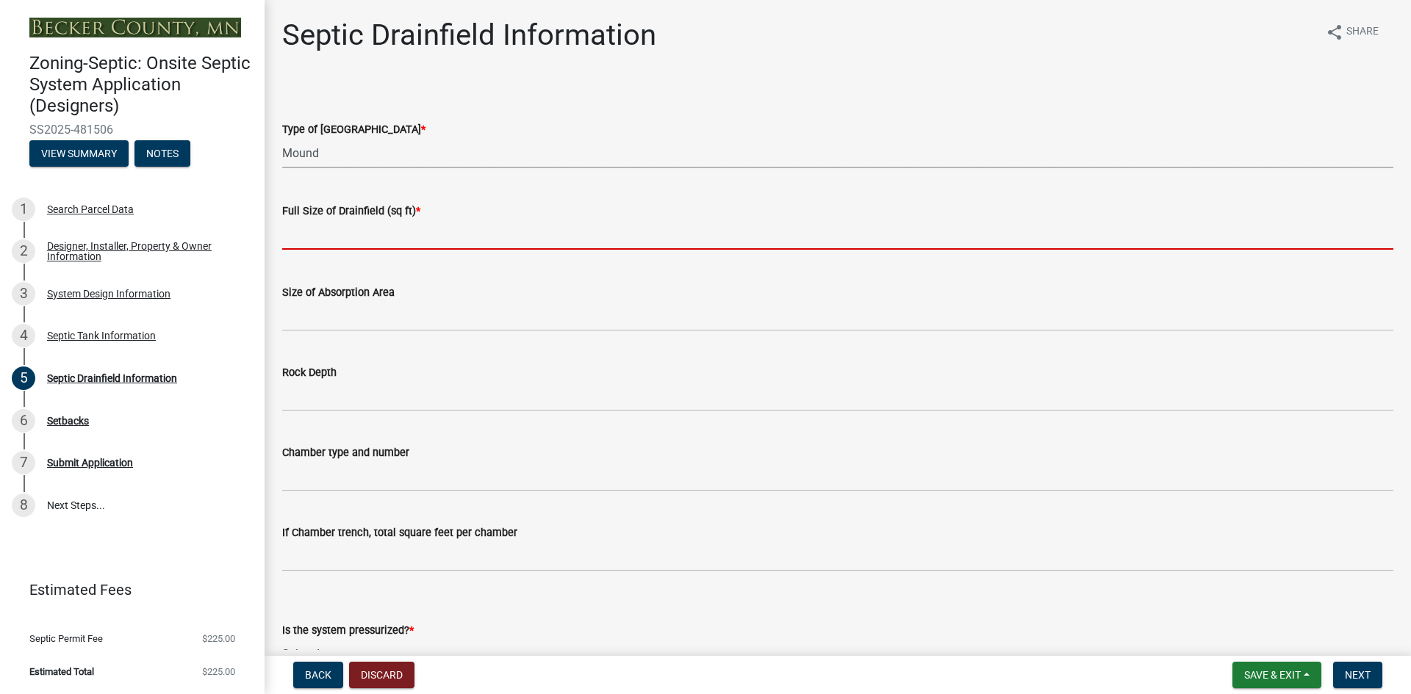
click at [328, 243] on input "text" at bounding box center [837, 235] width 1111 height 30
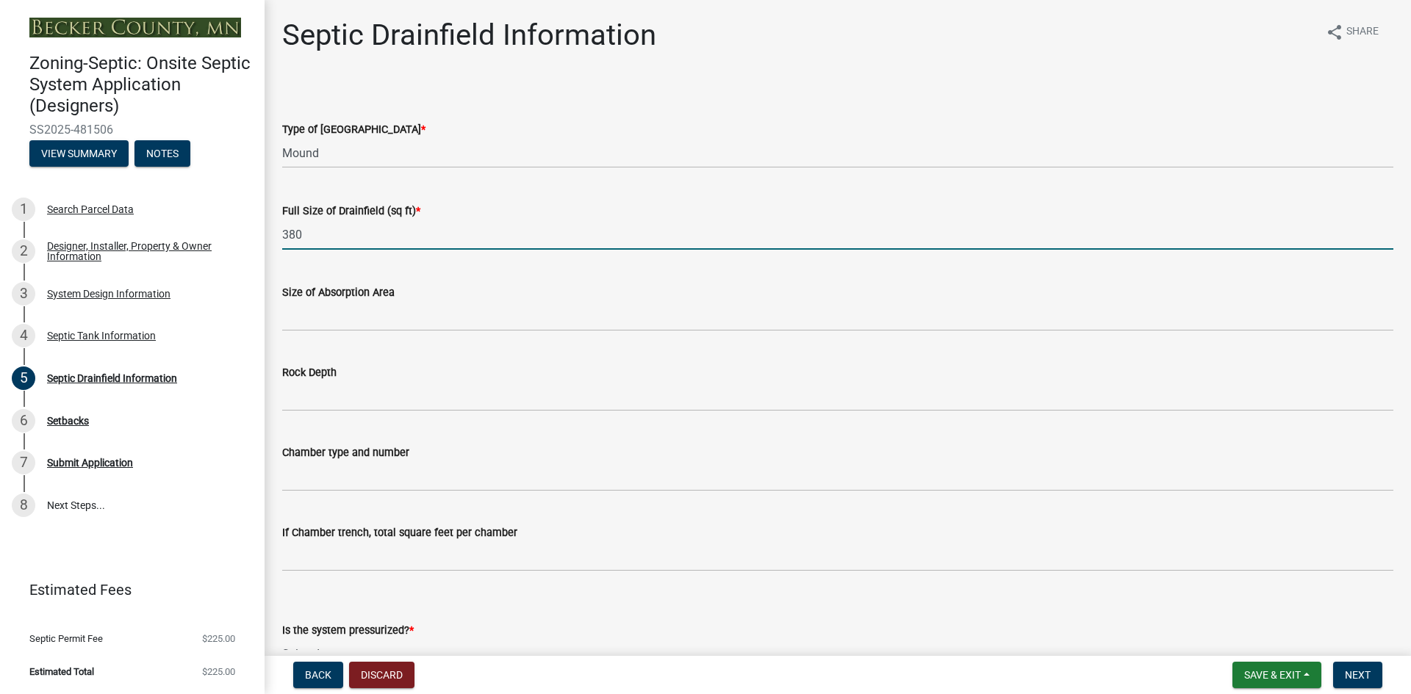
type input "380"
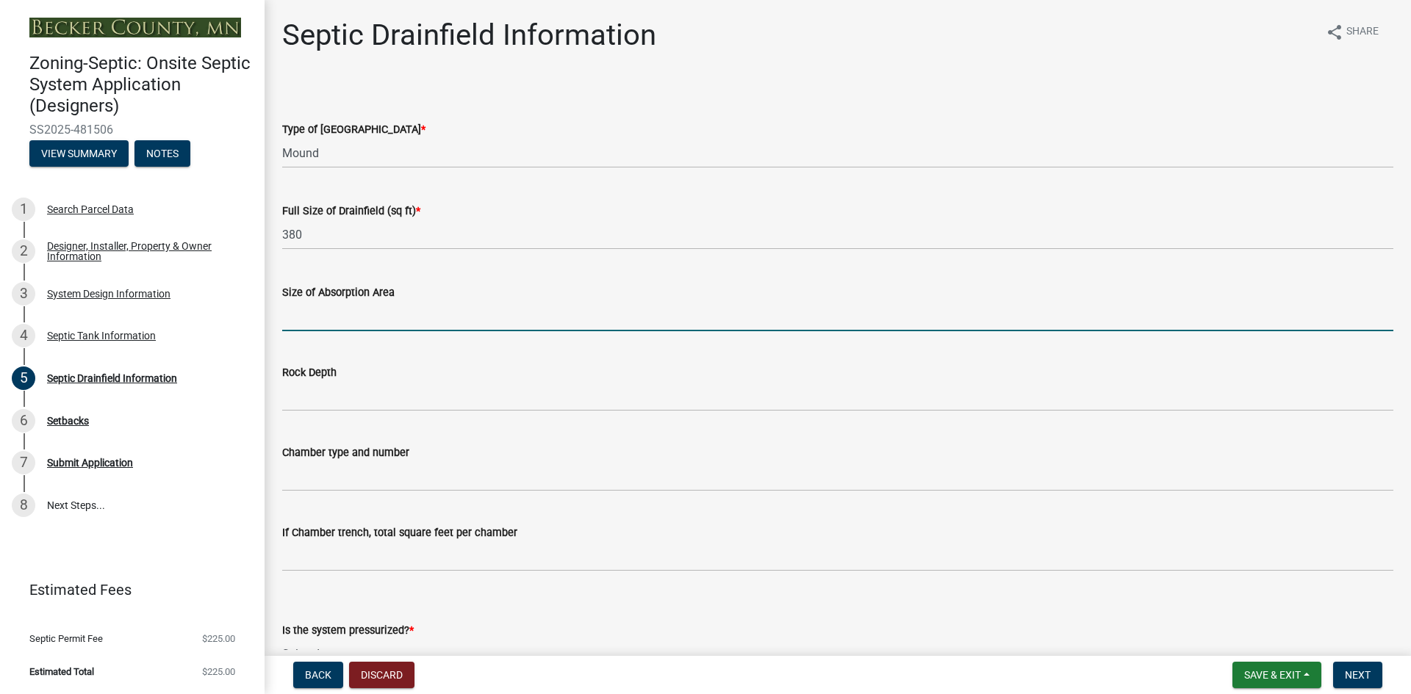
click at [319, 320] on input "Size of Absorption Area" at bounding box center [837, 316] width 1111 height 30
type input "38' x 15'"
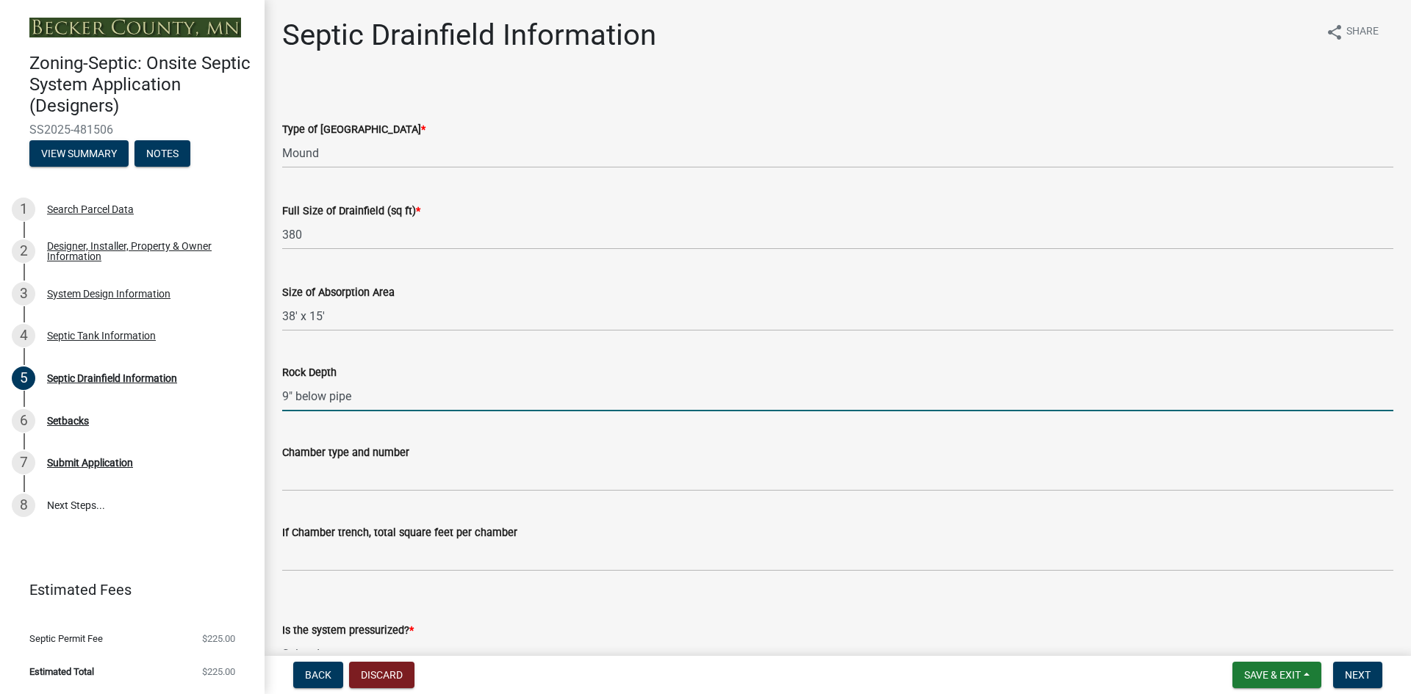
type input "9" below pipe"
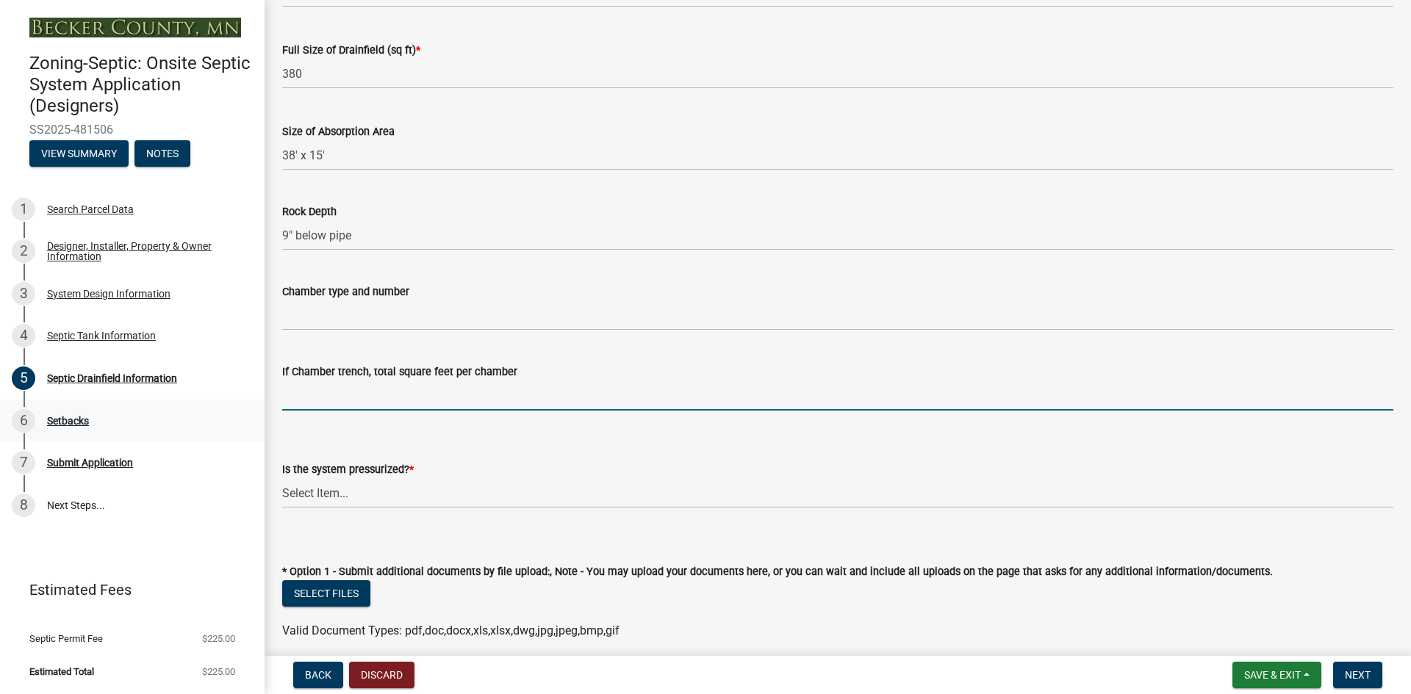
scroll to position [165, 0]
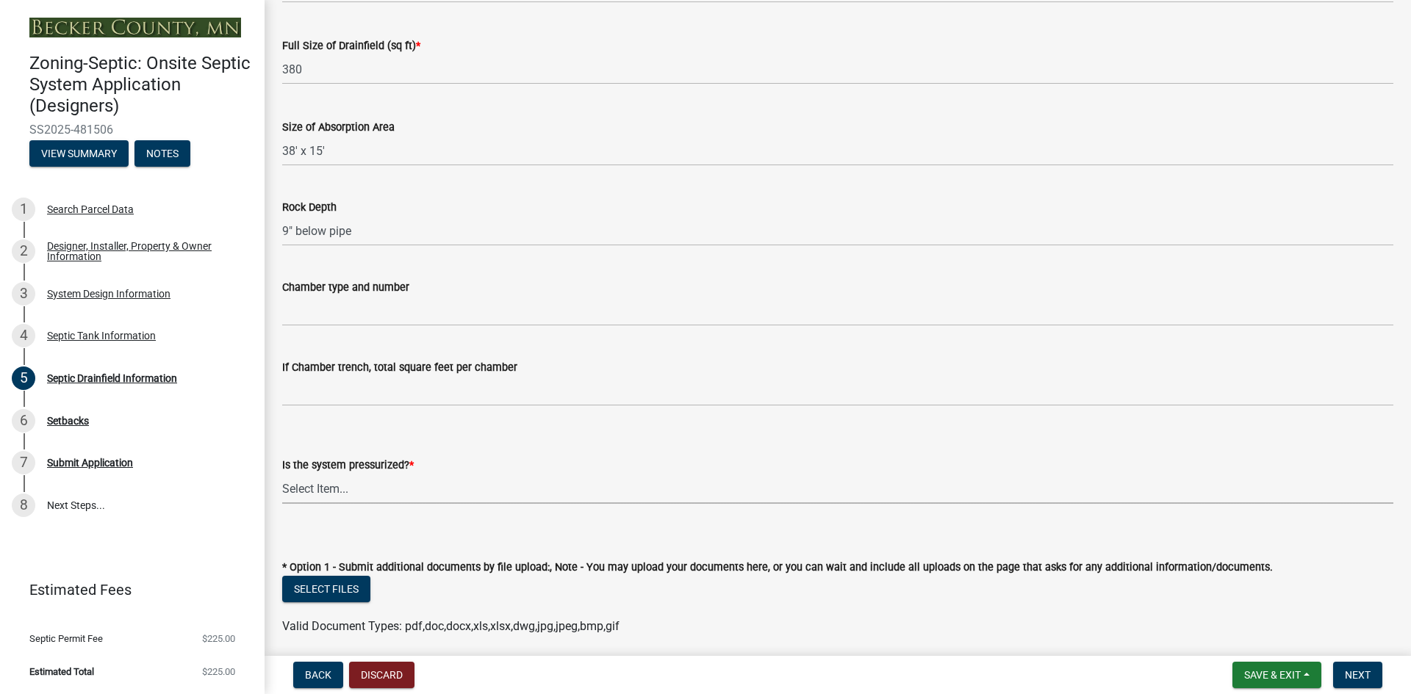
click at [300, 489] on select "Select Item... Yes No" at bounding box center [837, 489] width 1111 height 30
click at [282, 474] on select "Select Item... Yes No" at bounding box center [837, 489] width 1111 height 30
select select "366d546d-8bc3-42fb-bca7-8a9455861f61"
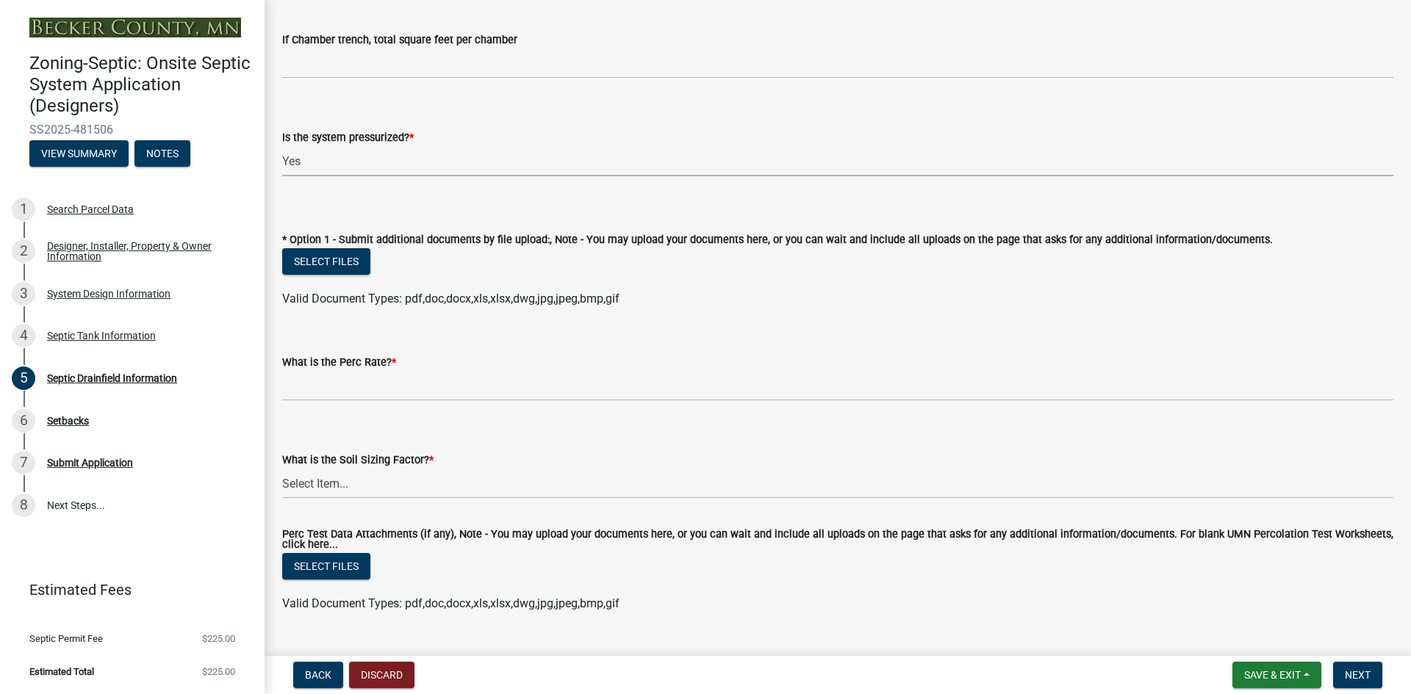
scroll to position [527, 0]
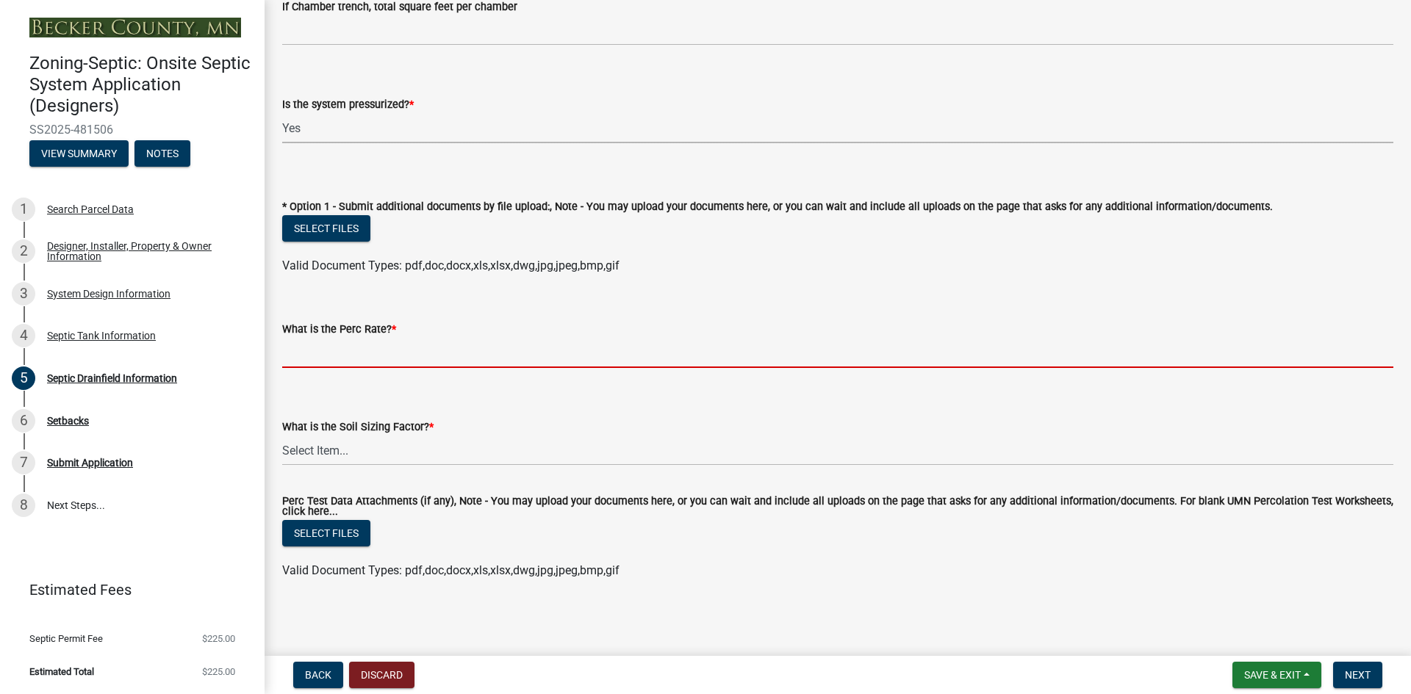
click at [376, 356] on input "What is the Perc Rate? *" at bounding box center [837, 353] width 1111 height 30
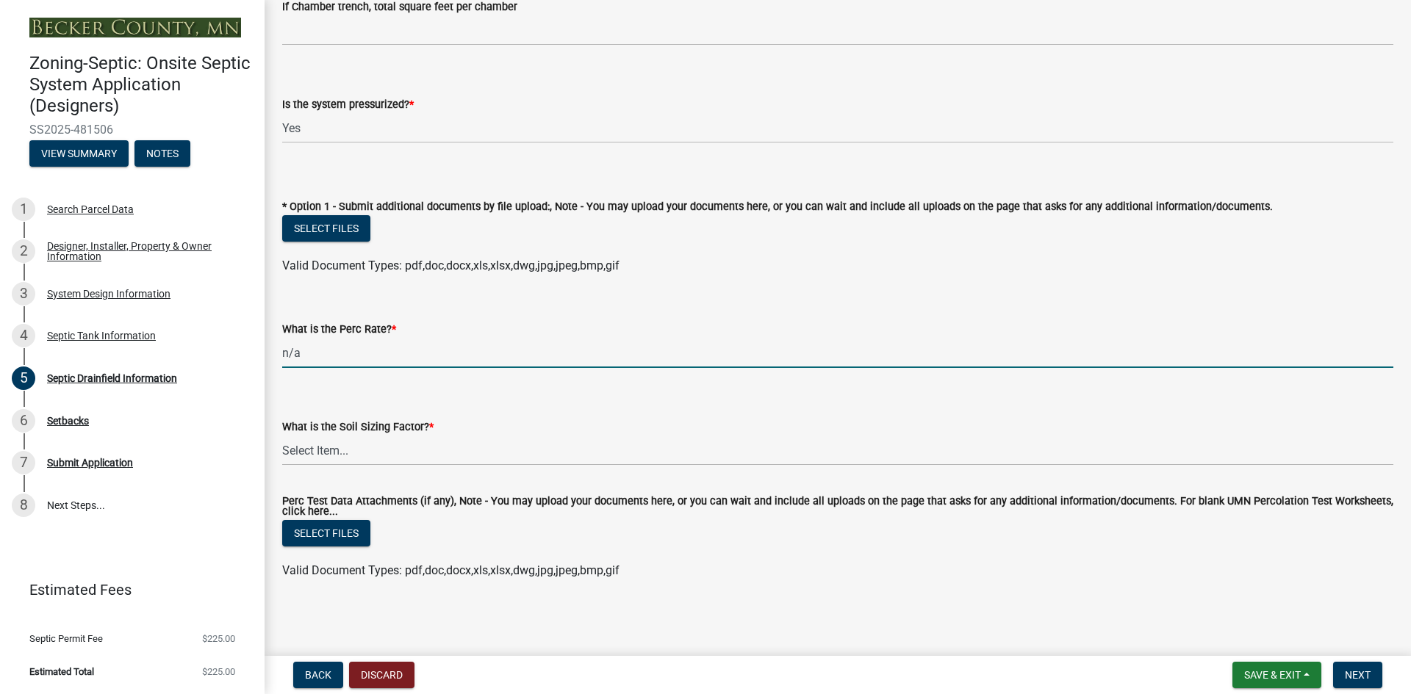
type input "n/a"
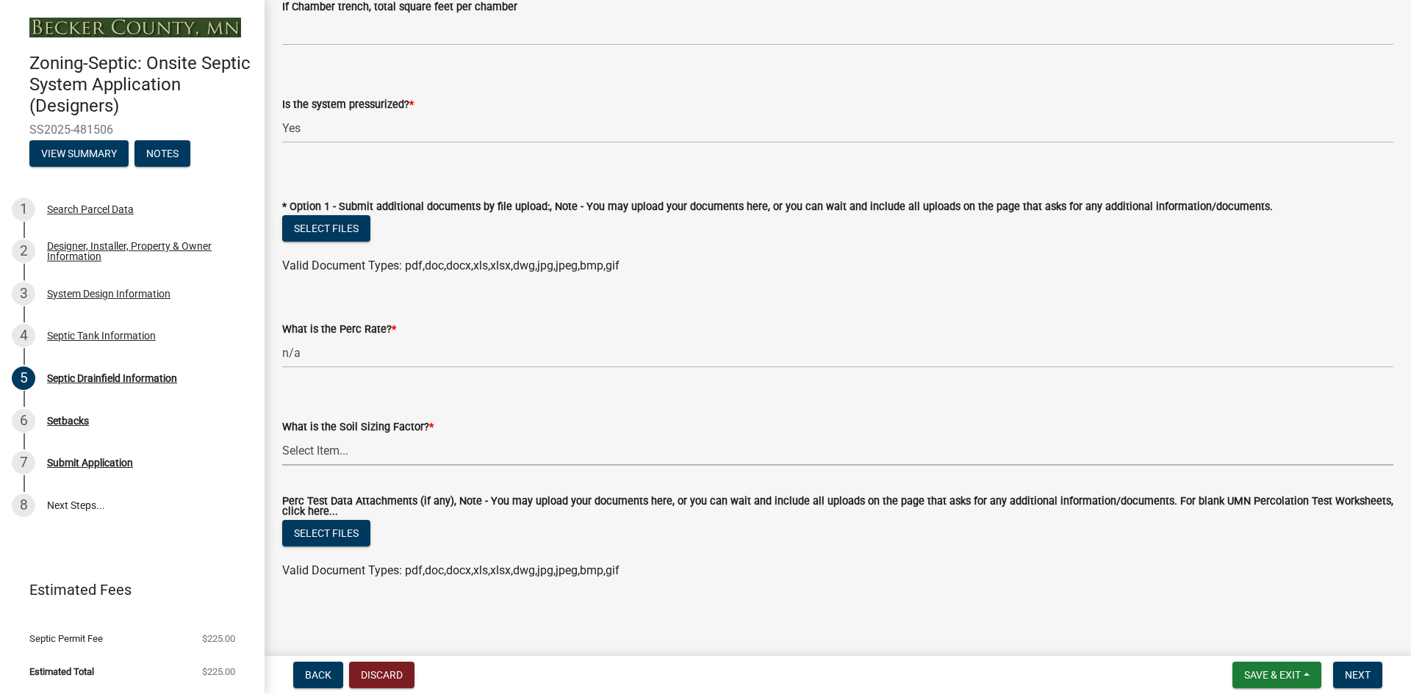
click at [327, 455] on select "Select Item... 0.00 0.24 0.45 0.50 0.60 0.78 .83 1.27 1.67" at bounding box center [837, 451] width 1111 height 30
click at [282, 436] on select "Select Item... 0.00 0.24 0.45 0.50 0.60 0.78 .83 1.27 1.67" at bounding box center [837, 451] width 1111 height 30
select select "245bd747-17a2-4397-b461-91fbb509aaa8"
click at [1342, 673] on button "Next" at bounding box center [1357, 675] width 49 height 26
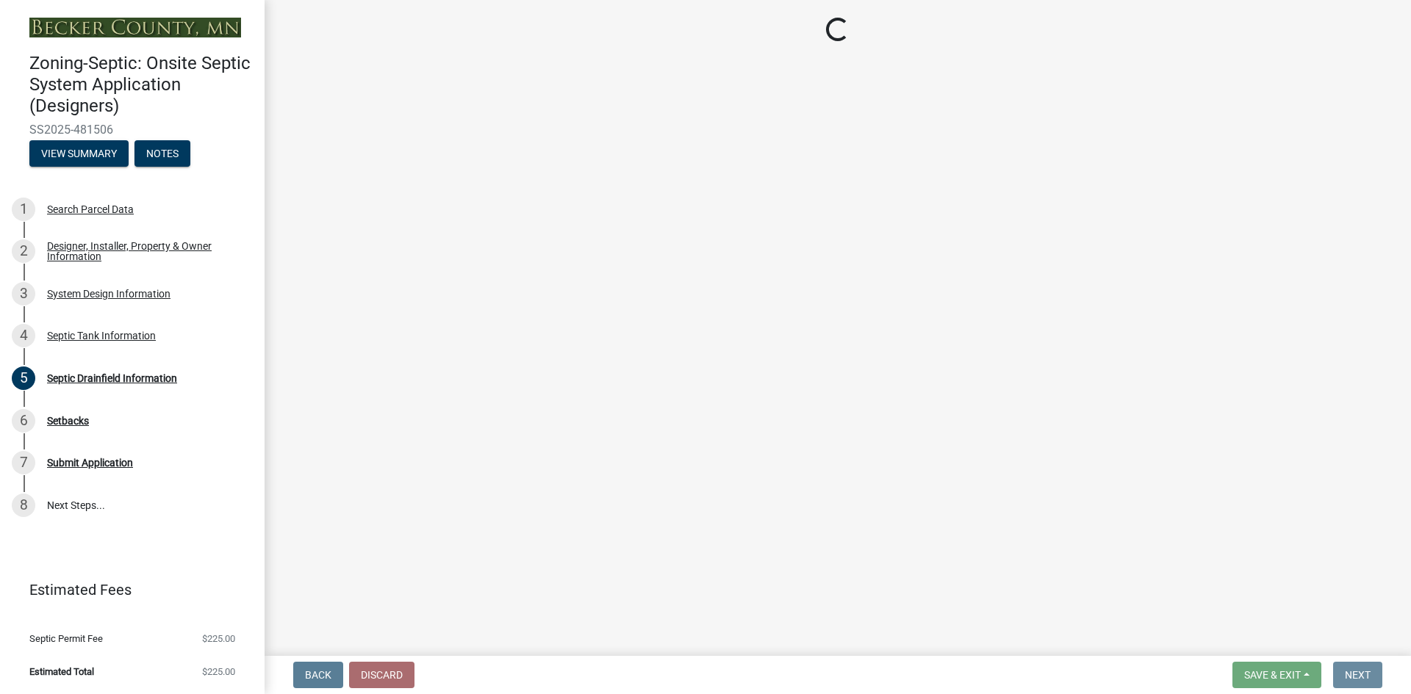
scroll to position [0, 0]
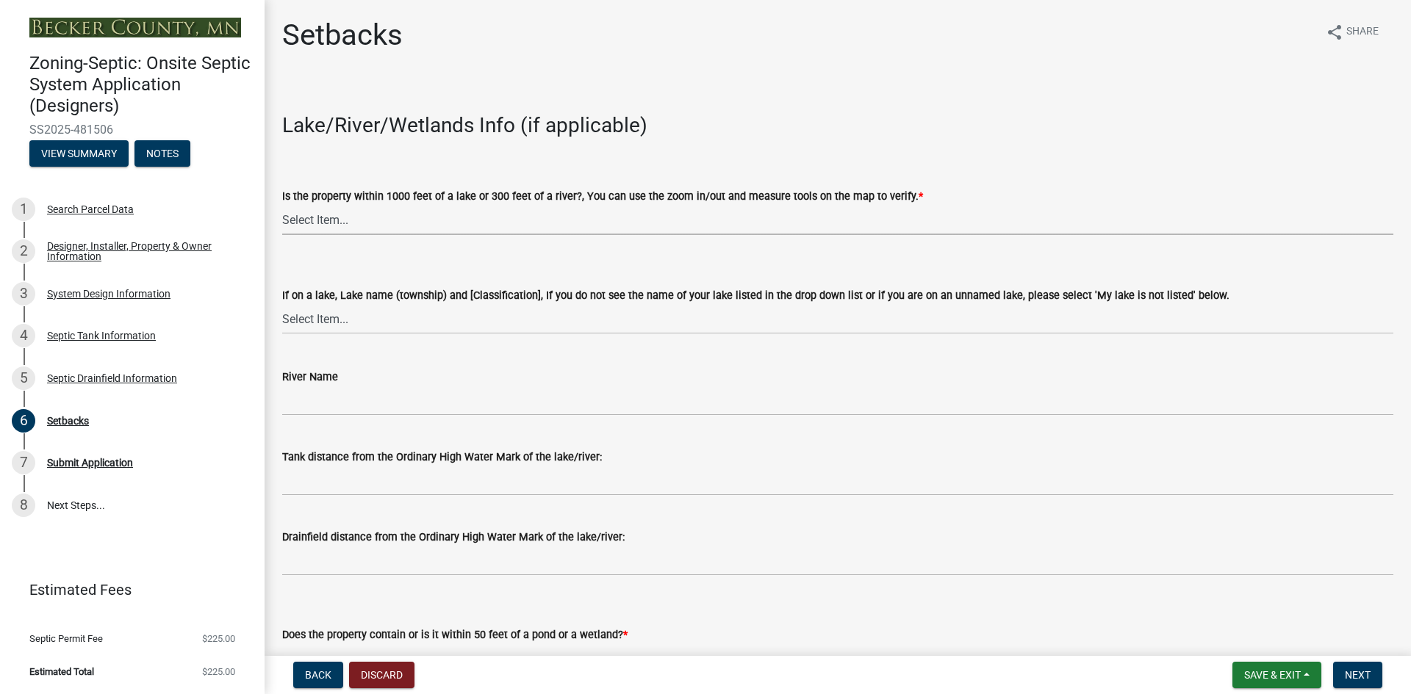
click at [377, 224] on select "Select Item... Yes No" at bounding box center [837, 220] width 1111 height 30
click at [282, 205] on select "Select Item... Yes No" at bounding box center [837, 220] width 1111 height 30
select select "479aafb6-b6e6-4f54-9b3a-e9d3c09fb6b0"
click at [345, 320] on select "Select Item... [GEOGRAPHIC_DATA] is not listed below [GEOGRAPHIC_DATA] ([GEOGRA…" at bounding box center [837, 319] width 1111 height 30
click at [450, 366] on div "River Name" at bounding box center [837, 382] width 1111 height 68
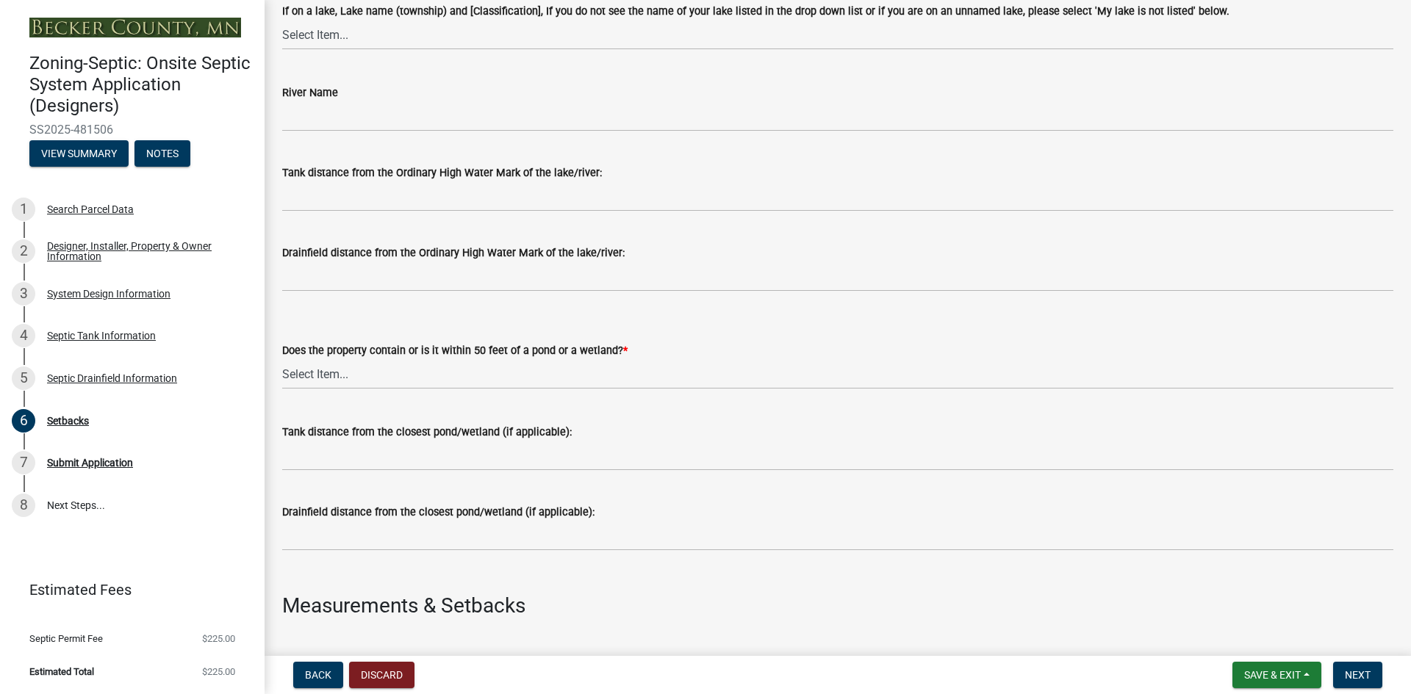
scroll to position [294, 0]
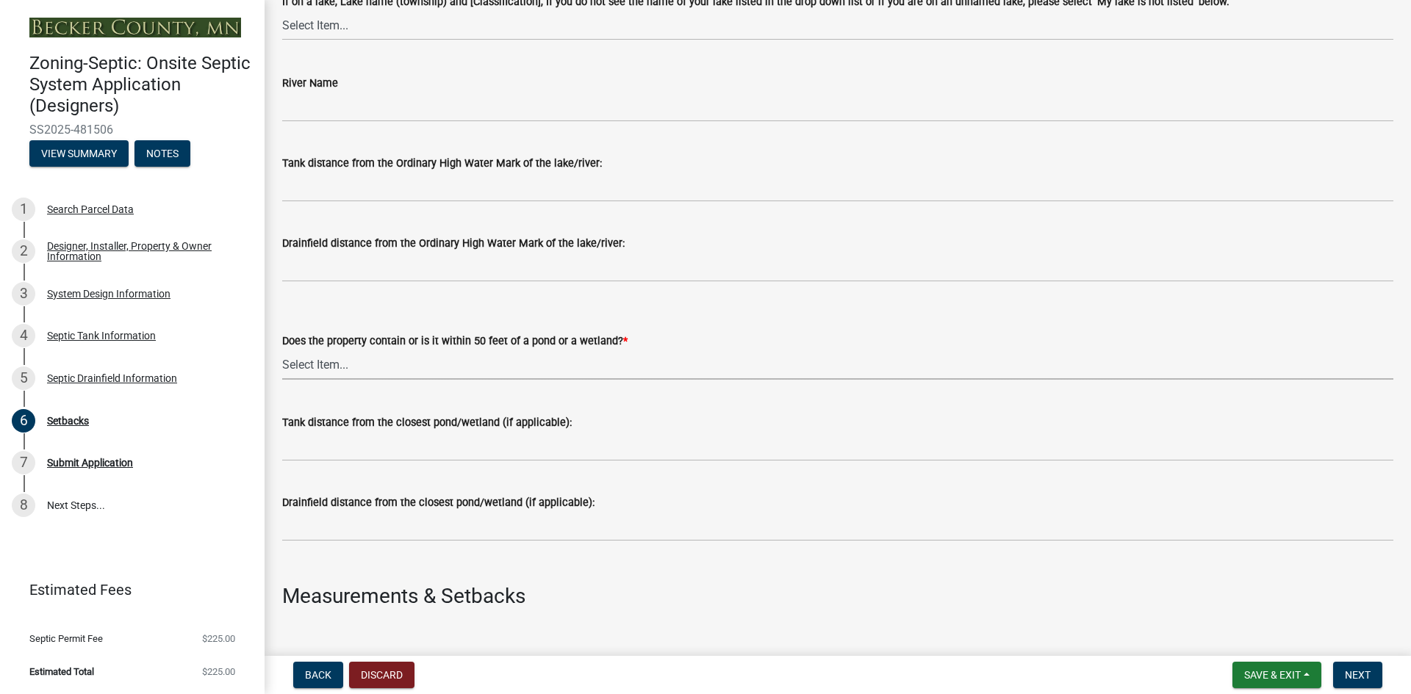
click at [394, 374] on select "Select Item... Yes No" at bounding box center [837, 365] width 1111 height 30
click at [282, 350] on select "Select Item... Yes No" at bounding box center [837, 365] width 1111 height 30
select select "23044af5-43bb-4cf5-8aef-2716db2ce5fc"
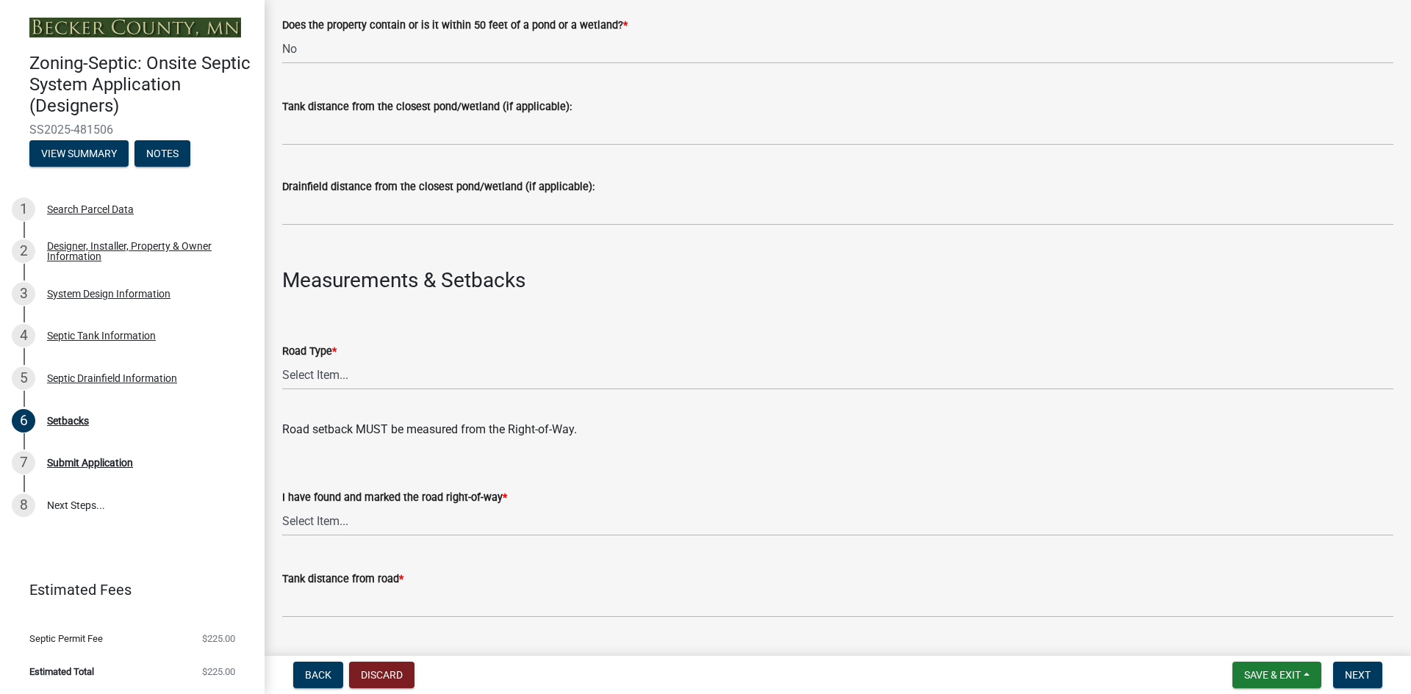
scroll to position [625, 0]
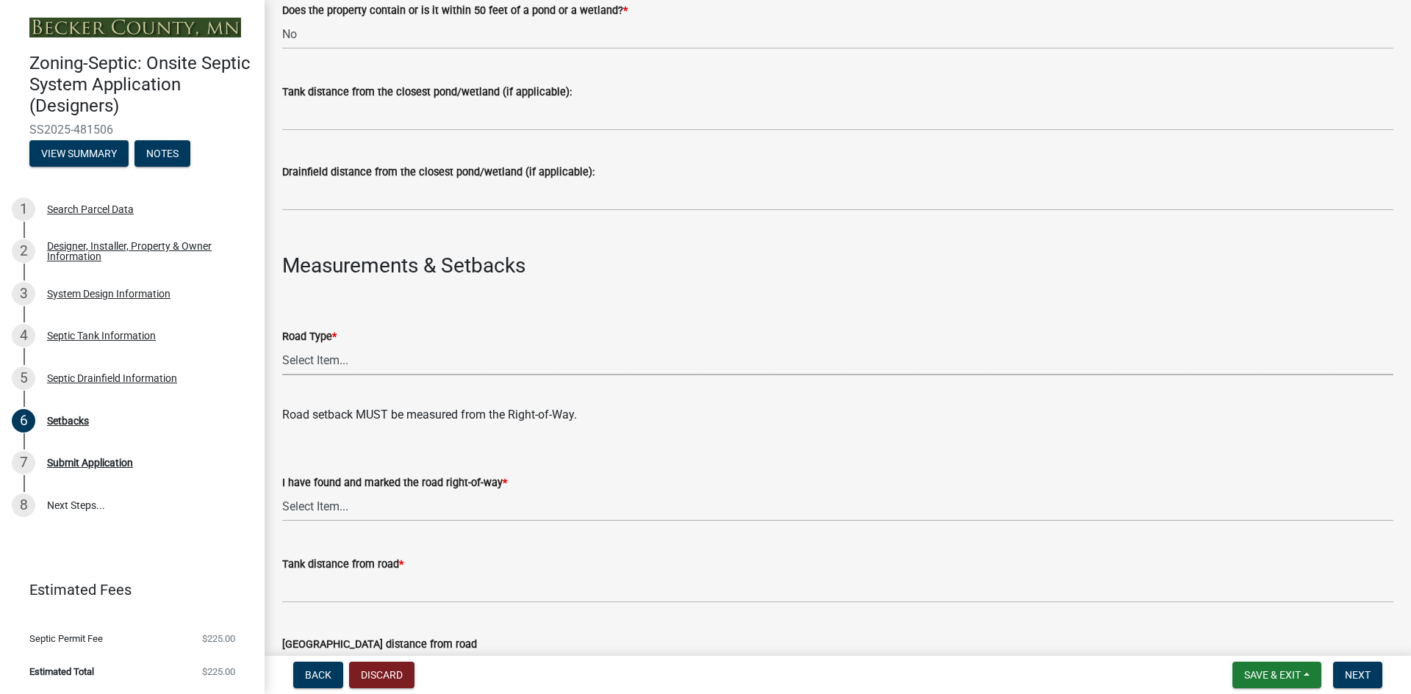
click at [359, 365] on select "Select Item... State County Public / Township Private Easement [GEOGRAPHIC_DATA]" at bounding box center [837, 360] width 1111 height 30
click at [282, 345] on select "Select Item... State County Public / Township Private Easement [GEOGRAPHIC_DATA]" at bounding box center [837, 360] width 1111 height 30
select select "21af9b93-f494-48c6-91ae-235d36c6c939"
click at [335, 505] on select "Select Item... Yes No" at bounding box center [837, 507] width 1111 height 30
click at [282, 492] on select "Select Item... Yes No" at bounding box center [837, 507] width 1111 height 30
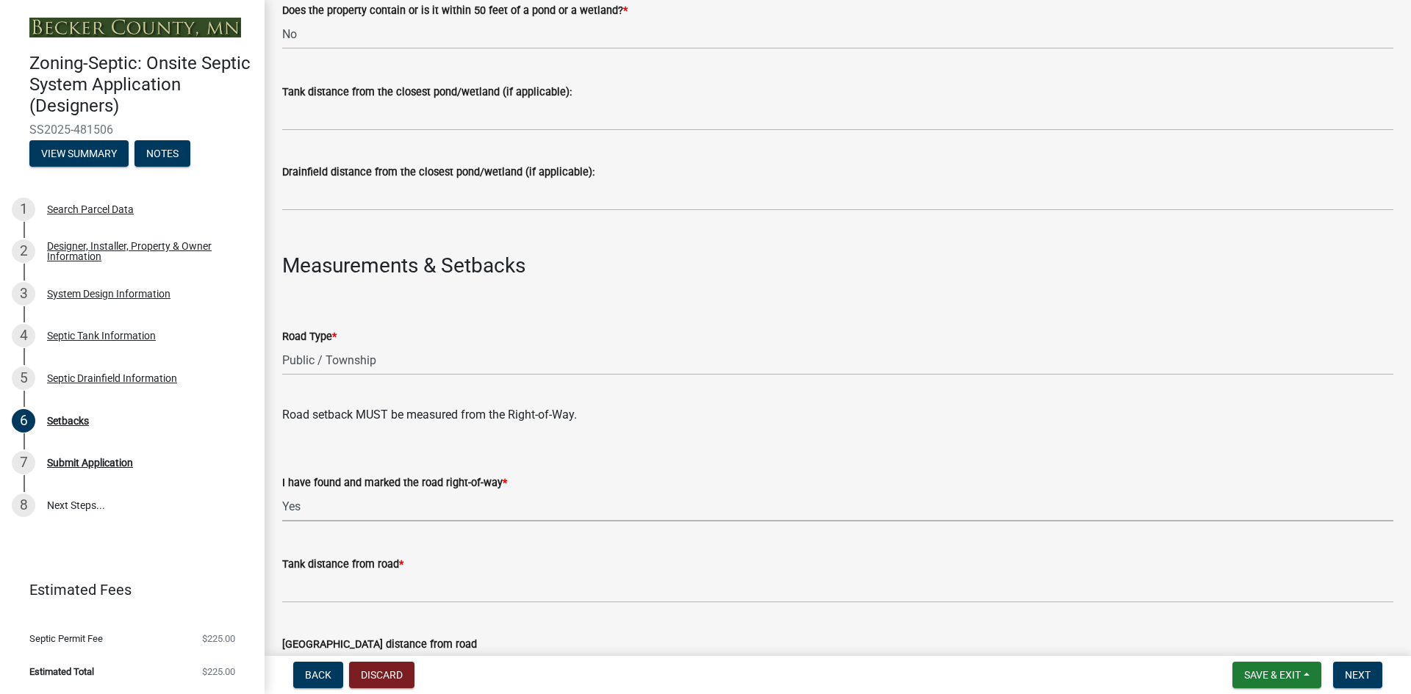
select select "a3ce498e-f8b1-44e2-889e-c4968ac74b5a"
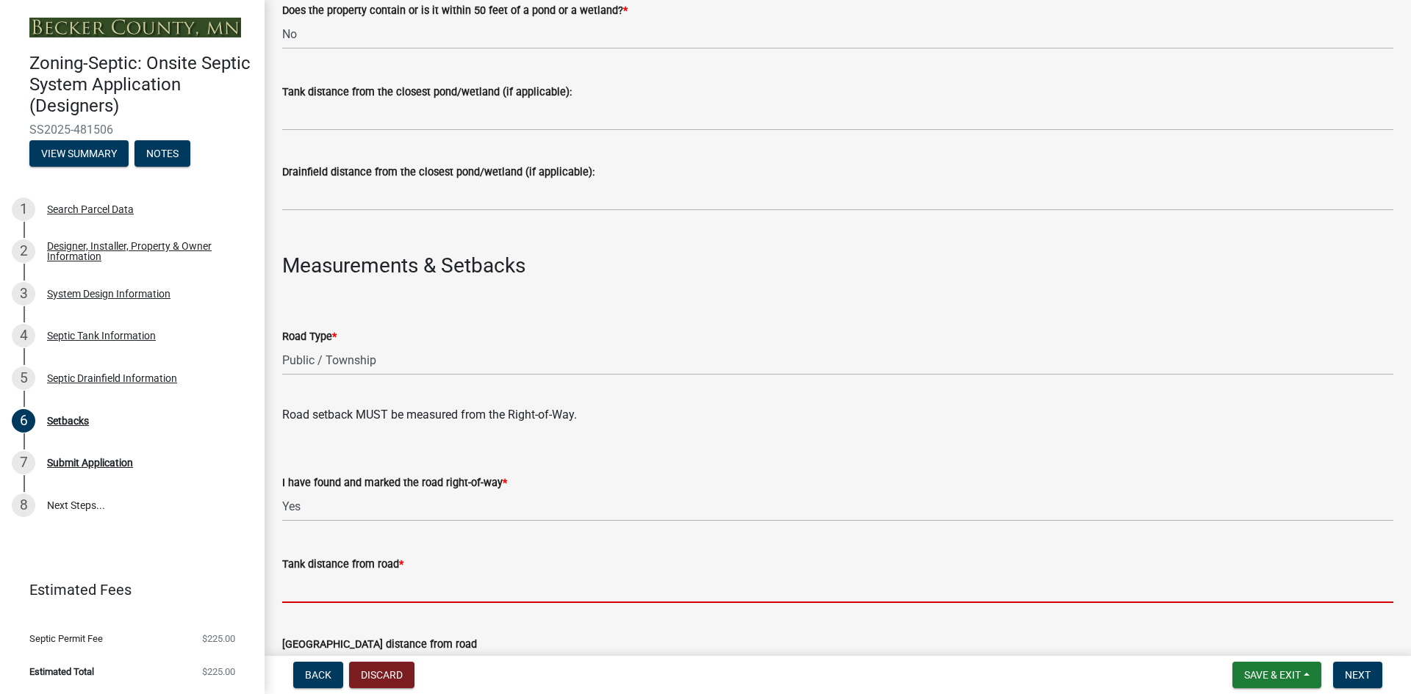
click at [318, 591] on input "Tank distance from road *" at bounding box center [837, 588] width 1111 height 30
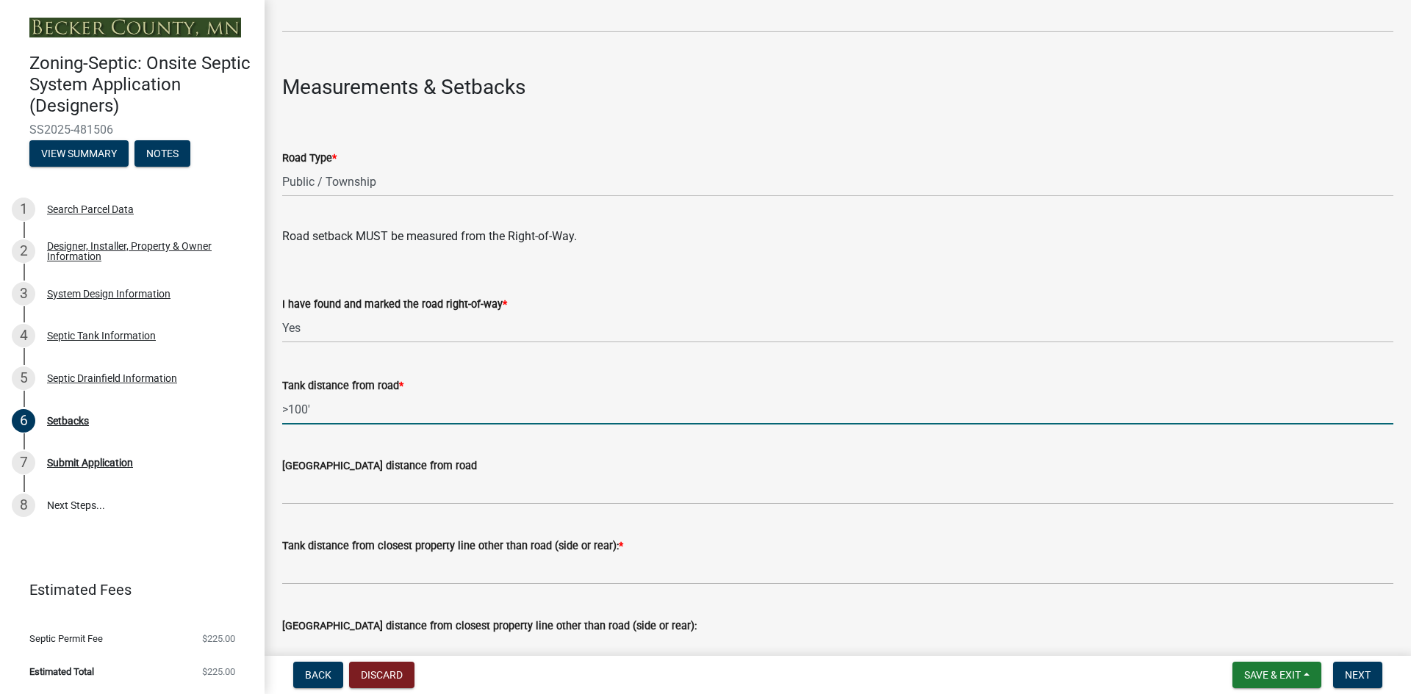
scroll to position [808, 0]
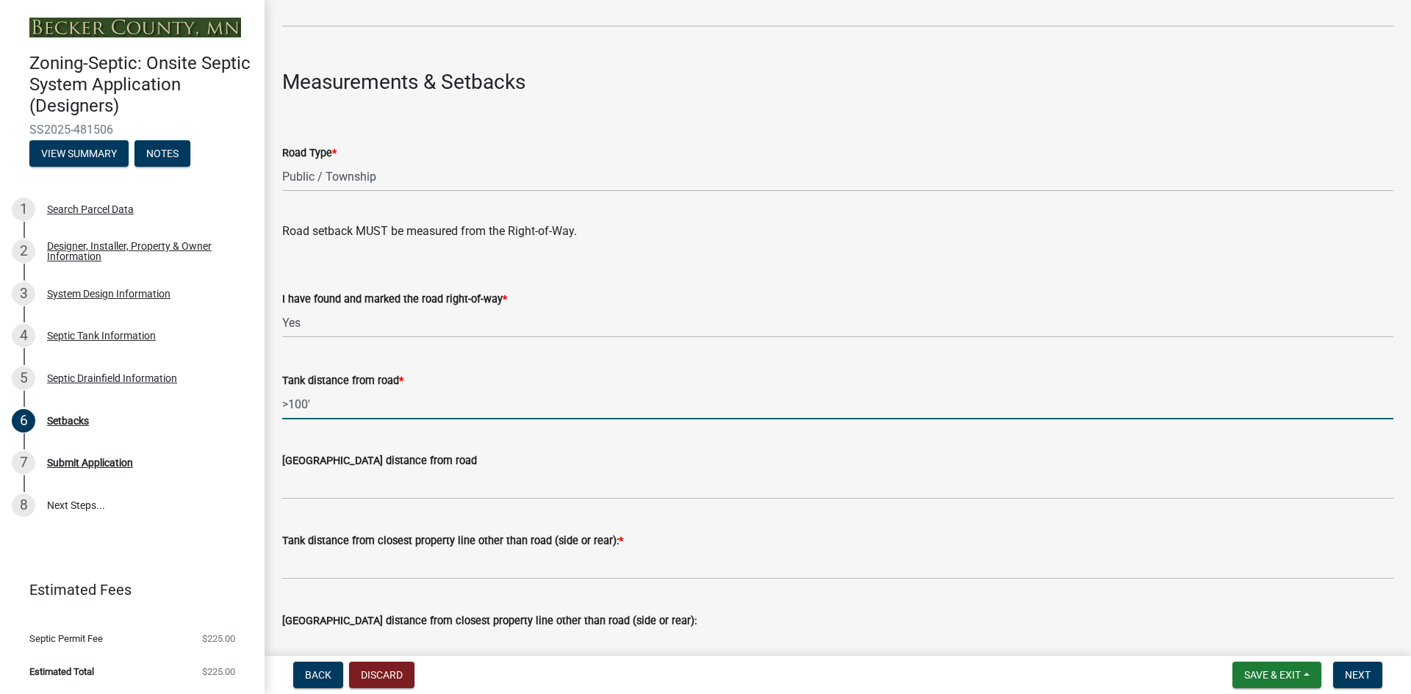
type input ">100'"
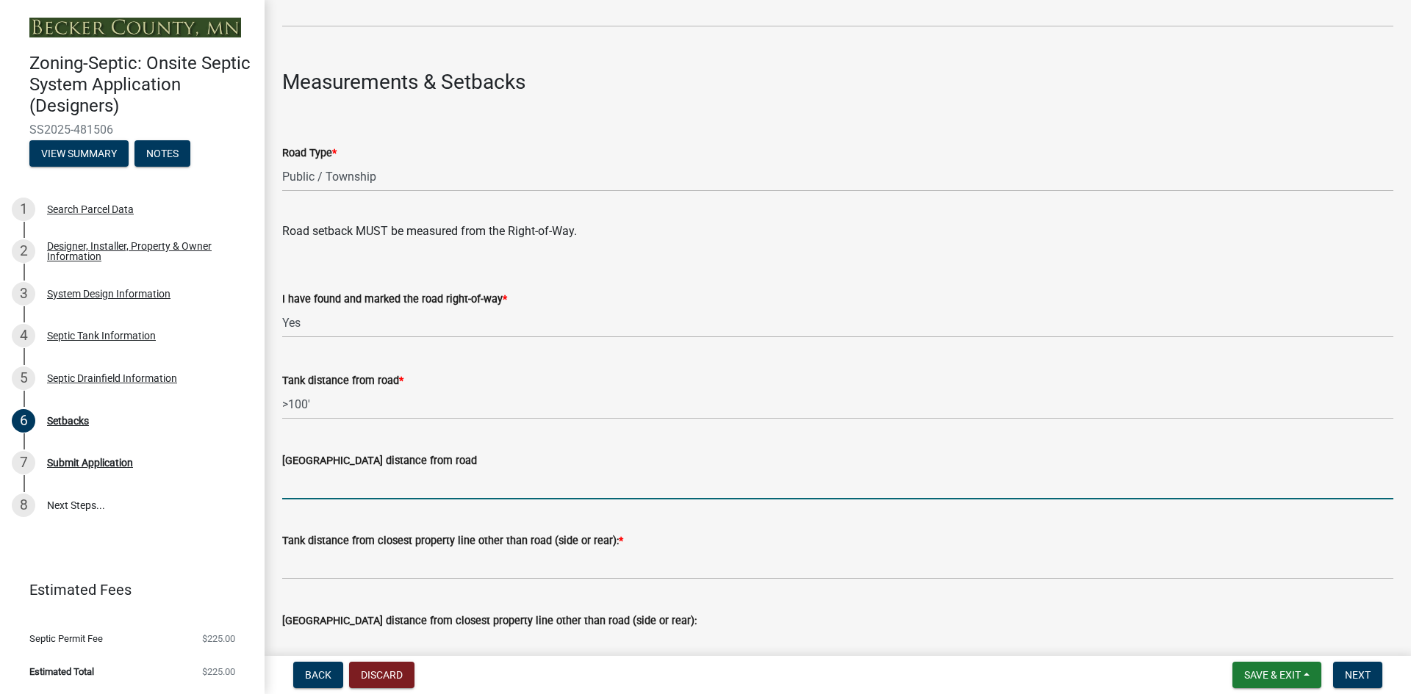
click at [365, 487] on input "[GEOGRAPHIC_DATA] distance from road" at bounding box center [837, 484] width 1111 height 30
type input ">50'"
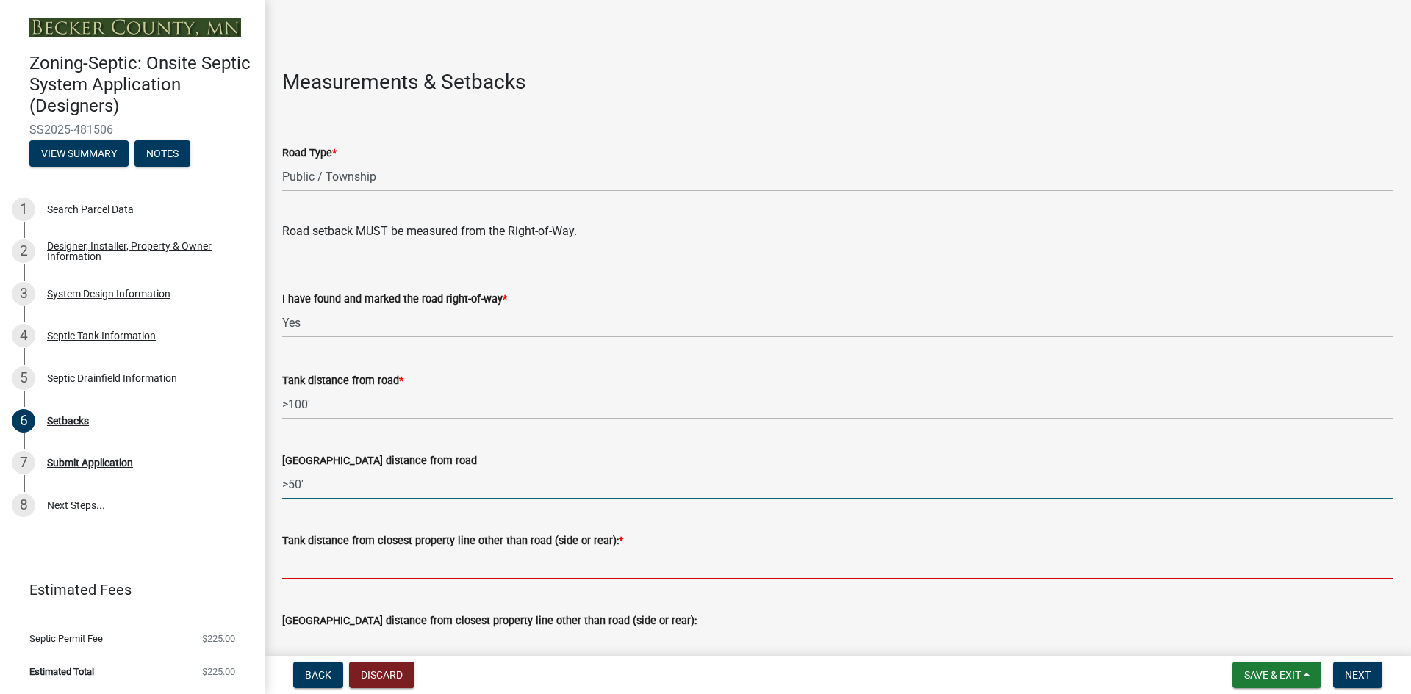
click at [379, 567] on input "Tank distance from closest property line other than road (side or rear): *" at bounding box center [837, 565] width 1111 height 30
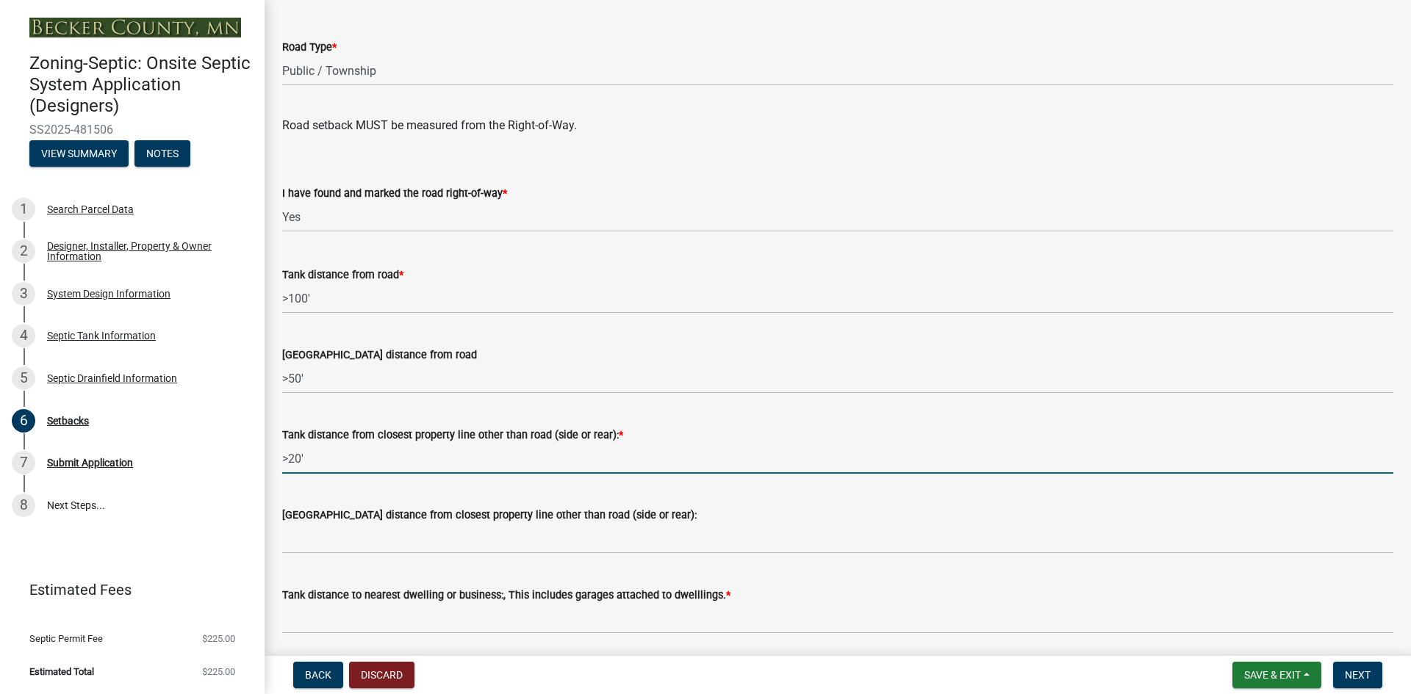
scroll to position [918, 0]
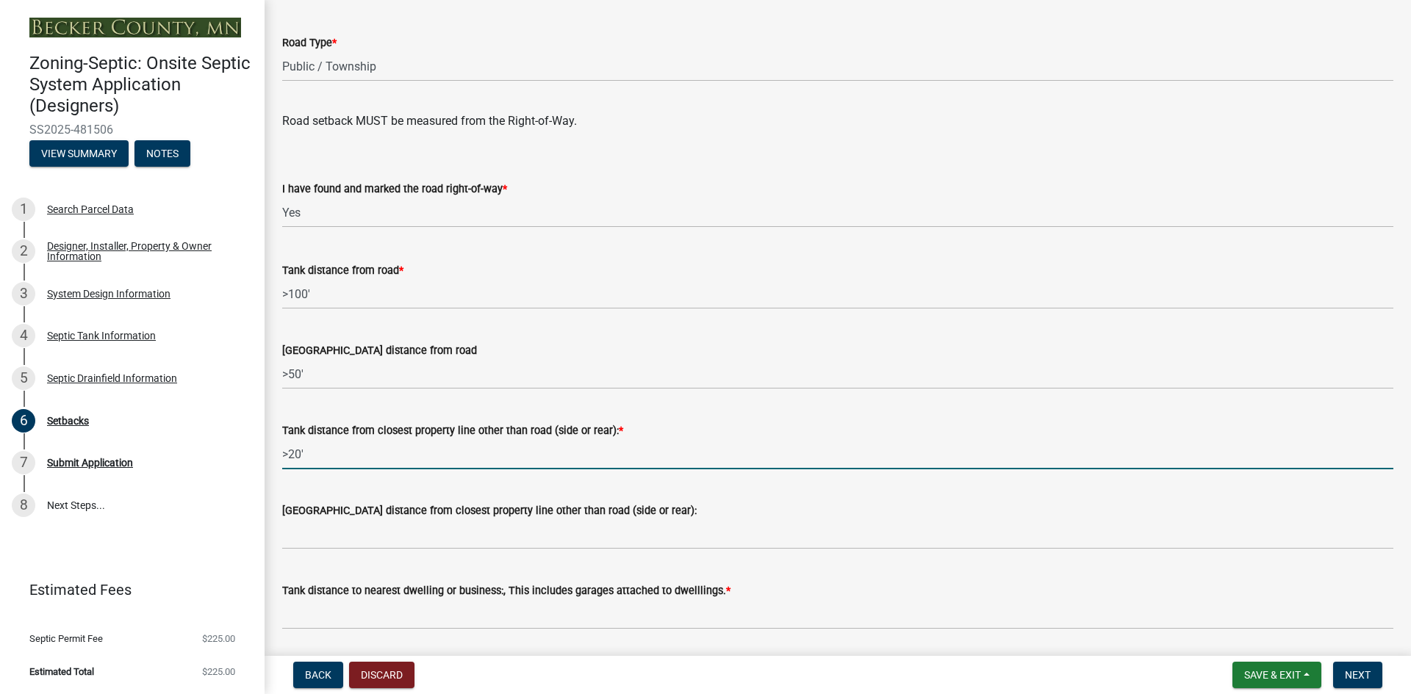
type input ">20'"
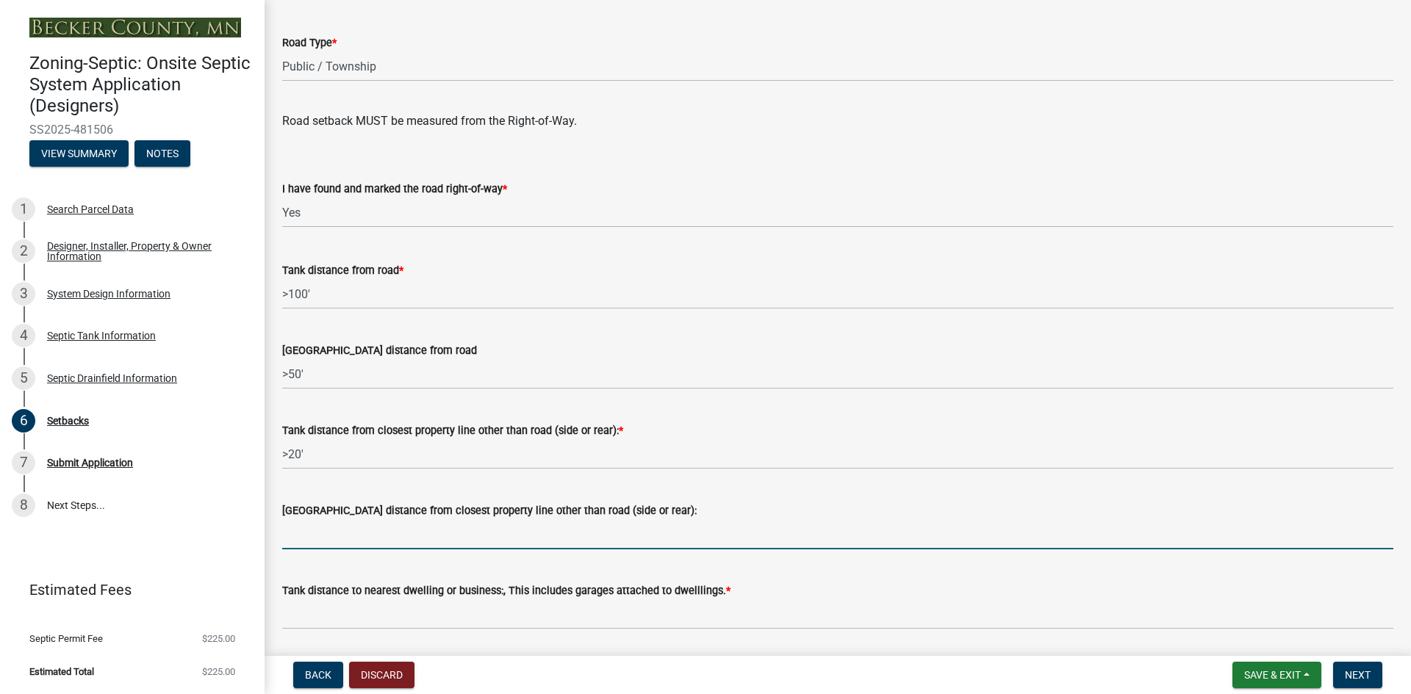
click at [382, 534] on input "[GEOGRAPHIC_DATA] distance from closest property line other than road (side or …" at bounding box center [837, 534] width 1111 height 30
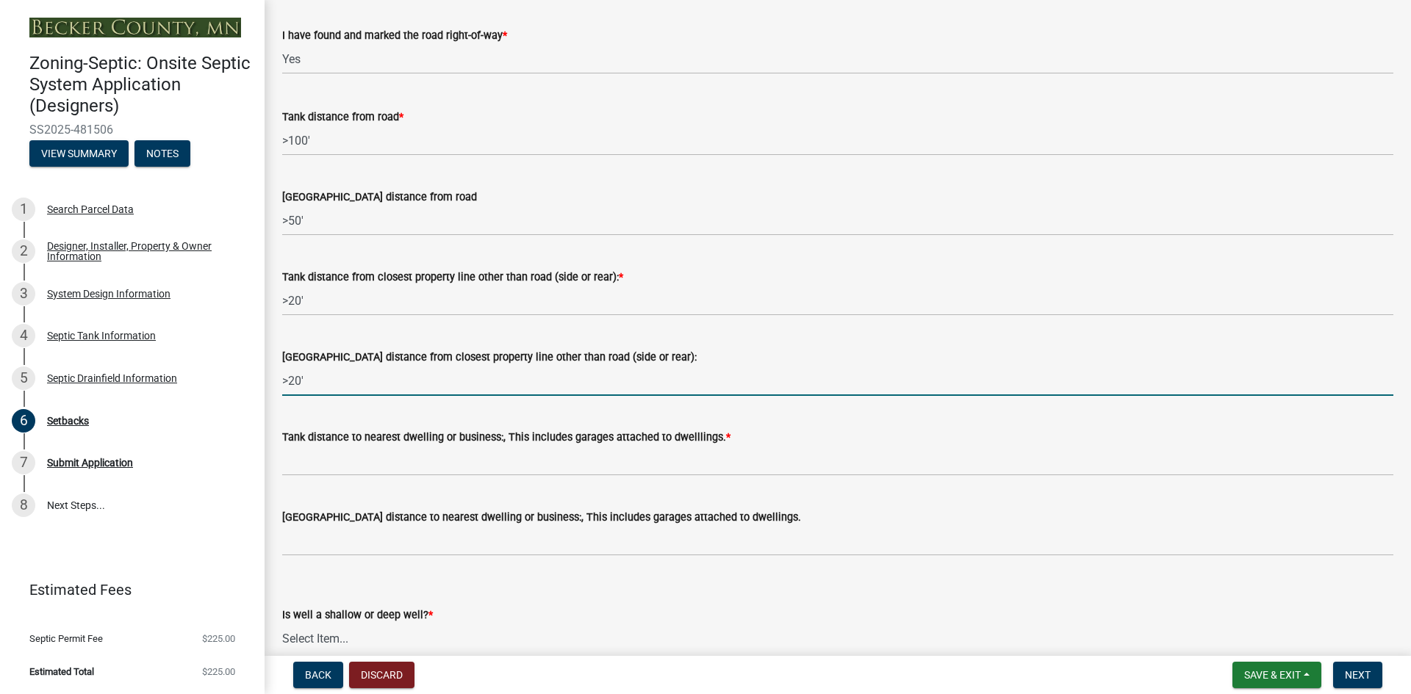
scroll to position [1102, 0]
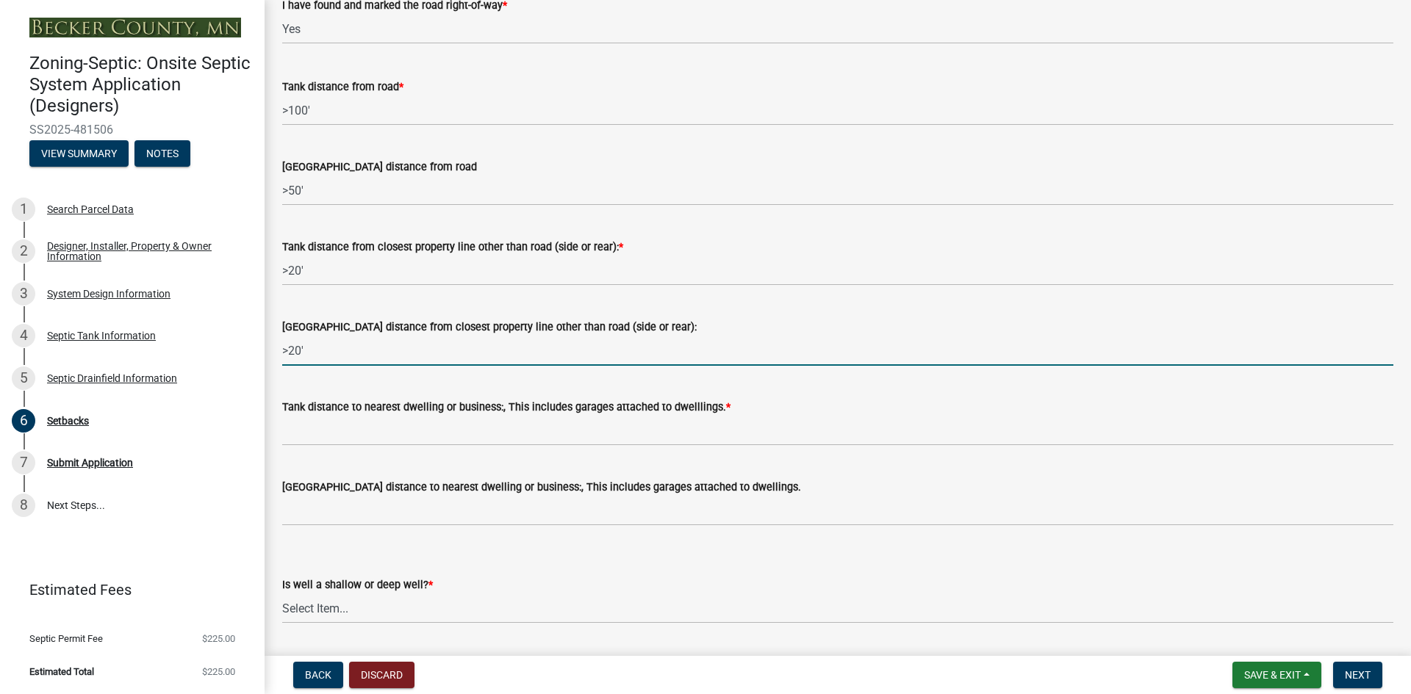
type input ">20'"
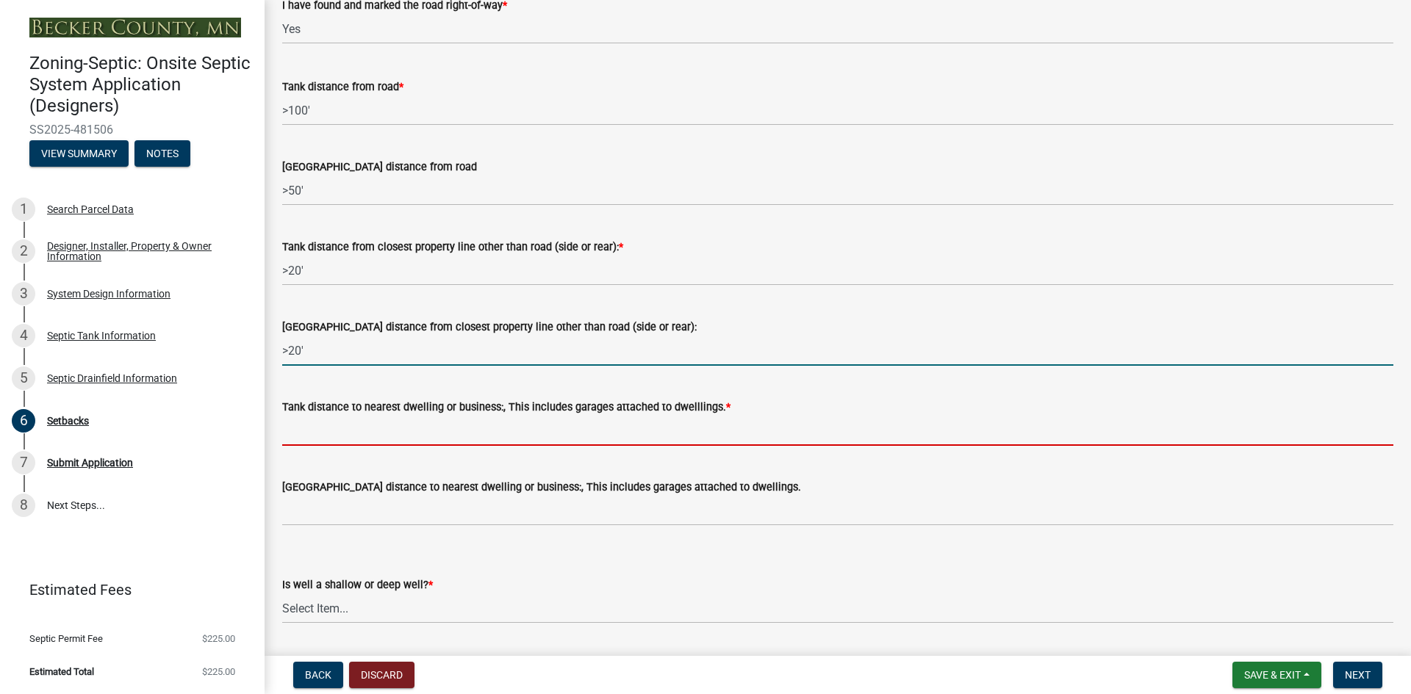
click at [381, 425] on input "Tank distance to nearest dwelling or business:, This includes garages attached …" at bounding box center [837, 431] width 1111 height 30
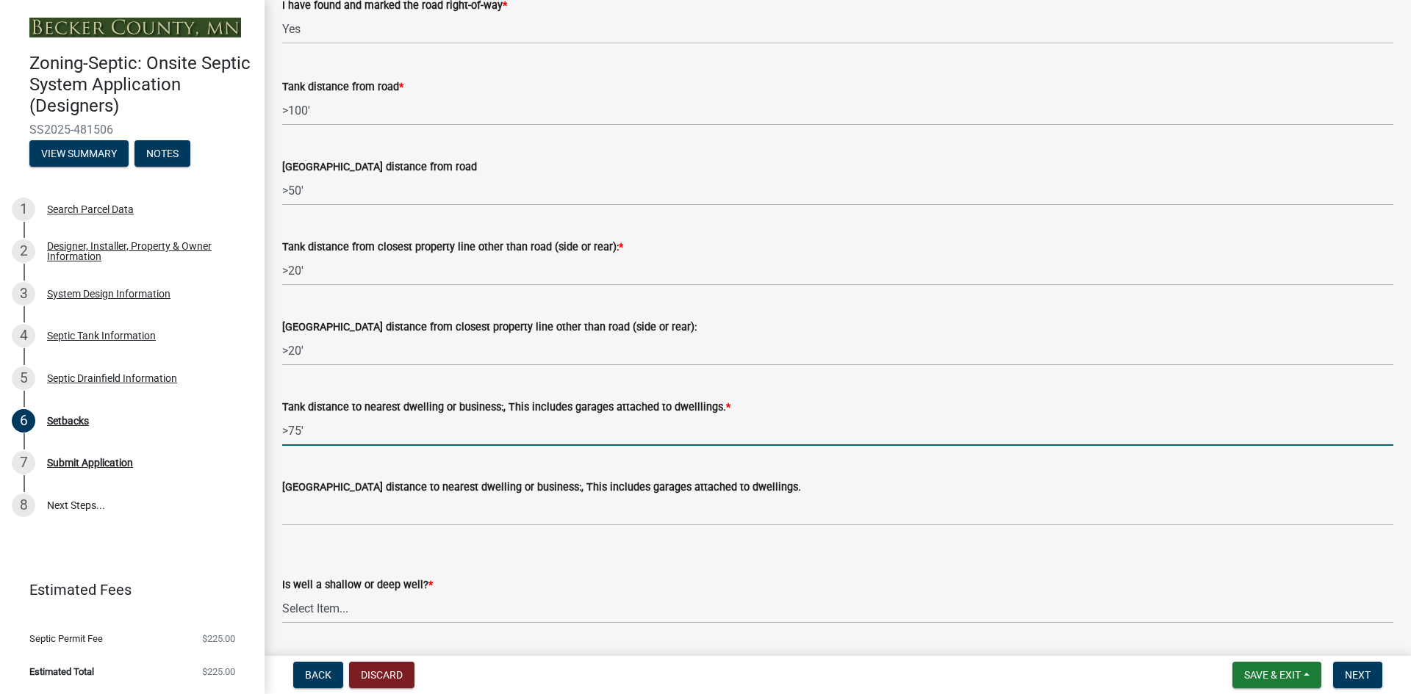
type input ">75'"
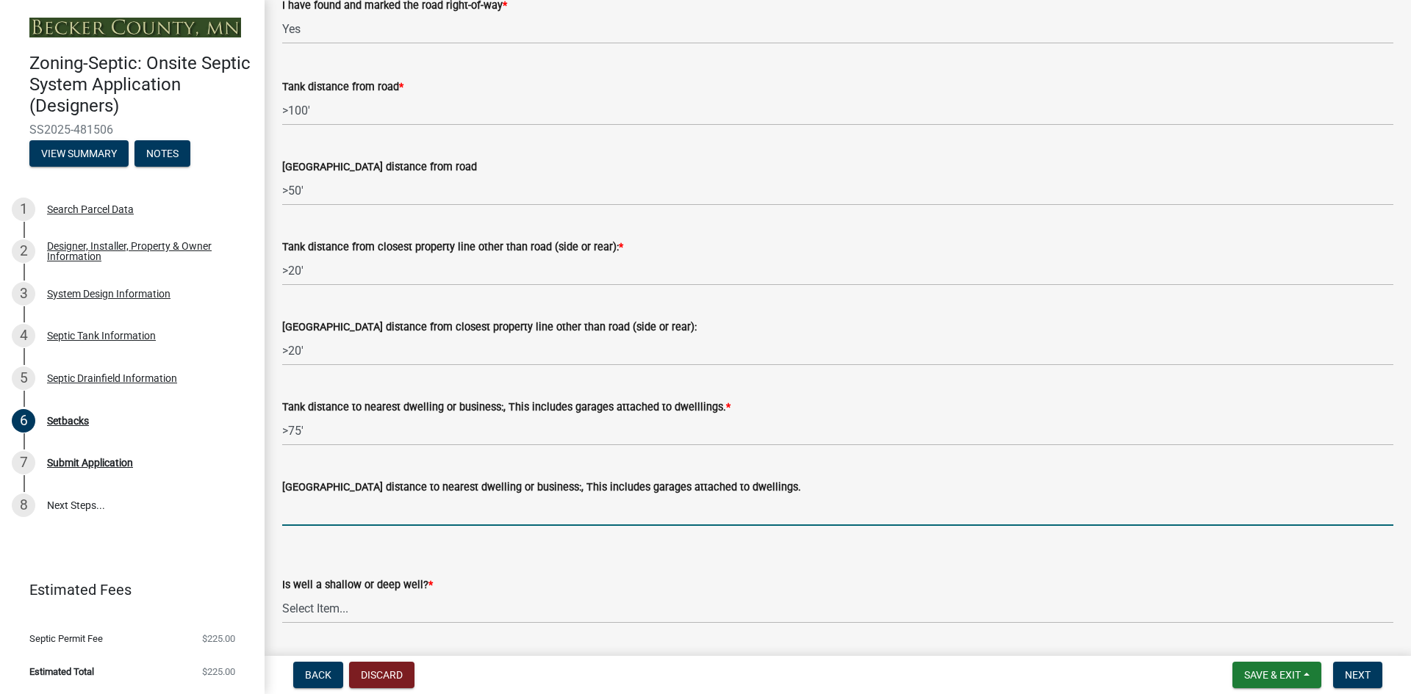
click at [400, 508] on input "[GEOGRAPHIC_DATA] distance to nearest dwelling or business:, This includes gara…" at bounding box center [837, 511] width 1111 height 30
type input ">30'"
click at [394, 613] on select "Select Item... Deep Well Shallow Well No Well - Connected or to be connected to…" at bounding box center [837, 609] width 1111 height 30
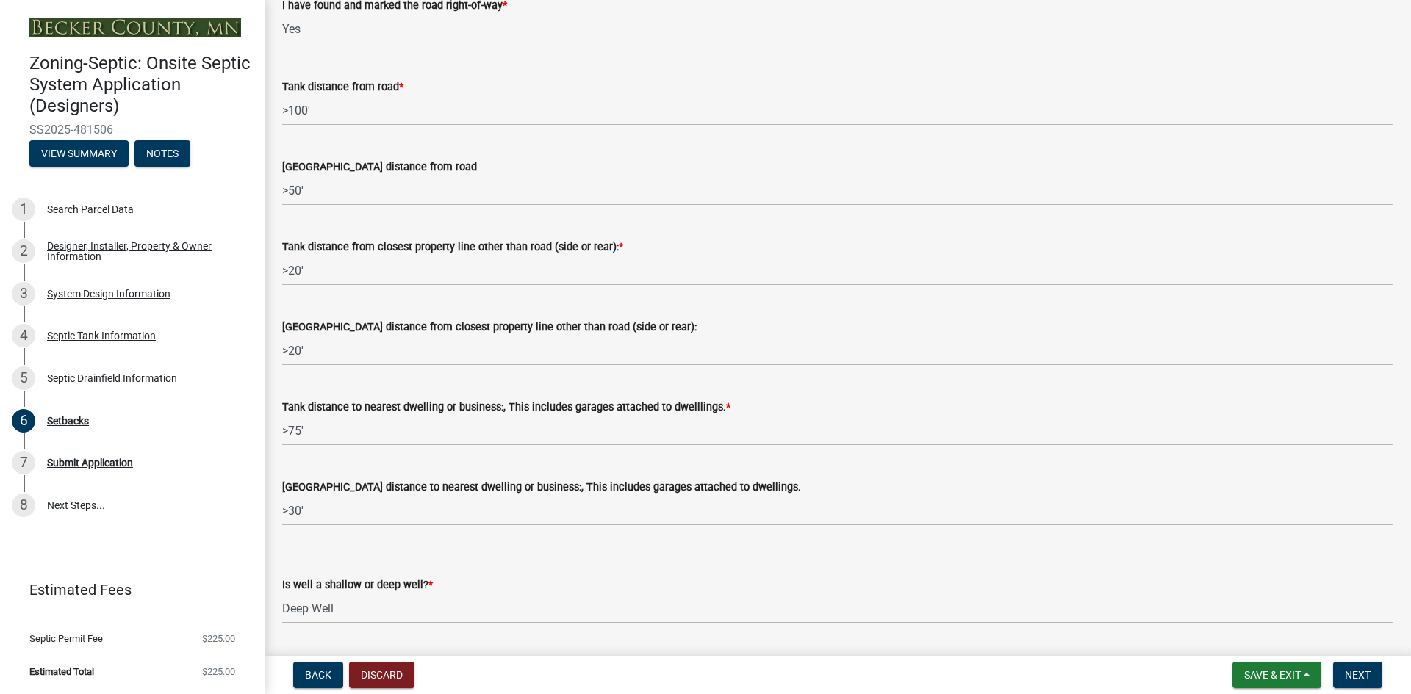
click at [282, 594] on select "Select Item... Deep Well Shallow Well No Well - Connected or to be connected to…" at bounding box center [837, 609] width 1111 height 30
select select "cf78f1da-f066-4305-88a2-864abad1fa52"
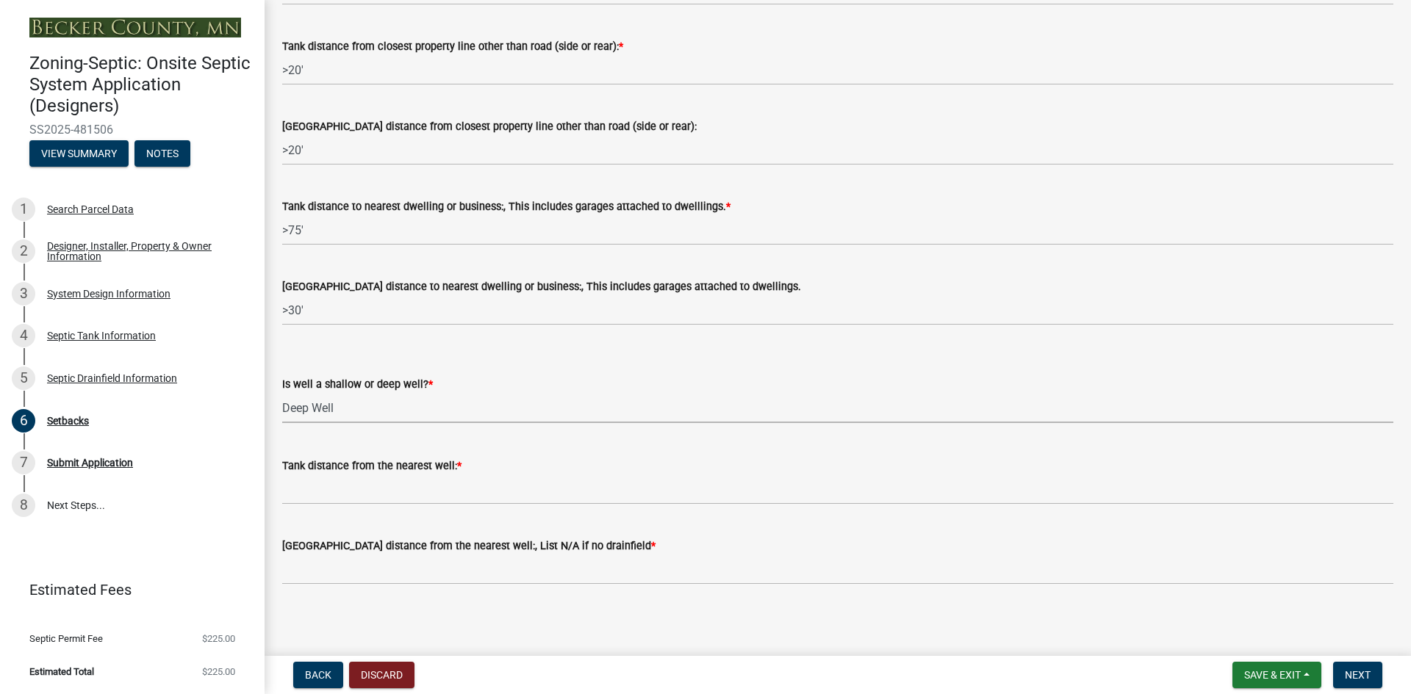
scroll to position [1304, 0]
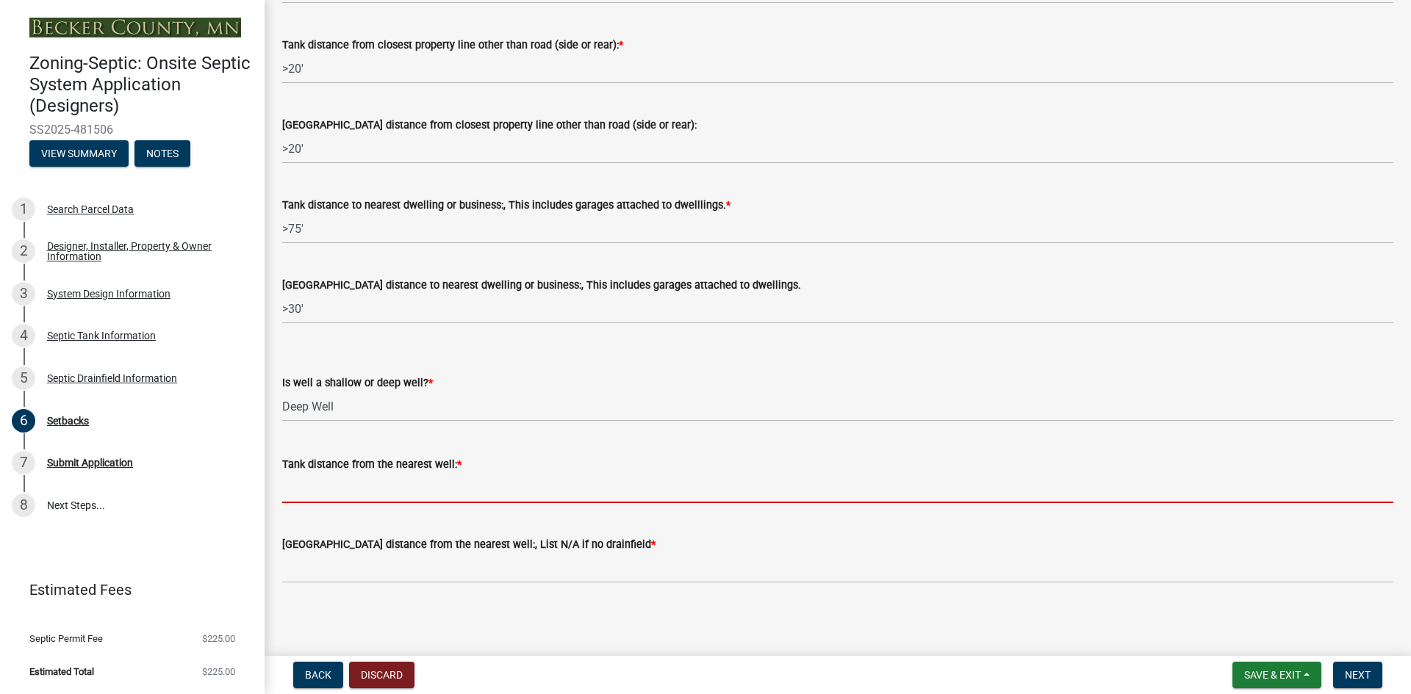
click at [373, 487] on input "Tank distance from the nearest well: *" at bounding box center [837, 488] width 1111 height 30
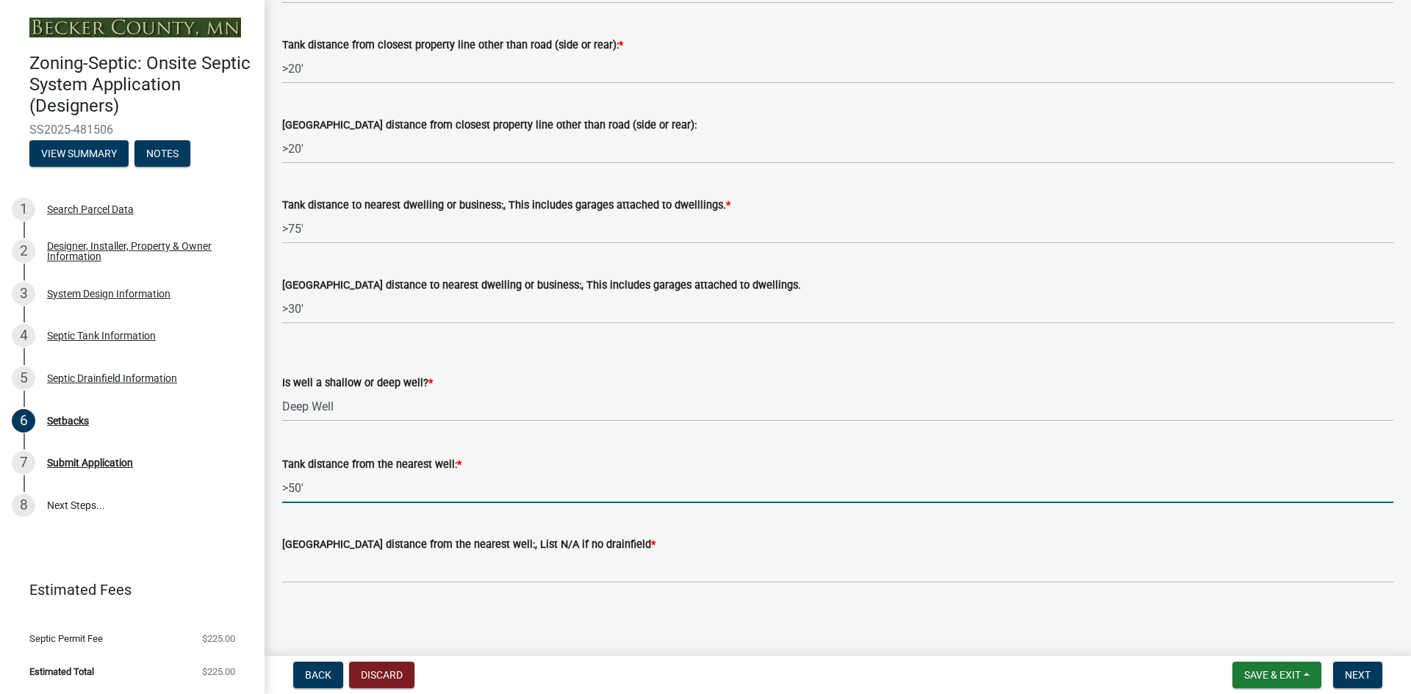
type input ">50'"
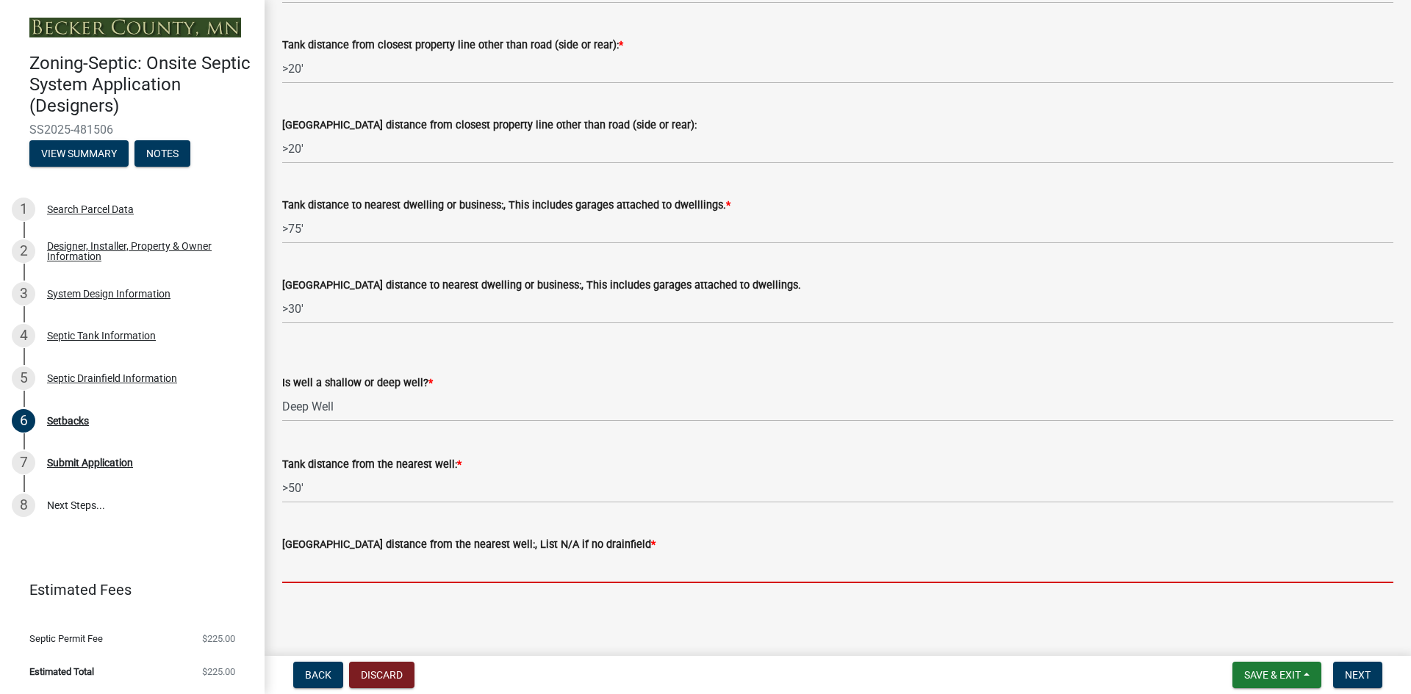
click at [356, 568] on input "[GEOGRAPHIC_DATA] distance from the nearest well:, List N/A if no drainfield *" at bounding box center [837, 568] width 1111 height 30
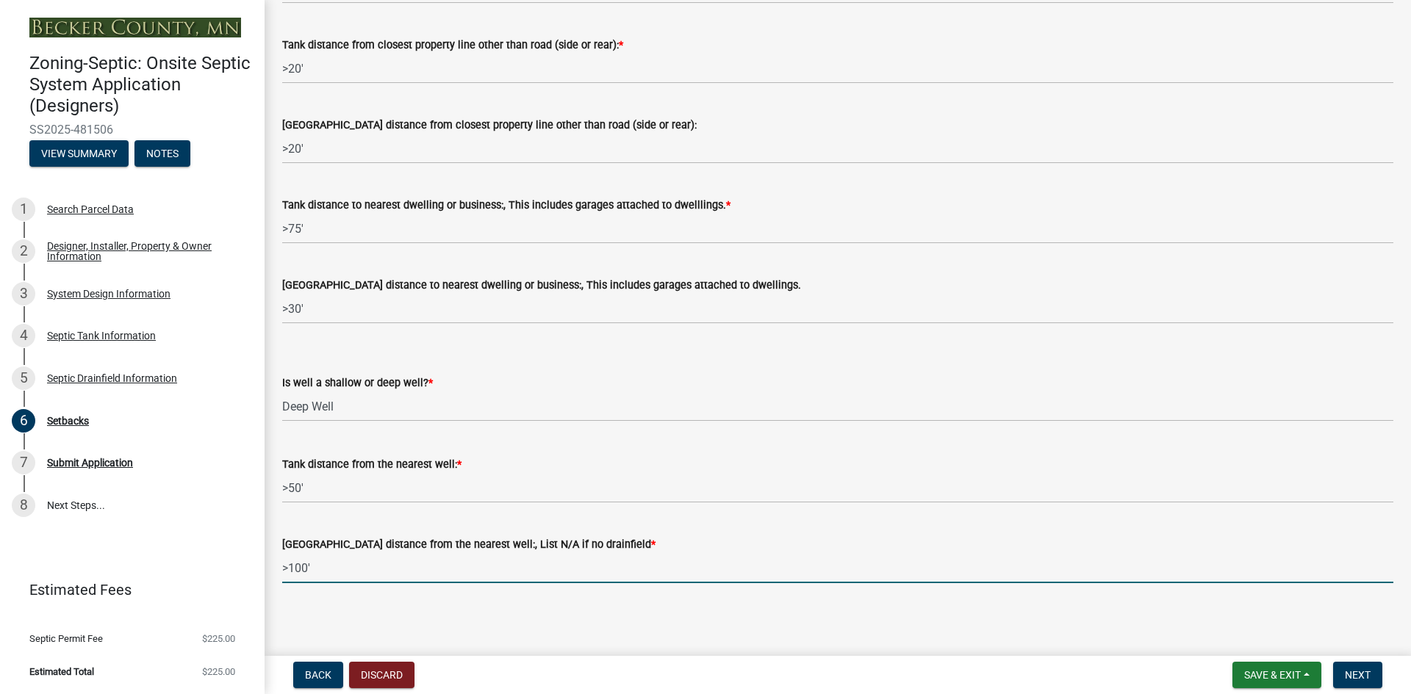
scroll to position [1306, 0]
type input ">100'"
click at [1348, 675] on span "Next" at bounding box center [1358, 675] width 26 height 12
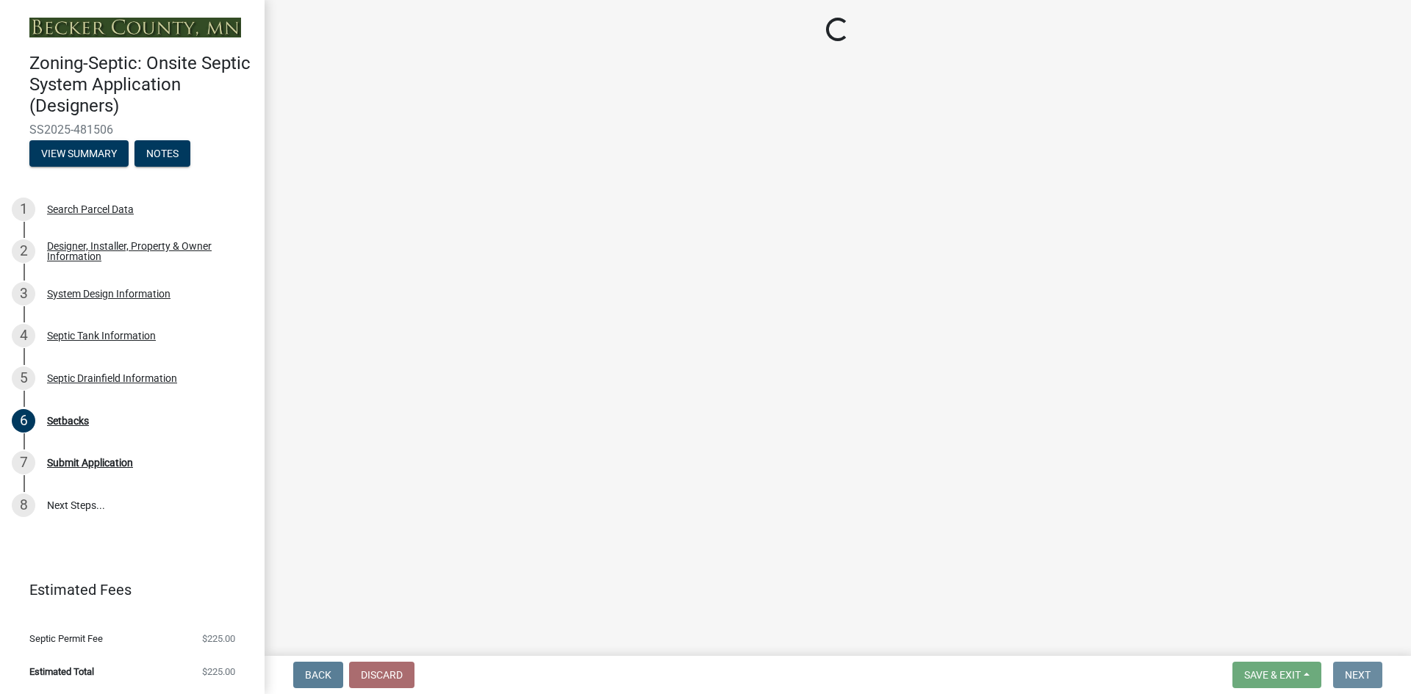
scroll to position [0, 0]
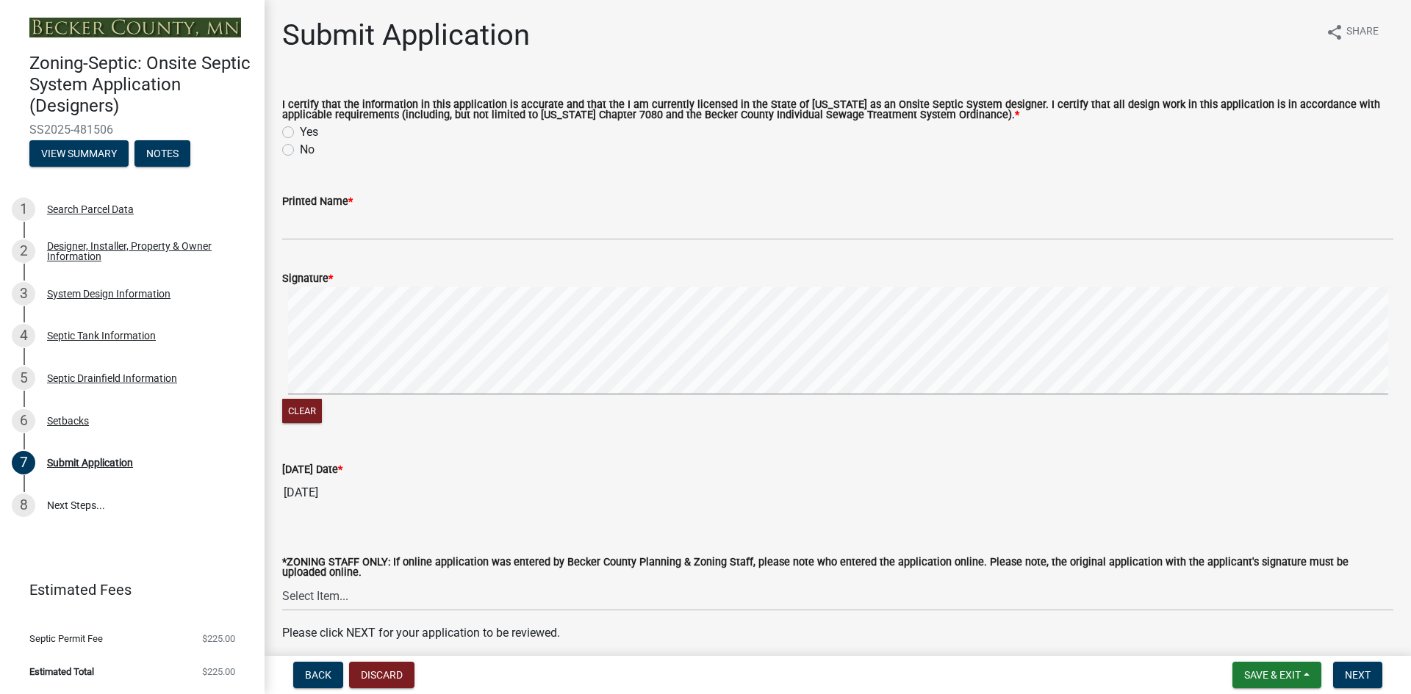
click at [300, 134] on label "Yes" at bounding box center [309, 132] width 18 height 18
click at [300, 133] on input "Yes" at bounding box center [305, 128] width 10 height 10
radio input "true"
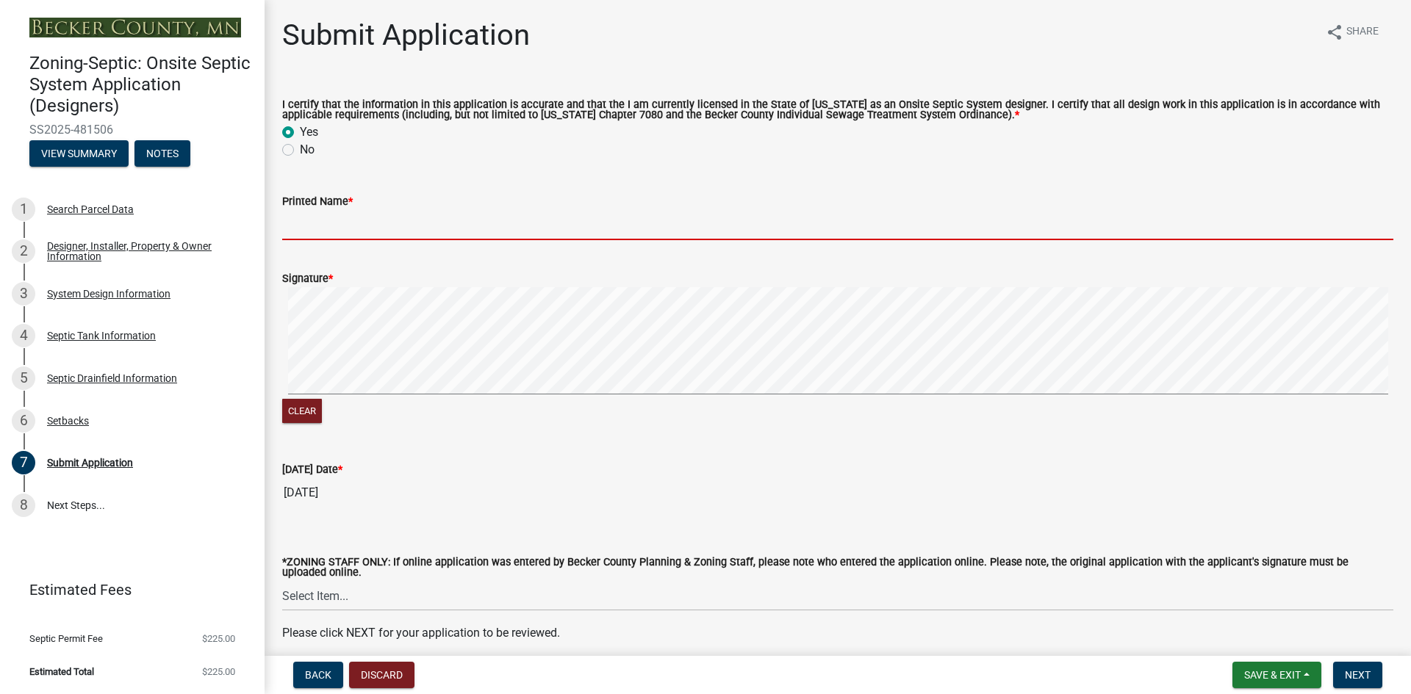
click at [323, 228] on input "Printed Name *" at bounding box center [837, 225] width 1111 height 30
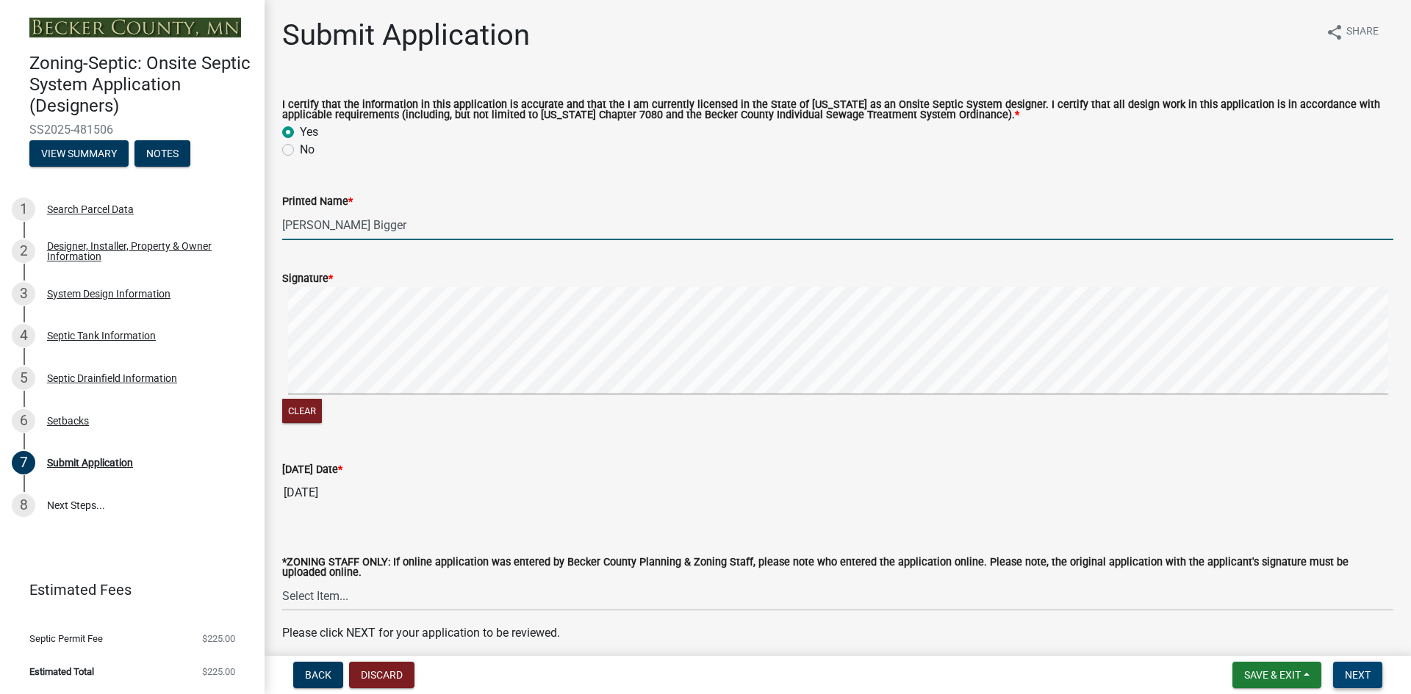
type input "[PERSON_NAME] Bigger"
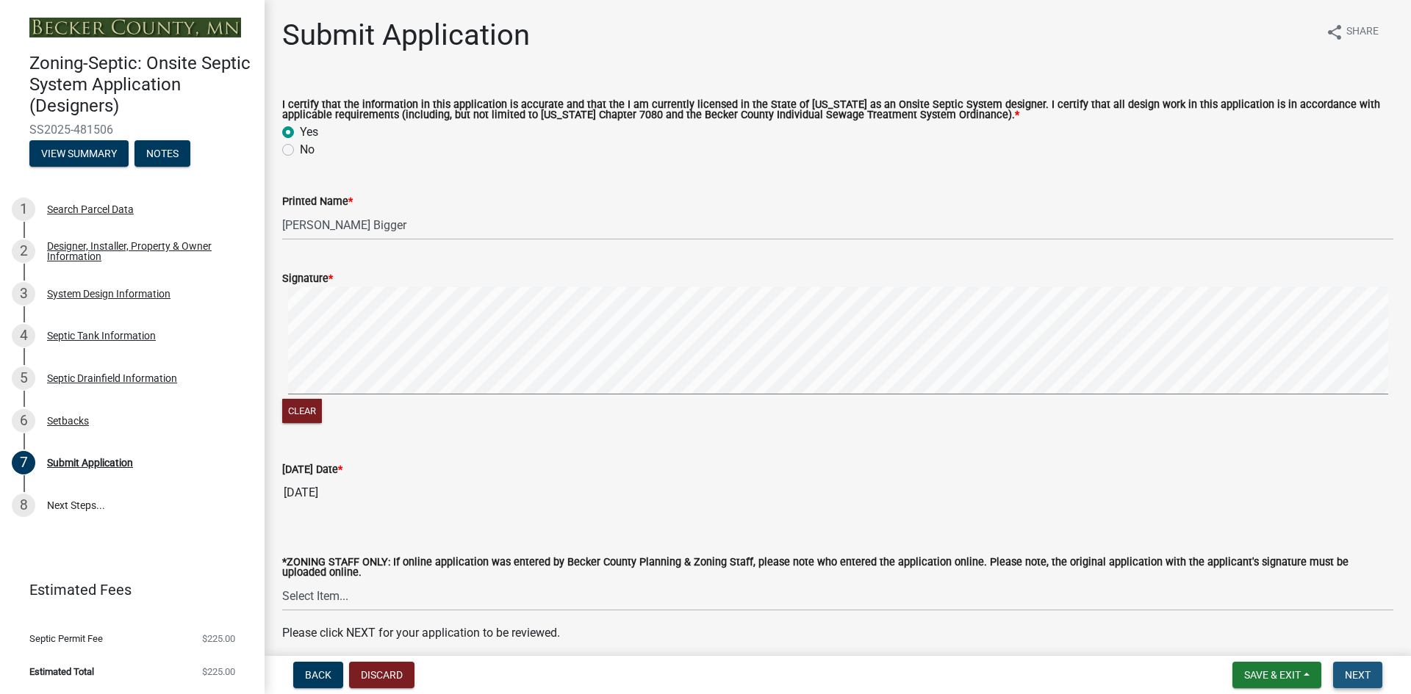
click at [1356, 677] on span "Next" at bounding box center [1358, 675] width 26 height 12
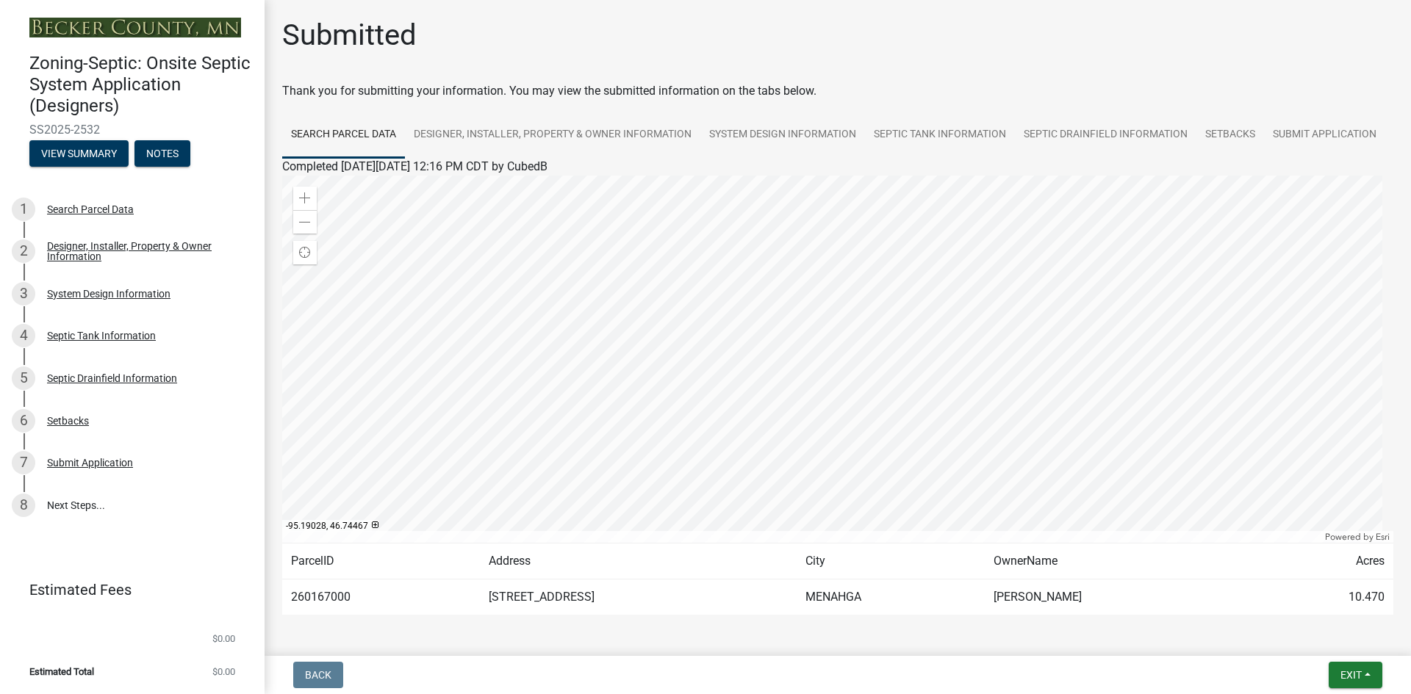
drag, startPoint x: 101, startPoint y: 128, endPoint x: 29, endPoint y: 129, distance: 71.3
click at [29, 129] on span "SS2025-2532" at bounding box center [132, 130] width 206 height 14
copy span "SS2025-2532"
click at [64, 291] on div "System Design Information" at bounding box center [108, 294] width 123 height 10
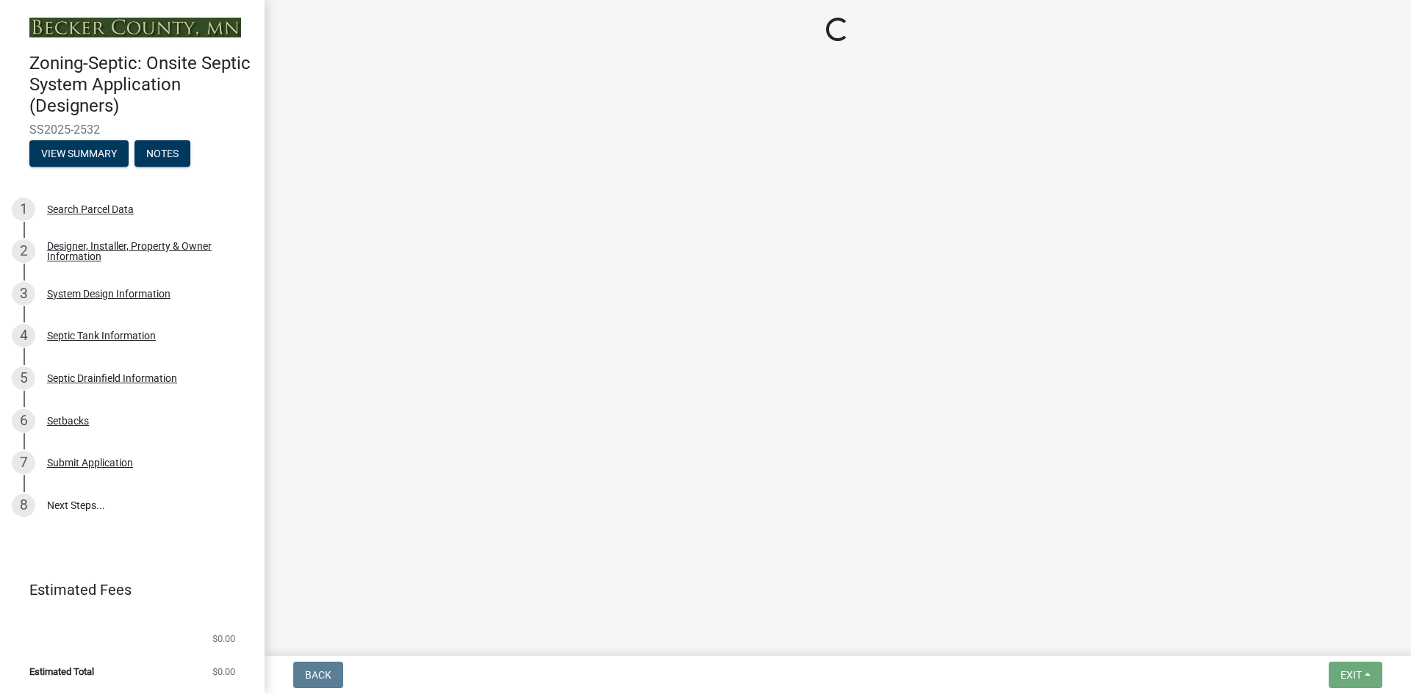
select select "55497d75-c43f-4635-a730-e0737ce05d56"
select select "25258e87-3ef9-4f1c-a5f1-75a1d463abfb"
select select "011fbff4-a41d-4a75-9bd8-71c7e6c69e0d"
select select "85fdfef2-2683-4311-b5d5-5505f6411127"
select select "d95a9312-c8a1-4ec7-8581-25dbcf440a1f"
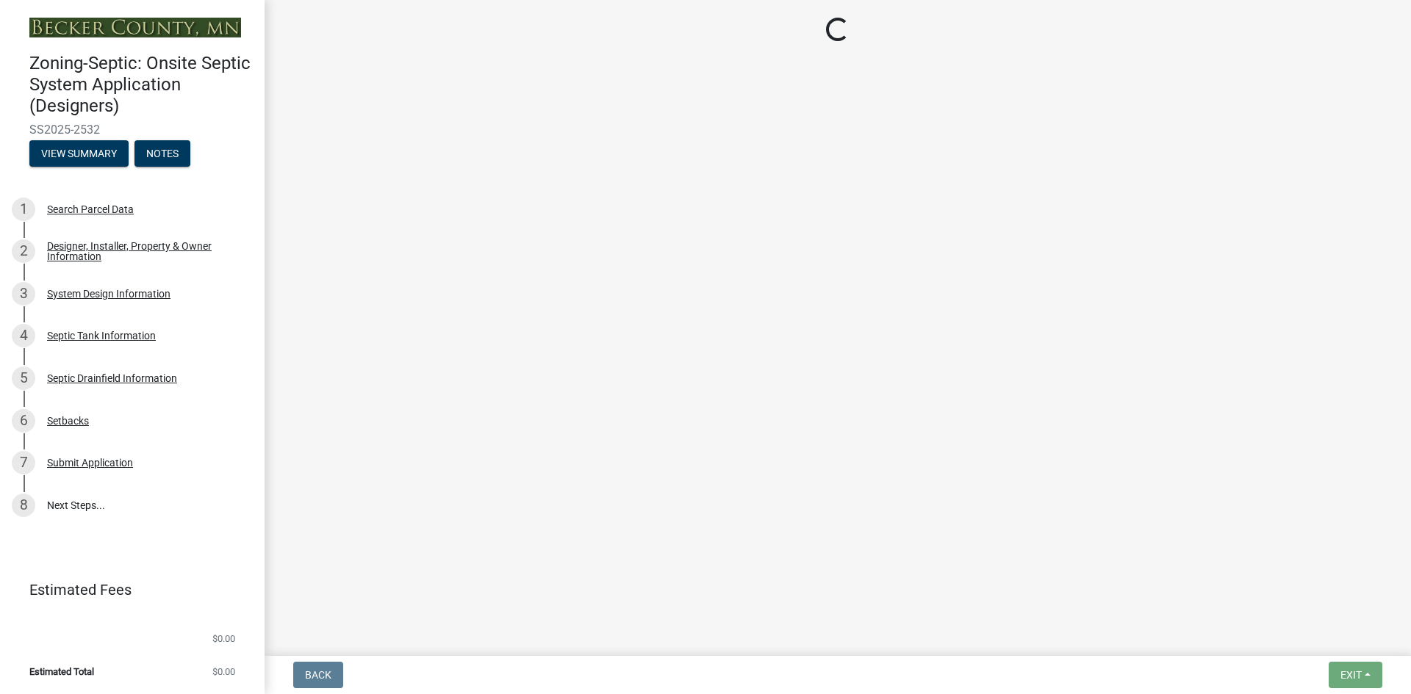
select select "ba735beb-519e-40f0-ae20-62d65fc4c46b"
select select "ef698bf5-6172-44c1-9ffb-522c07469aed"
select select "384fc250-a67e-4e5e-a6e0-19116deb63e7"
select select "a0c59fcd-b61c-4c3a-90a8-e70849750c47"
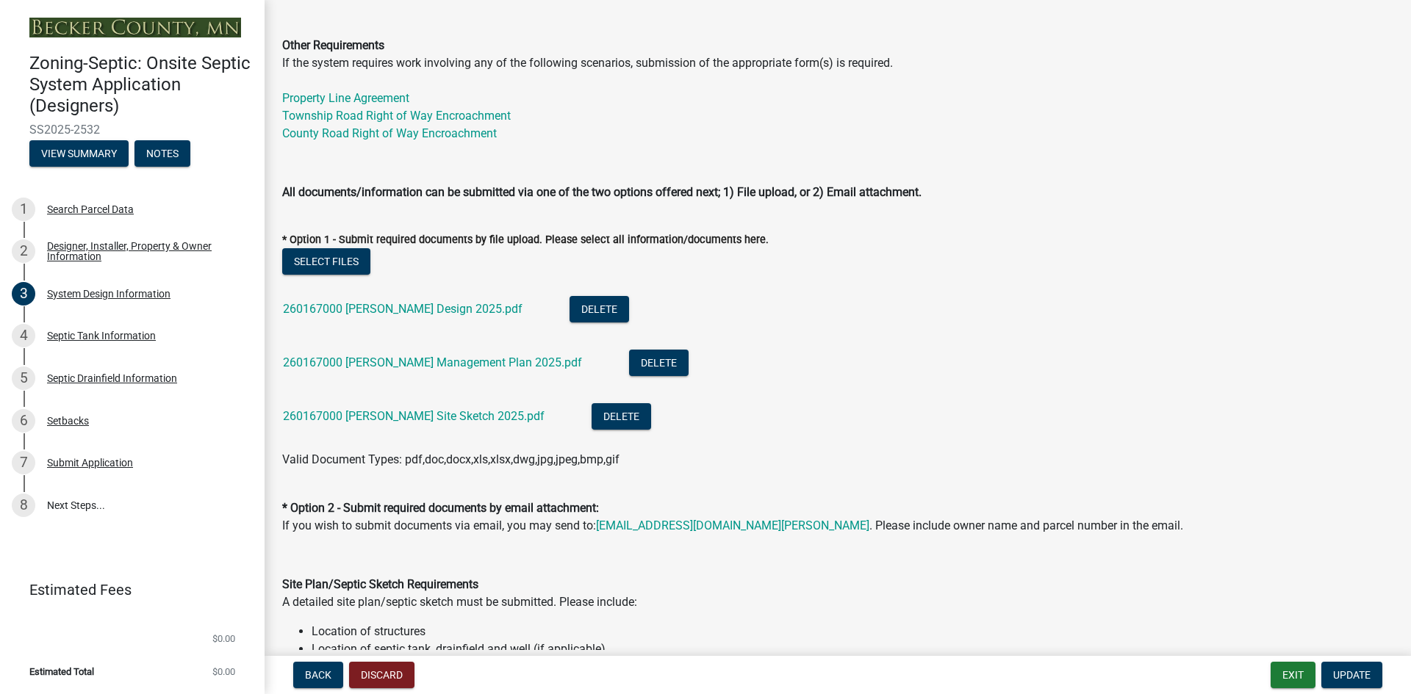
scroll to position [551, 0]
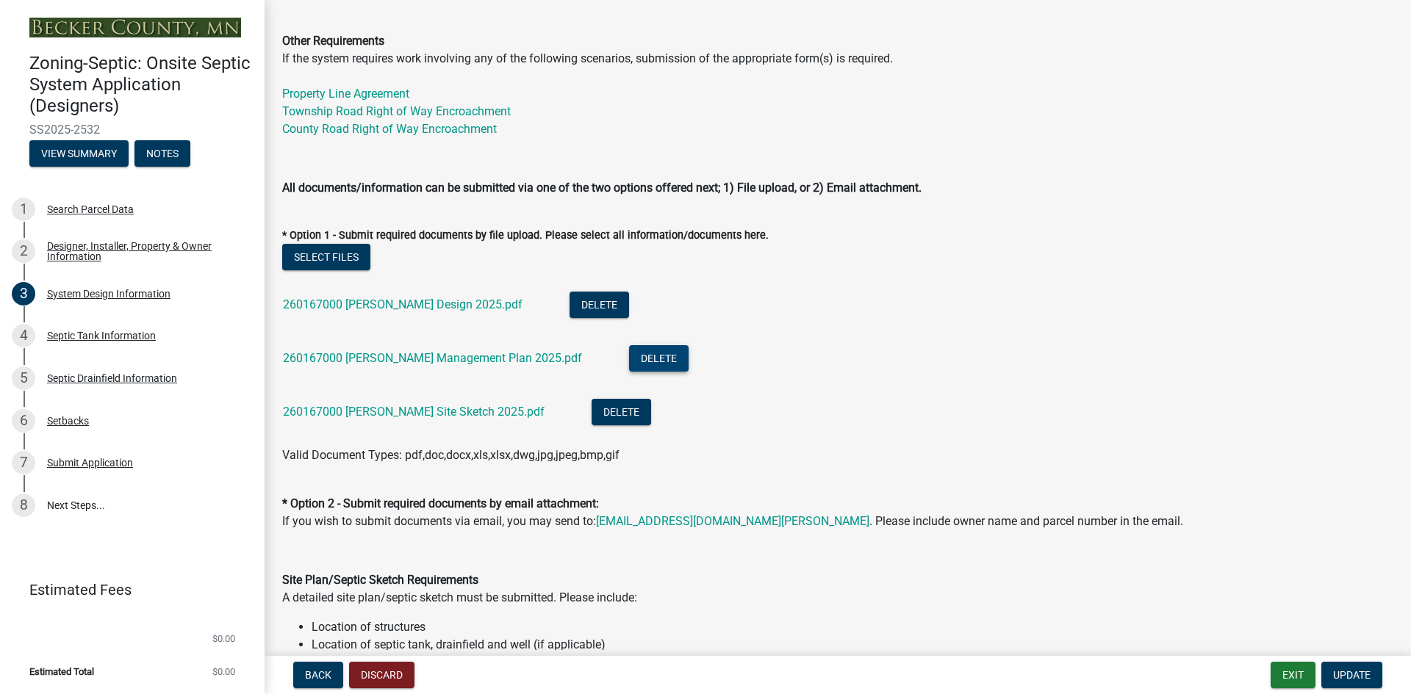
click at [629, 363] on button "Delete" at bounding box center [659, 358] width 60 height 26
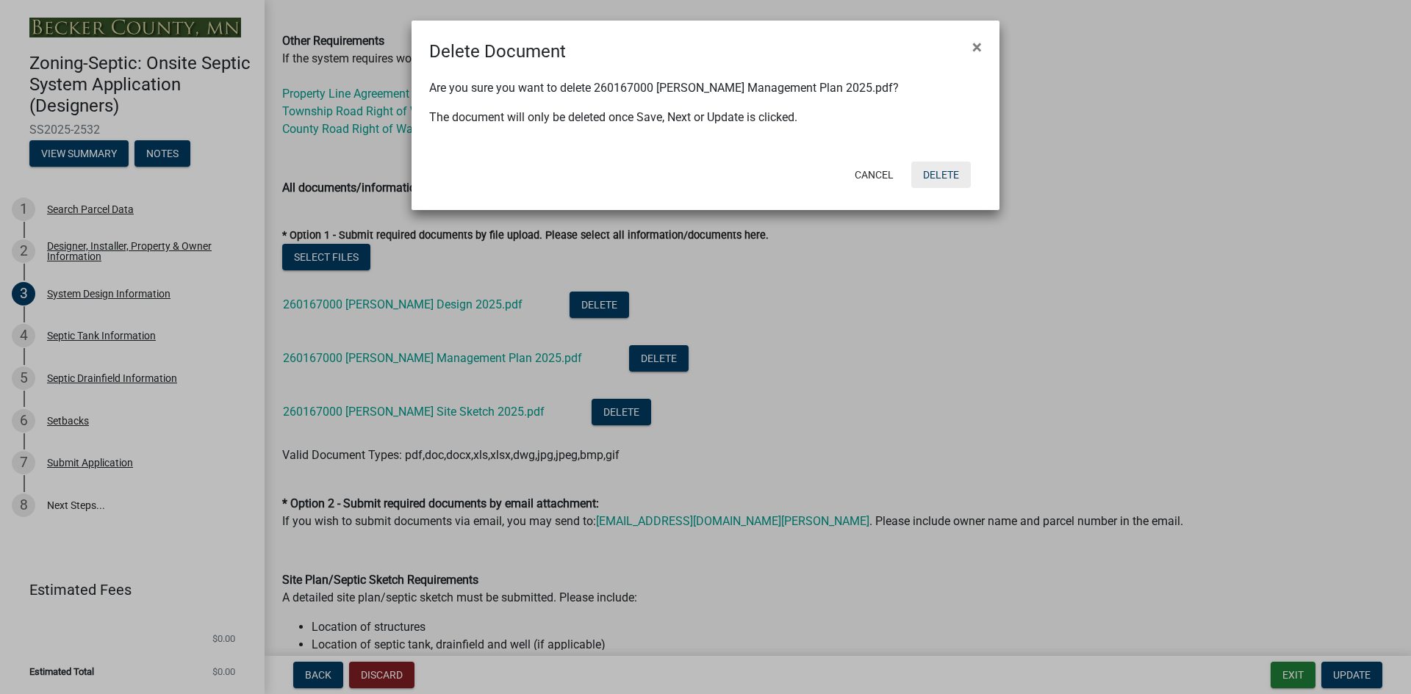
click at [930, 175] on button "Delete" at bounding box center [941, 175] width 60 height 26
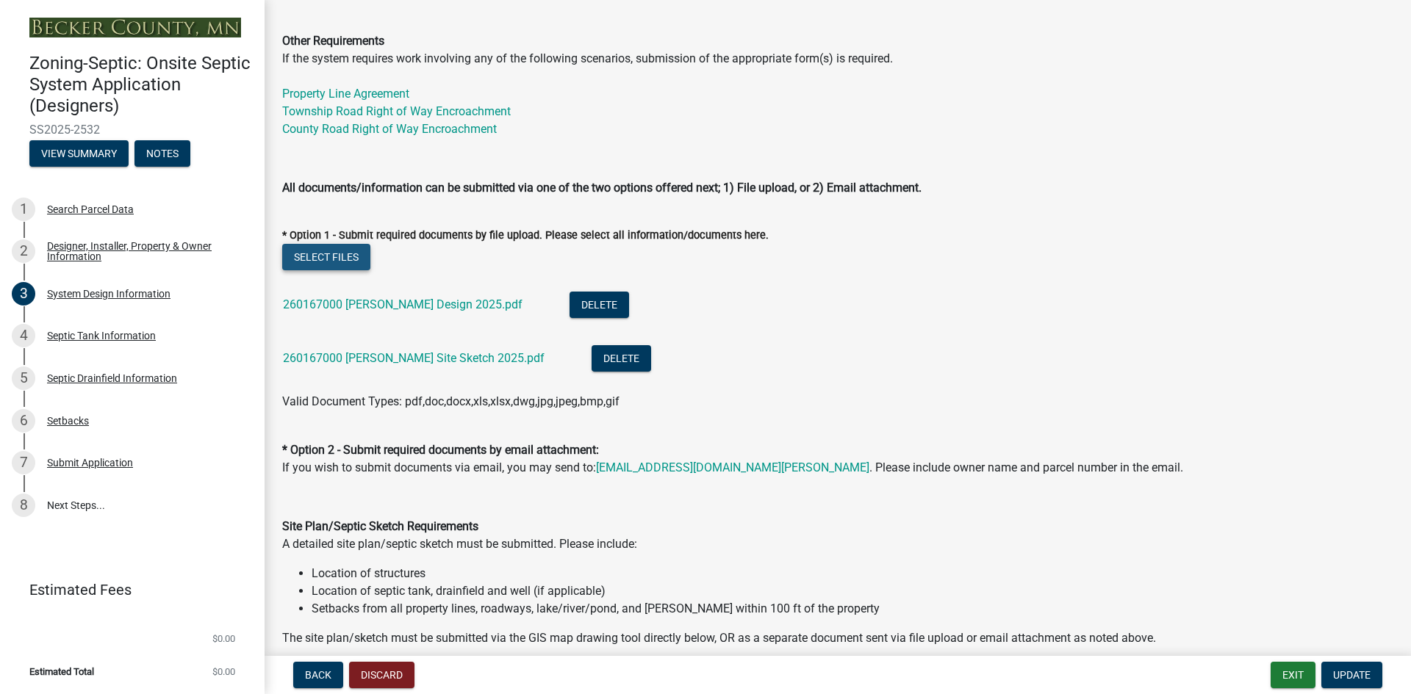
click at [325, 262] on button "Select files" at bounding box center [326, 257] width 88 height 26
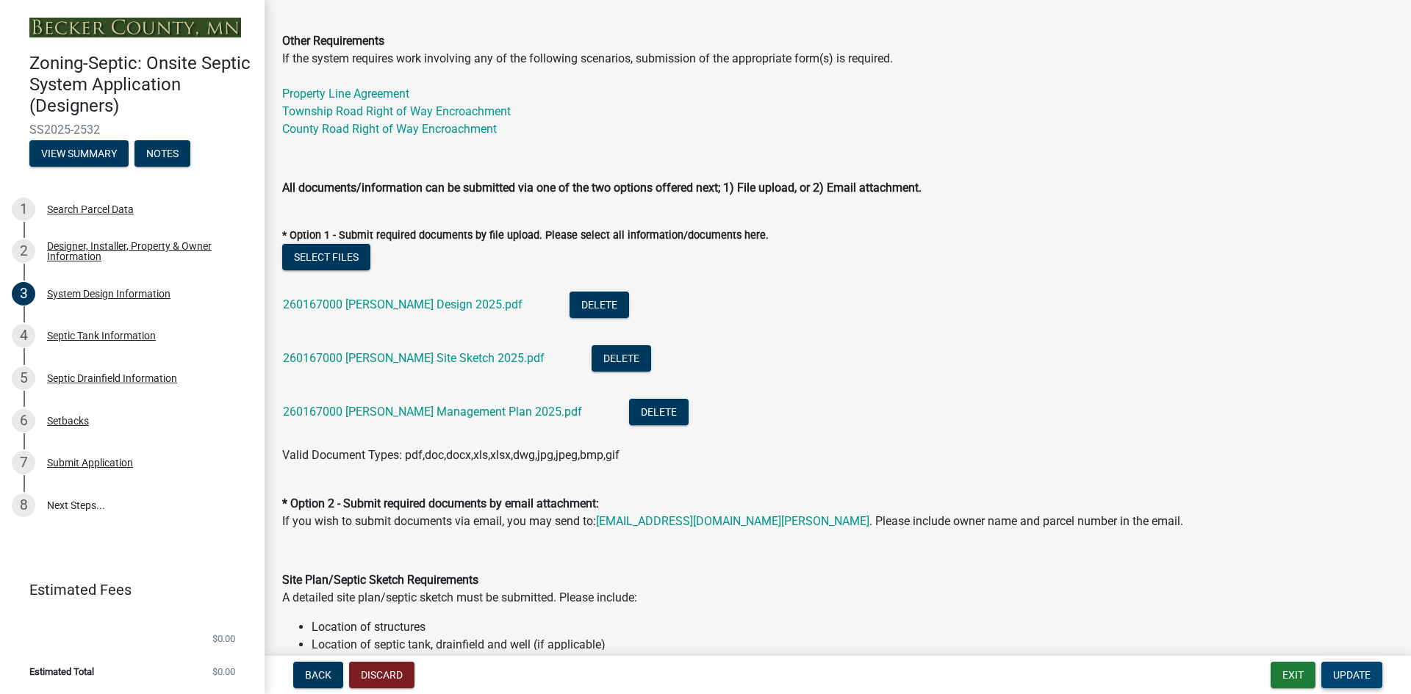
click at [1348, 676] on span "Update" at bounding box center [1351, 675] width 37 height 12
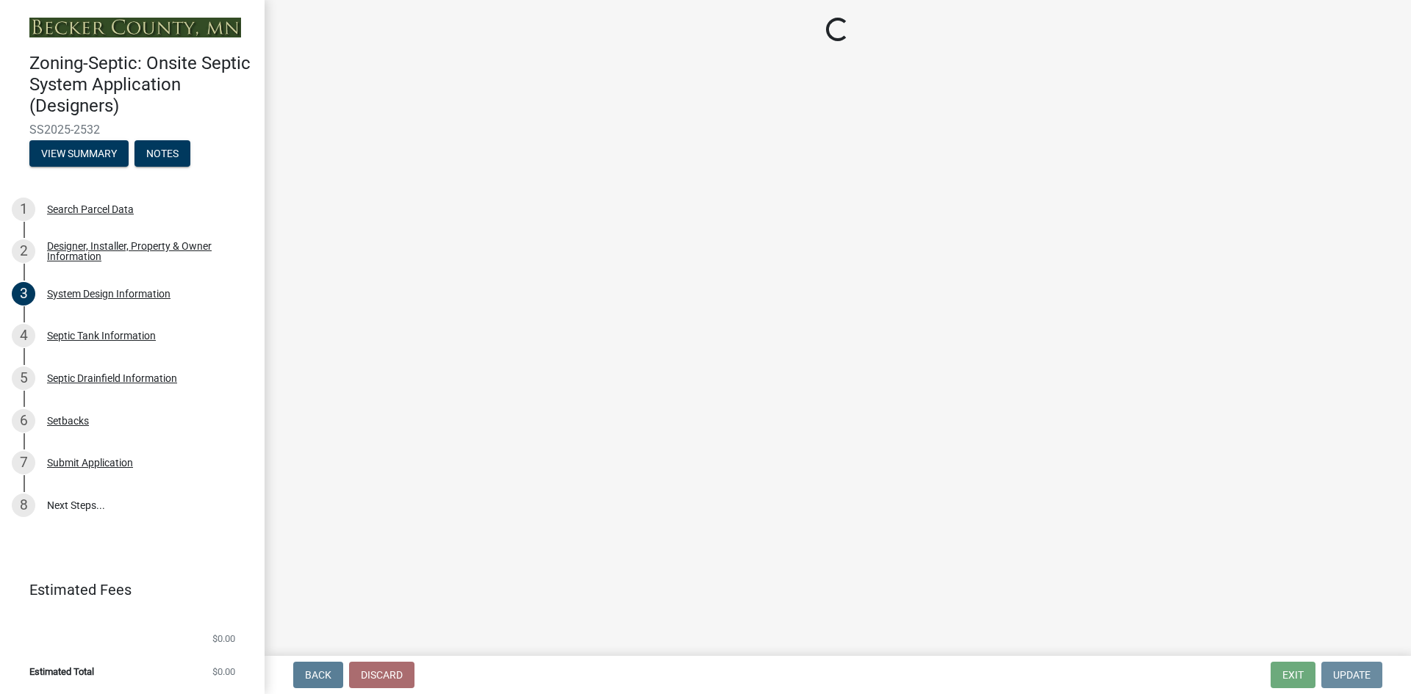
scroll to position [0, 0]
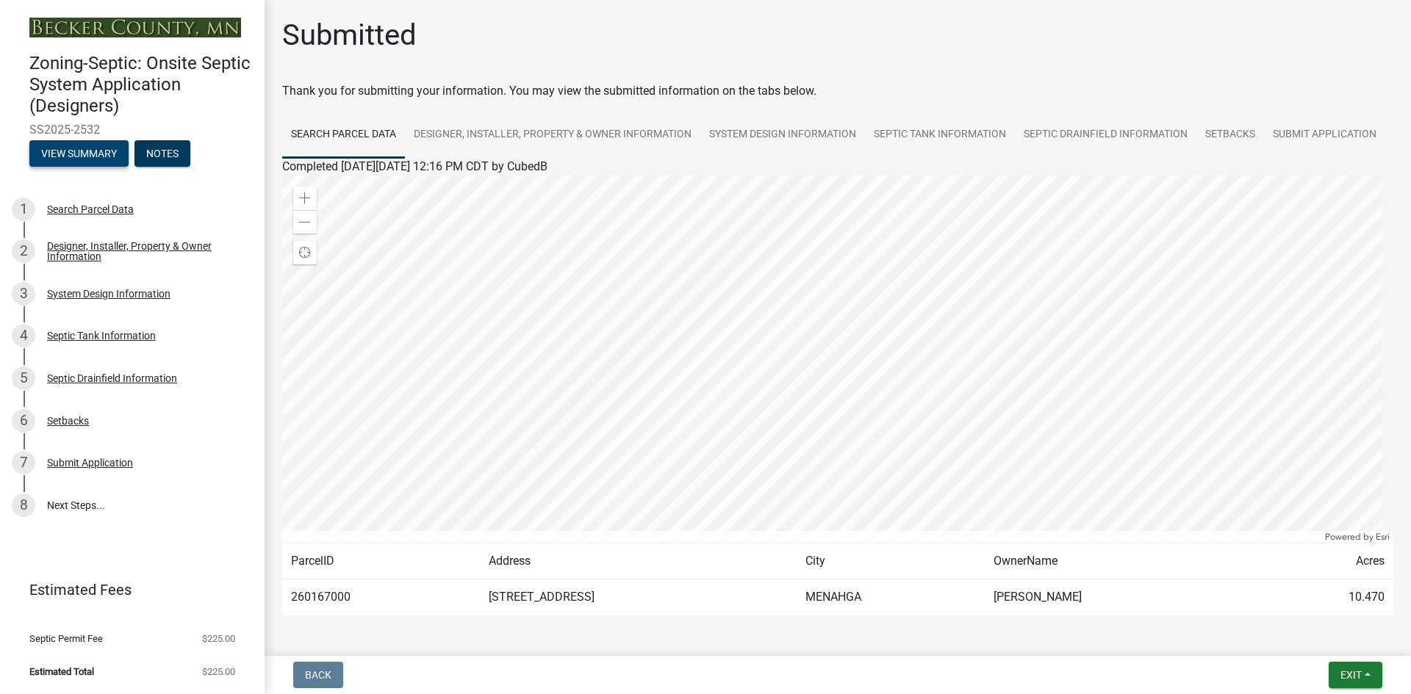
click at [95, 152] on button "View Summary" at bounding box center [78, 153] width 99 height 26
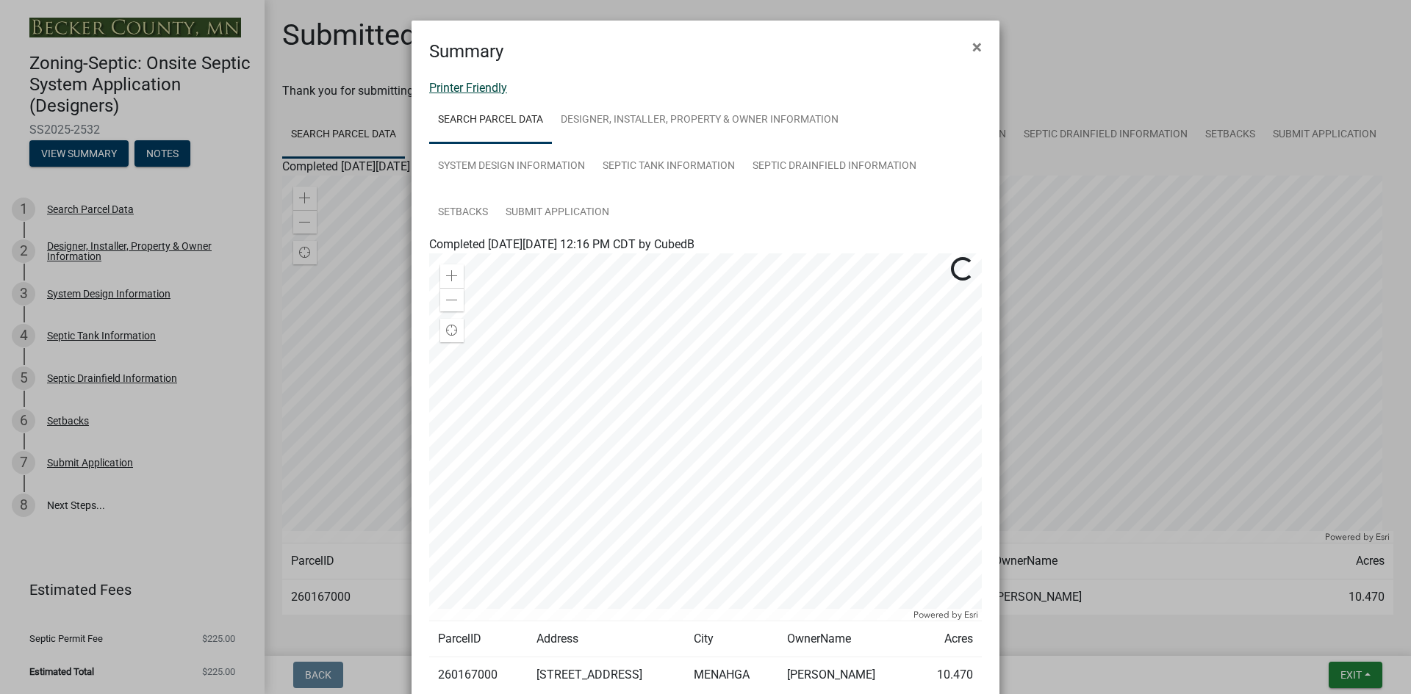
click at [472, 92] on link "Printer Friendly" at bounding box center [468, 88] width 78 height 14
click at [972, 46] on span "×" at bounding box center [977, 47] width 10 height 21
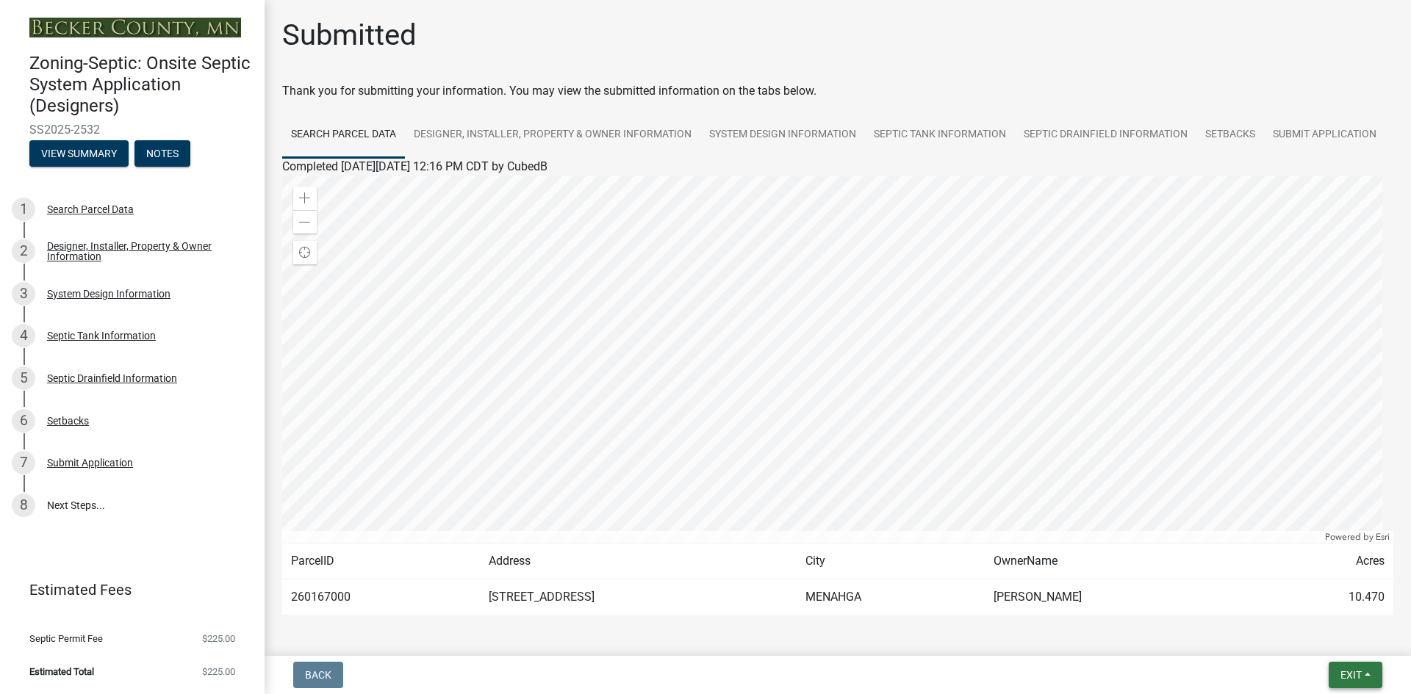
click at [1348, 680] on span "Exit" at bounding box center [1350, 675] width 21 height 12
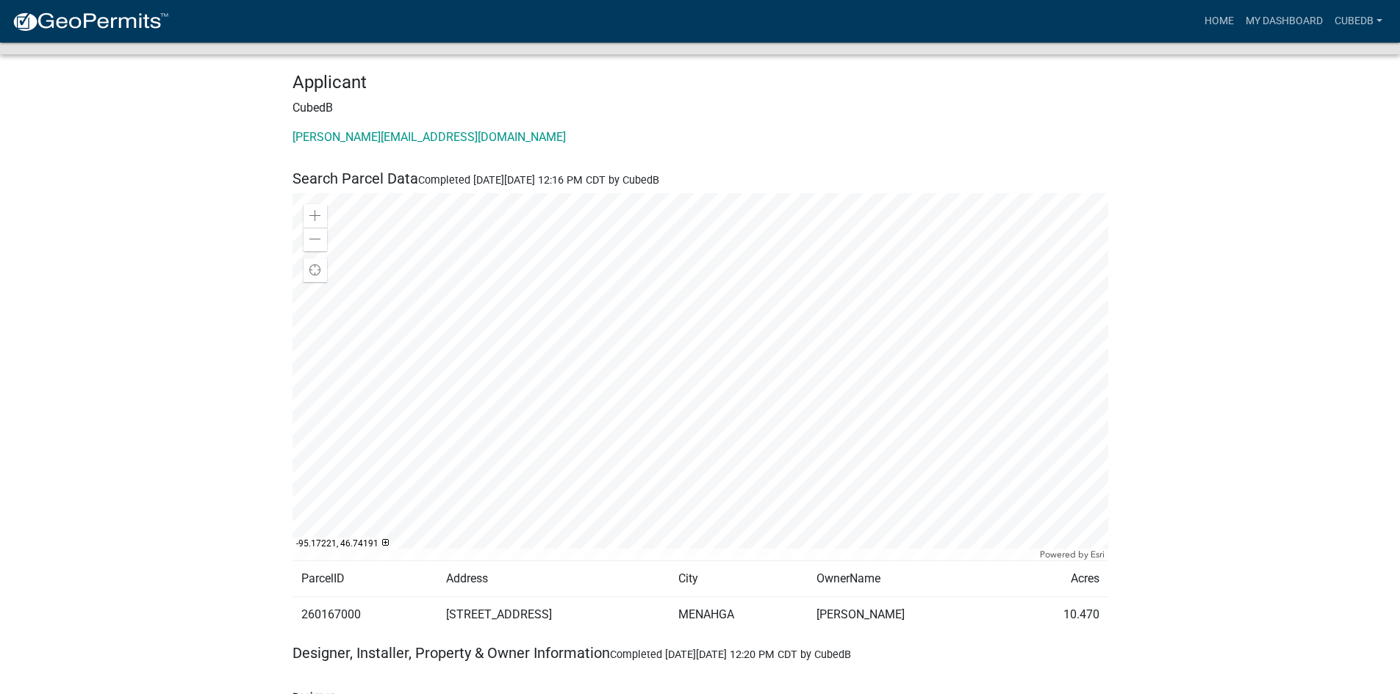
scroll to position [147, 0]
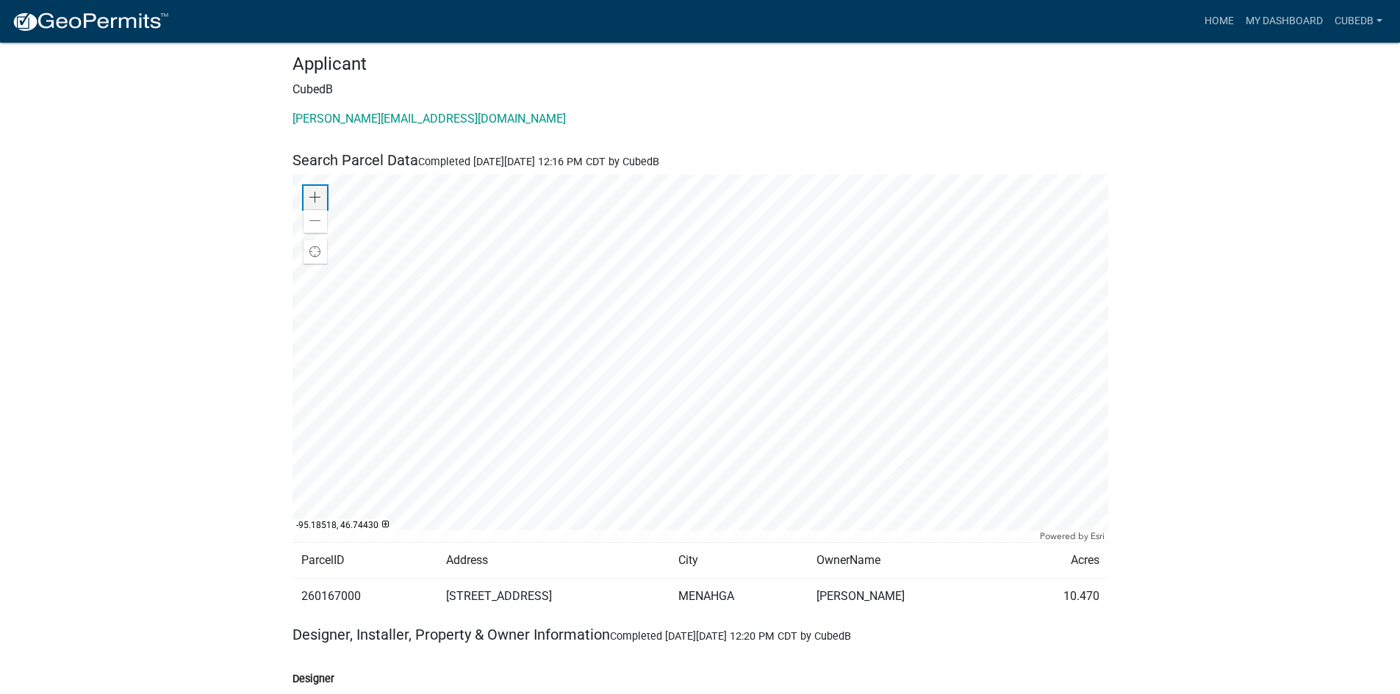
click at [310, 195] on span at bounding box center [315, 198] width 12 height 12
click at [769, 327] on div at bounding box center [700, 358] width 816 height 367
